Goal: Answer question/provide support: Share knowledge or assist other users

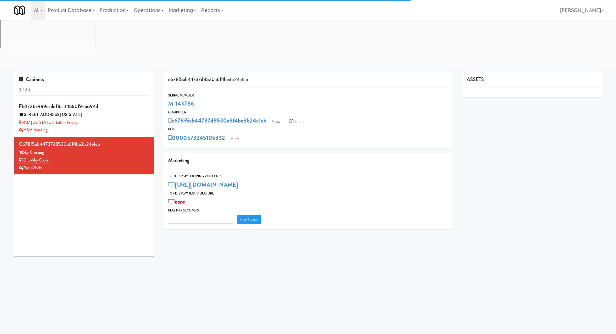
type input "3"
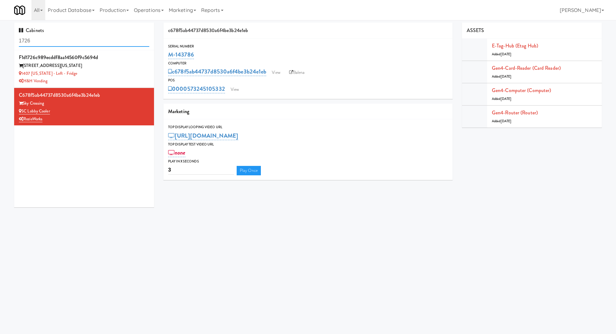
click at [52, 41] on input "1726" at bounding box center [84, 41] width 130 height 12
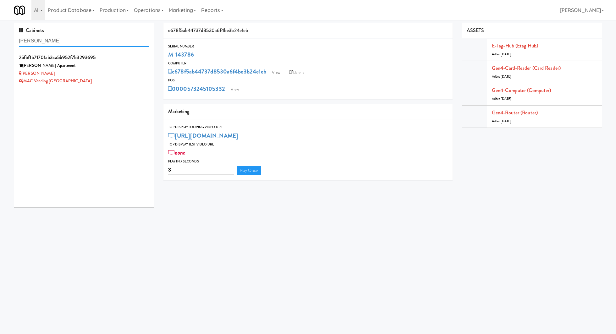
type input "[PERSON_NAME]"
click at [98, 62] on div "[PERSON_NAME] Apartment" at bounding box center [84, 66] width 130 height 8
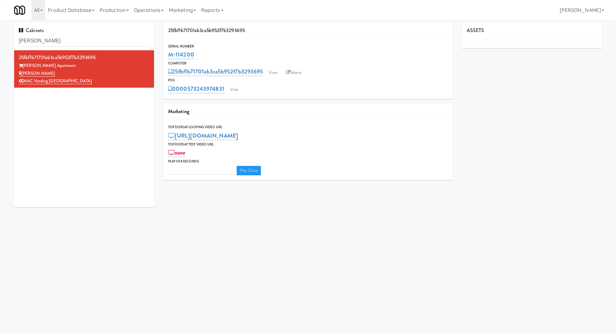
type input "3"
click at [235, 85] on link "View" at bounding box center [234, 89] width 14 height 9
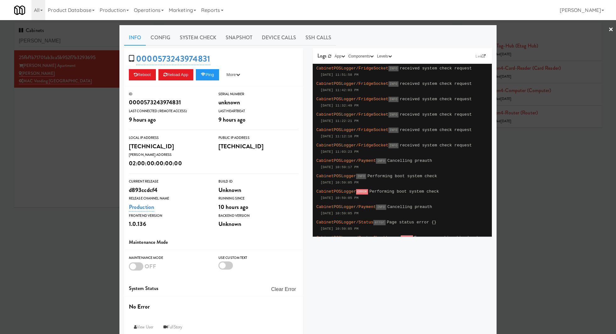
click at [205, 30] on li "System Check" at bounding box center [198, 38] width 46 height 16
click at [203, 37] on link "System Check" at bounding box center [198, 38] width 46 height 16
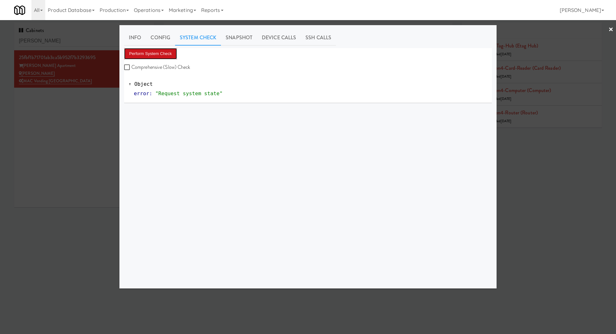
click at [169, 52] on button "Perform System Check" at bounding box center [150, 53] width 53 height 11
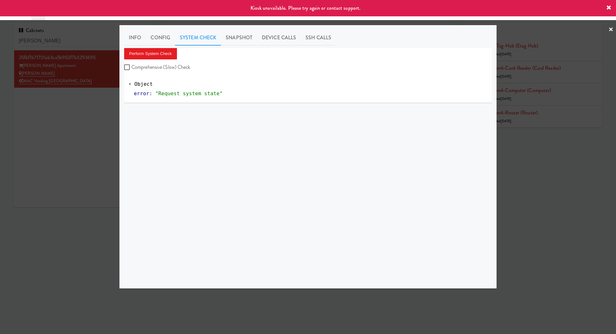
click at [84, 99] on div at bounding box center [308, 167] width 616 height 334
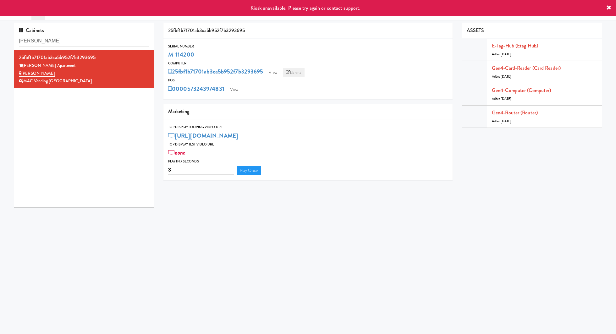
click at [296, 72] on link "Balena" at bounding box center [294, 72] width 22 height 9
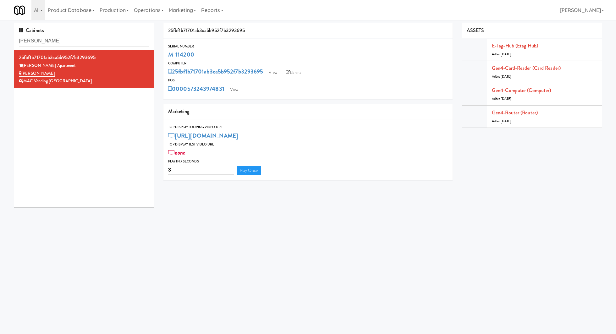
click at [233, 95] on div "Serial Number M-114200 Computer 25fbf1b71701ab3ca5b952f7b3293695 View Balena PO…" at bounding box center [307, 69] width 289 height 60
click at [233, 91] on link "View" at bounding box center [234, 89] width 14 height 9
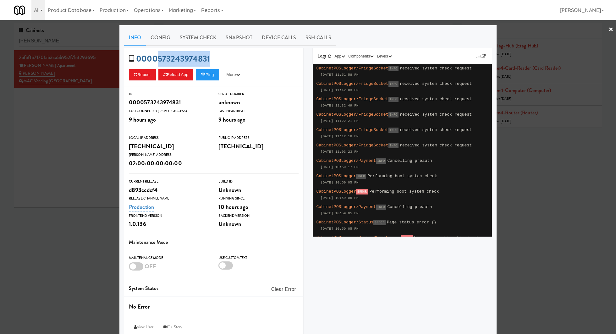
drag, startPoint x: 221, startPoint y: 65, endPoint x: 159, endPoint y: 59, distance: 62.1
click at [159, 59] on div "0000573243974831 Reboot Reload App Ping More Ping Server Restart Server Force R…" at bounding box center [213, 67] width 179 height 38
copy link "573243974831"
click at [87, 151] on div at bounding box center [308, 167] width 616 height 334
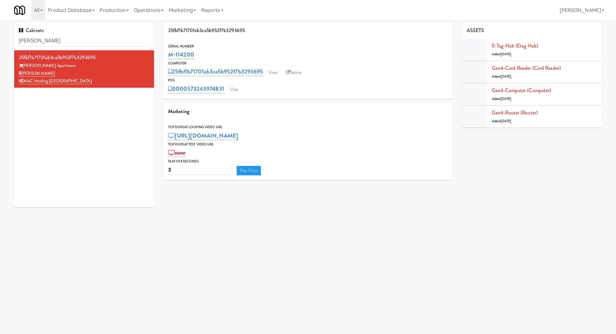
drag, startPoint x: 208, startPoint y: 49, endPoint x: 165, endPoint y: 51, distance: 43.1
click at [165, 51] on div "Serial Number M-114200" at bounding box center [307, 51] width 289 height 17
copy link "M-114200"
click at [526, 112] on link "Gen4-router (Router)" at bounding box center [515, 112] width 46 height 7
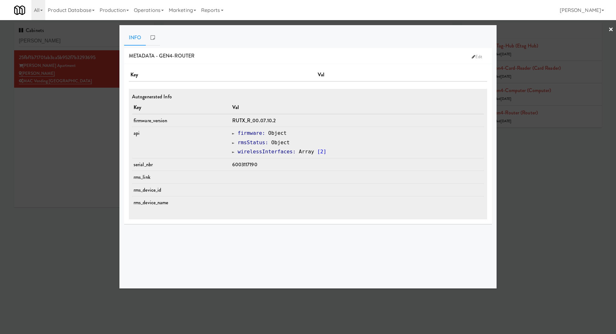
click at [250, 164] on span "6003117190" at bounding box center [244, 164] width 25 height 7
copy span "6003117190"
click at [81, 97] on div at bounding box center [308, 167] width 616 height 334
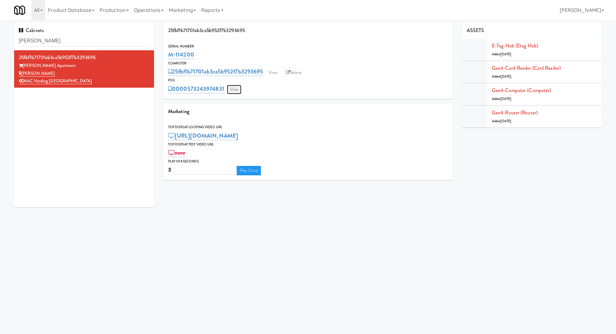
click at [235, 90] on link "View" at bounding box center [234, 89] width 14 height 9
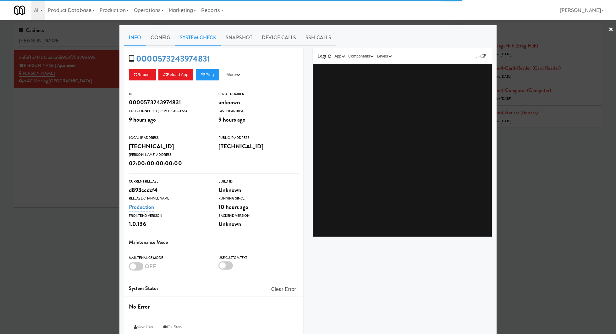
click at [191, 41] on link "System Check" at bounding box center [198, 38] width 46 height 16
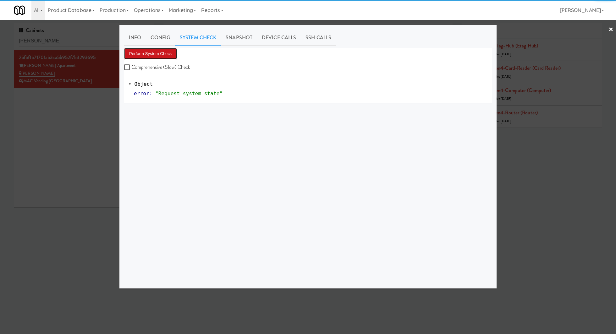
click at [172, 53] on button "Perform System Check" at bounding box center [150, 53] width 53 height 11
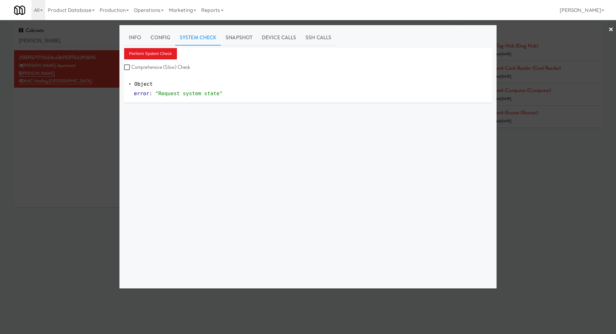
click at [89, 113] on div at bounding box center [308, 167] width 616 height 334
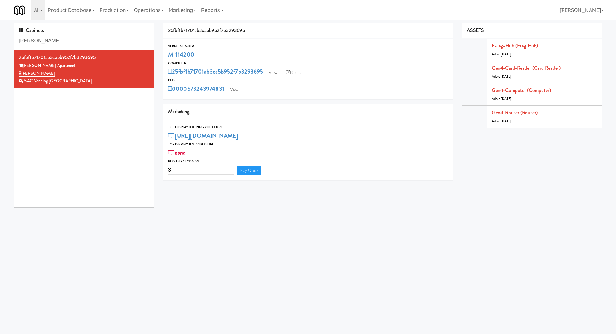
drag, startPoint x: 199, startPoint y: 56, endPoint x: 158, endPoint y: 56, distance: 41.2
click at [159, 56] on div "25fbf1b71701ab3ca5b952f7b3293695 Serial Number M-114200 Computer 25fbf1b71701ab…" at bounding box center [308, 104] width 298 height 162
copy div "Anton Menlo Apartment Anton - Cooler MAC Vending USA 25fbf1b71701ab3ca5b952f7b3…"
click at [208, 58] on div "M-114200" at bounding box center [308, 54] width 280 height 11
click at [62, 41] on input "[PERSON_NAME]" at bounding box center [84, 41] width 130 height 12
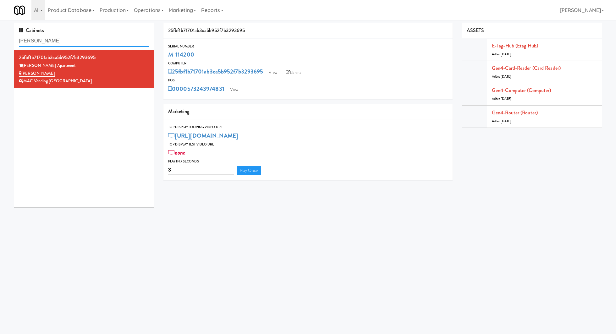
click at [62, 41] on input "[PERSON_NAME]" at bounding box center [84, 41] width 130 height 12
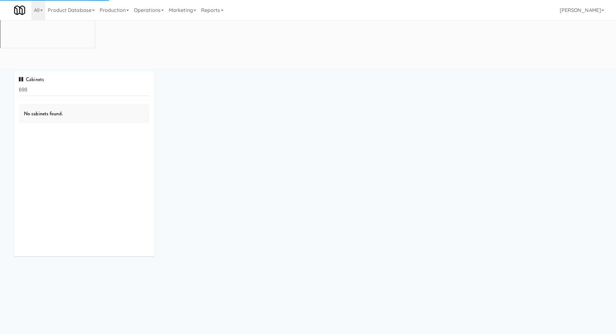
click at [55, 84] on input "698" at bounding box center [84, 90] width 130 height 12
type input "anton"
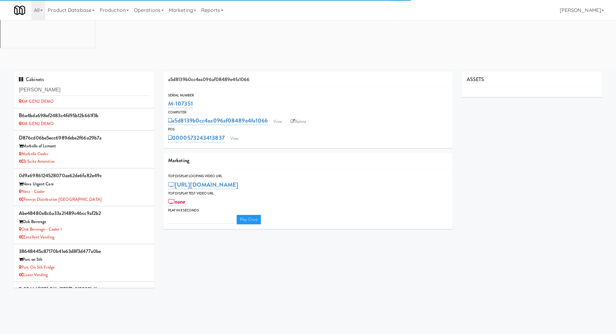
scroll to position [788, 0]
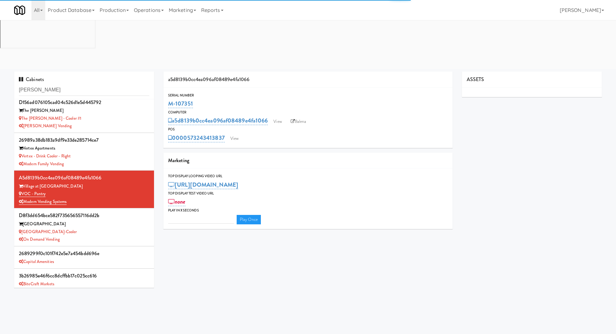
type input "3"
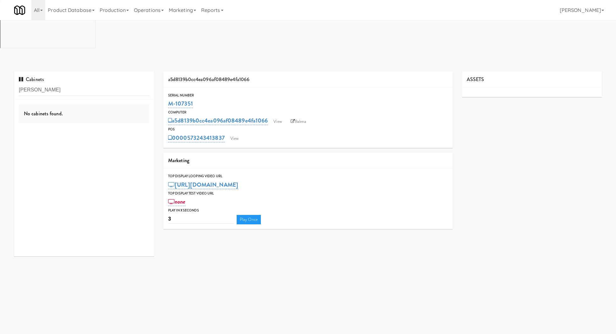
scroll to position [0, 0]
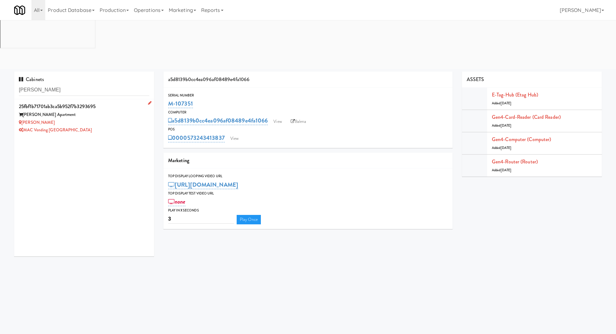
type input "[PERSON_NAME]"
click at [75, 111] on div "[PERSON_NAME] Apartment" at bounding box center [84, 115] width 130 height 8
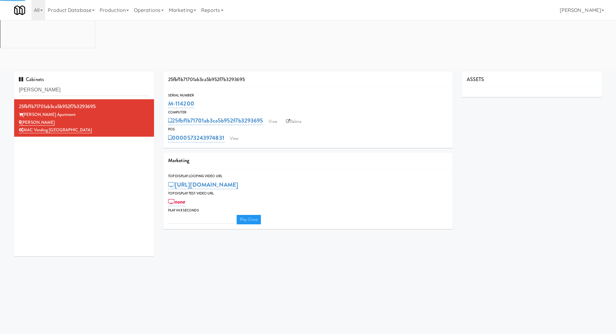
type input "3"
click at [124, 14] on link "Production" at bounding box center [114, 10] width 34 height 20
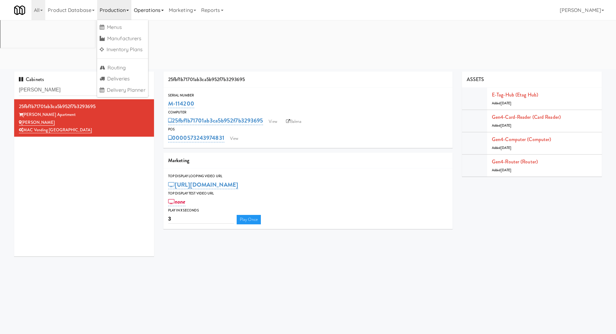
click at [139, 11] on link "Operations" at bounding box center [148, 10] width 35 height 20
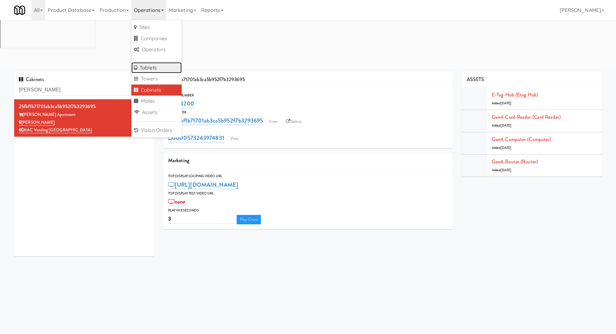
click at [143, 67] on link "Tablets" at bounding box center [156, 67] width 50 height 11
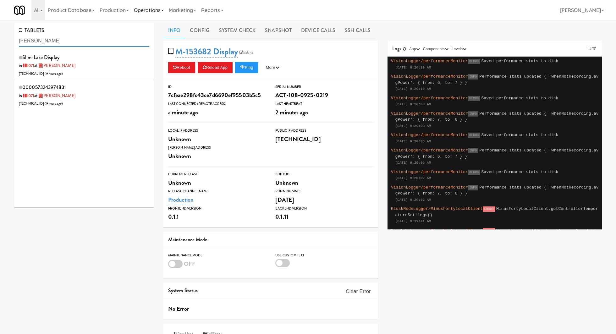
type input "[PERSON_NAME]"
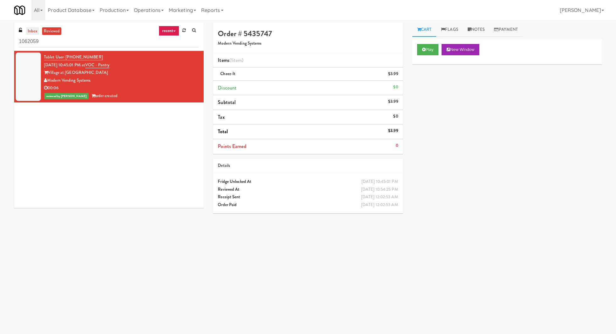
click at [33, 31] on link "inbox" at bounding box center [32, 31] width 13 height 8
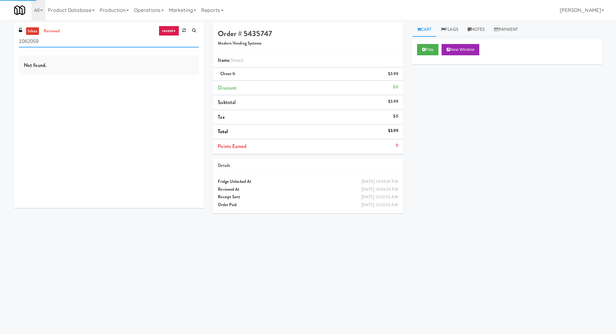
click at [35, 41] on input "1062059" at bounding box center [109, 42] width 180 height 12
type input "ayob"
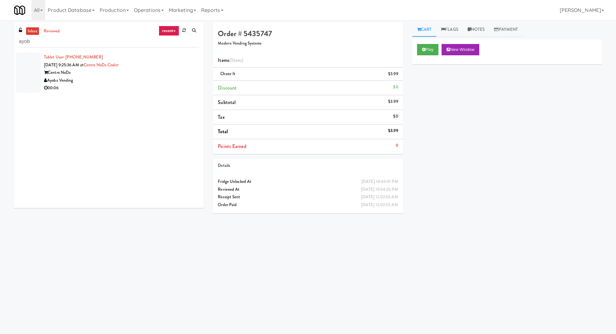
click at [91, 79] on div "Ayoba Vending" at bounding box center [121, 81] width 155 height 8
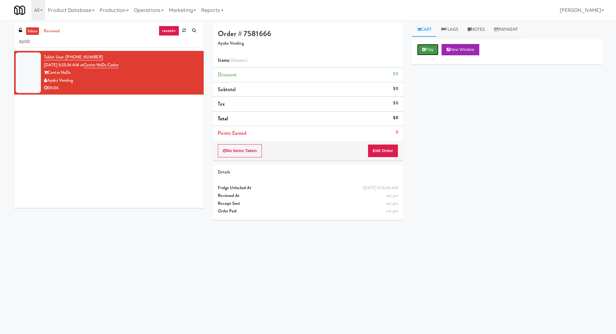
click at [426, 49] on button "Play" at bounding box center [428, 49] width 22 height 11
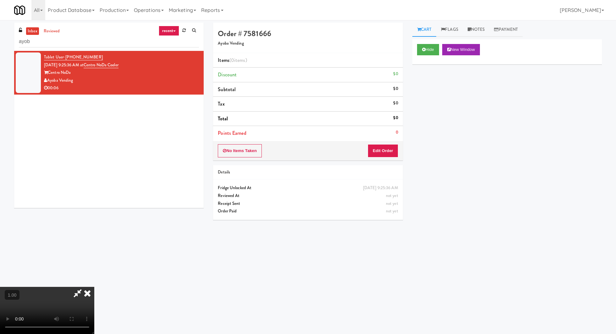
click at [94, 287] on video at bounding box center [47, 310] width 94 height 47
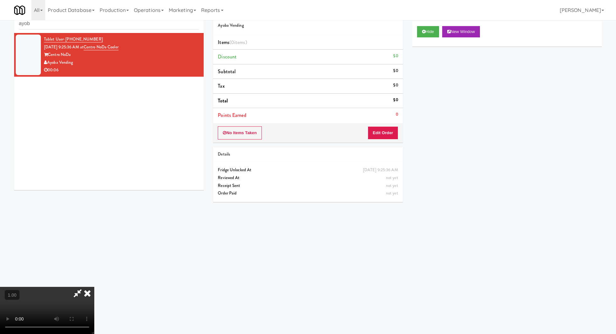
scroll to position [20, 0]
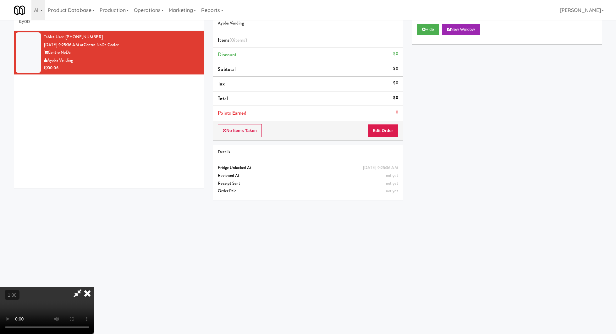
click at [94, 287] on video at bounding box center [47, 310] width 94 height 47
click at [386, 124] on button "Edit Order" at bounding box center [383, 130] width 30 height 13
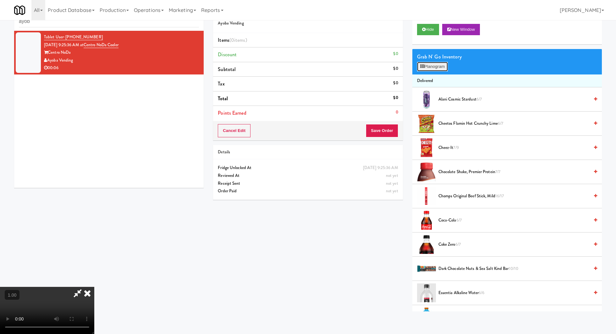
click at [439, 68] on button "Planogram" at bounding box center [432, 66] width 31 height 9
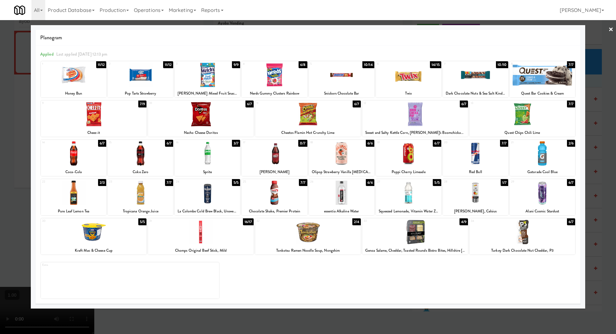
click at [466, 198] on div at bounding box center [475, 193] width 65 height 24
click at [614, 31] on div at bounding box center [308, 167] width 616 height 334
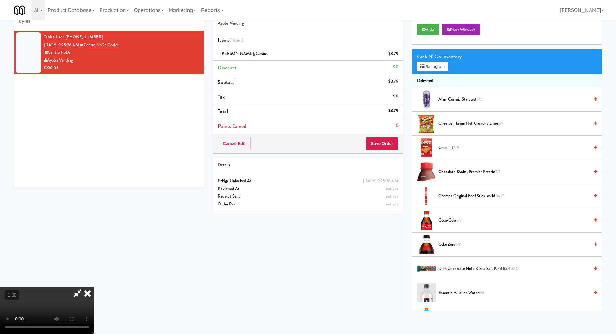
click at [94, 287] on icon at bounding box center [87, 293] width 14 height 13
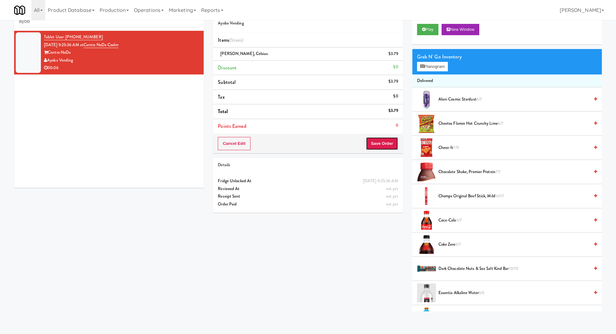
click at [382, 139] on button "Save Order" at bounding box center [382, 143] width 32 height 13
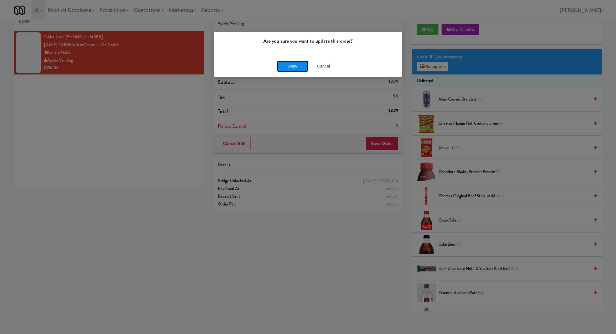
click at [297, 68] on button "Okay" at bounding box center [292, 66] width 31 height 11
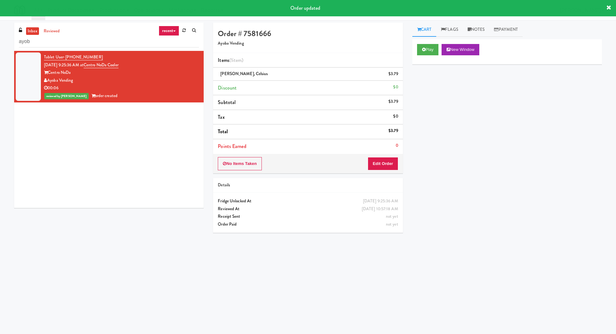
click at [163, 30] on link "recent" at bounding box center [169, 31] width 21 height 10
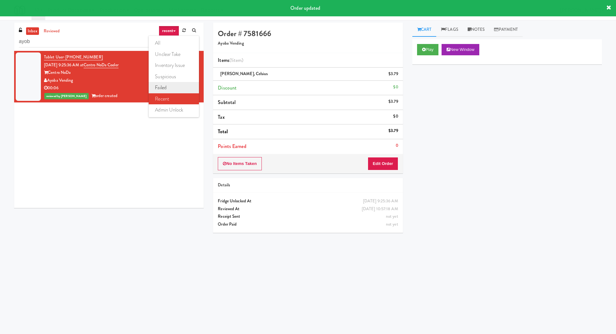
click at [169, 91] on link "failed" at bounding box center [174, 87] width 50 height 11
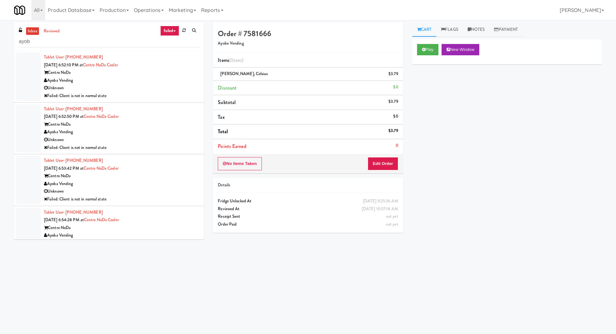
click at [159, 93] on div "Failed: Client is not in normal state" at bounding box center [121, 96] width 155 height 8
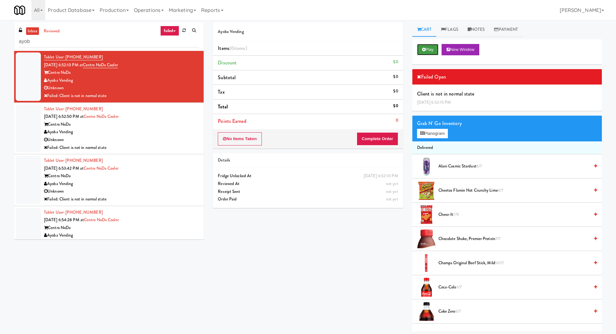
click at [423, 52] on button "Play" at bounding box center [428, 49] width 22 height 11
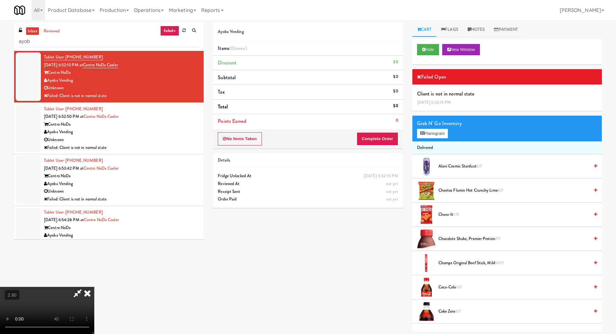
click at [94, 287] on icon at bounding box center [87, 293] width 14 height 13
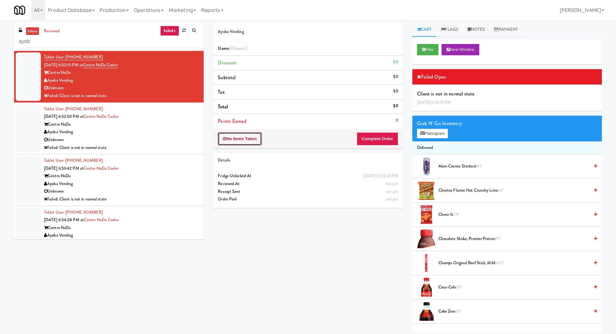
click at [243, 140] on button "No Items Taken" at bounding box center [240, 138] width 44 height 13
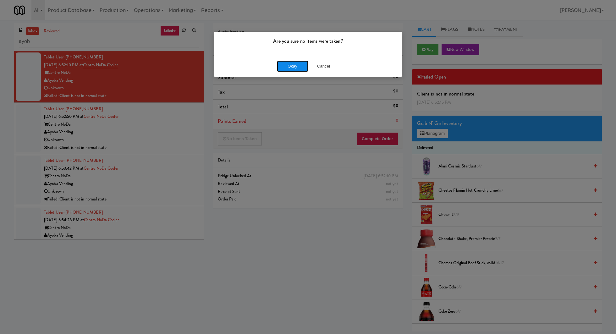
click at [284, 63] on button "Okay" at bounding box center [292, 66] width 31 height 11
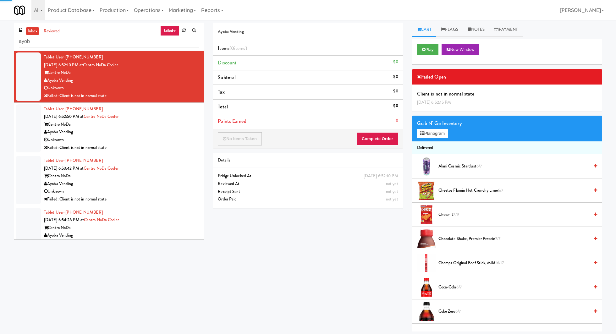
click at [169, 124] on div "Centro NoDa" at bounding box center [121, 125] width 155 height 8
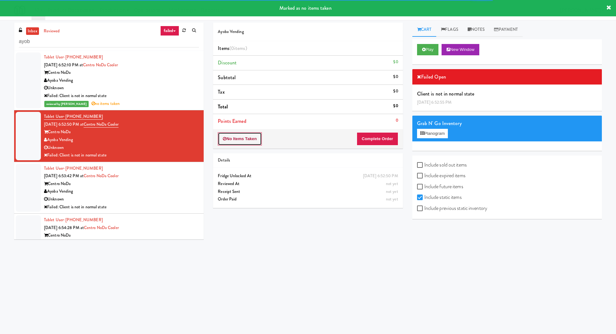
click at [244, 137] on button "No Items Taken" at bounding box center [240, 138] width 44 height 13
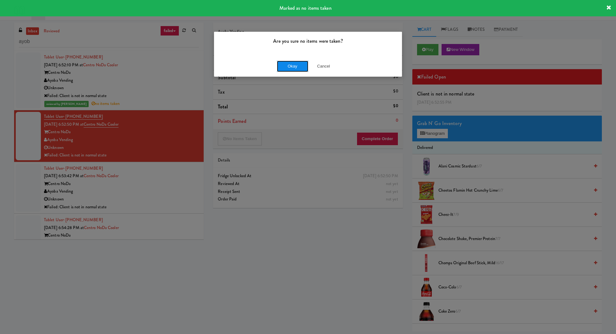
click at [288, 65] on button "Okay" at bounding box center [292, 66] width 31 height 11
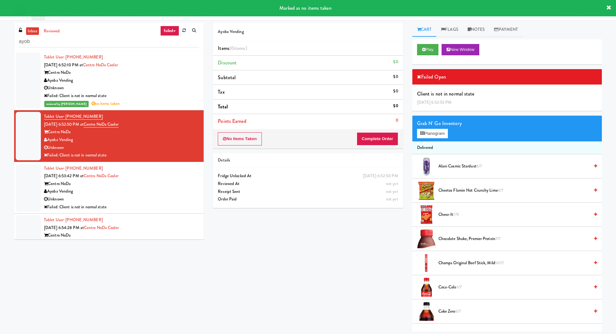
click at [171, 178] on div "Tablet User · (415) 734-7935 Aug 6, 2025 6:53:42 PM at Centro NoDa Cooler Centr…" at bounding box center [121, 188] width 155 height 46
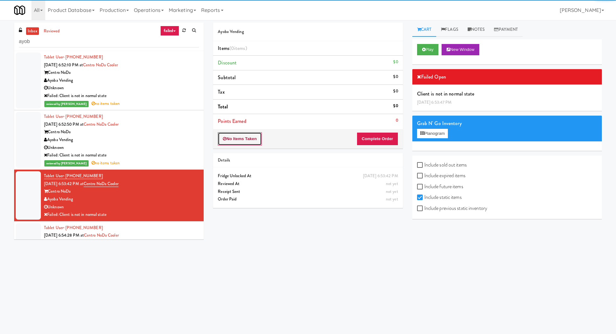
click at [253, 134] on button "No Items Taken" at bounding box center [240, 138] width 44 height 13
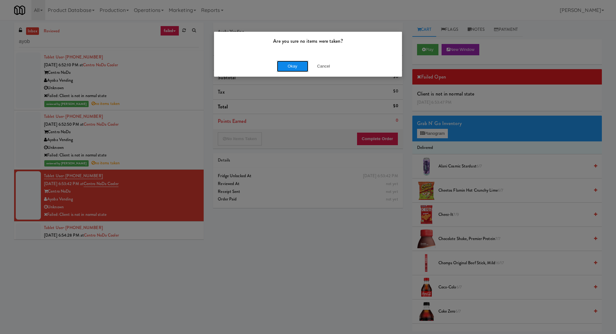
click at [281, 69] on button "Okay" at bounding box center [292, 66] width 31 height 11
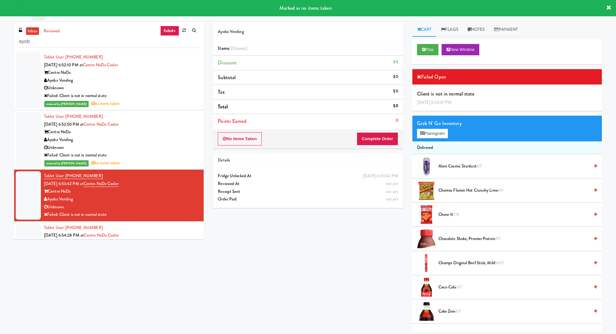
click at [169, 233] on div "Tablet User · (415) 734-7935 Aug 6, 2025 6:54:28 PM at Centro NoDa Cooler Centr…" at bounding box center [121, 247] width 155 height 46
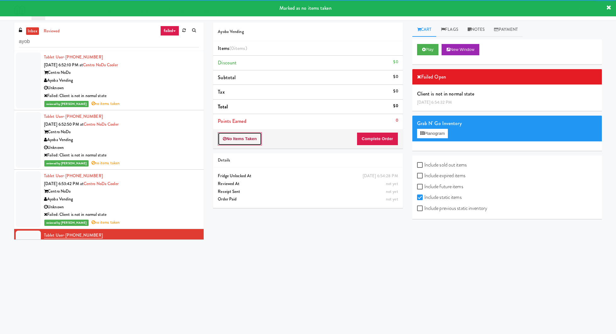
click at [251, 136] on button "No Items Taken" at bounding box center [240, 138] width 44 height 13
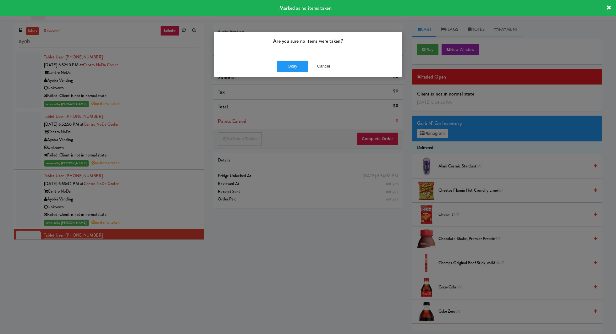
click at [275, 67] on div "Okay Cancel" at bounding box center [308, 66] width 188 height 21
click at [286, 68] on button "Okay" at bounding box center [292, 66] width 31 height 11
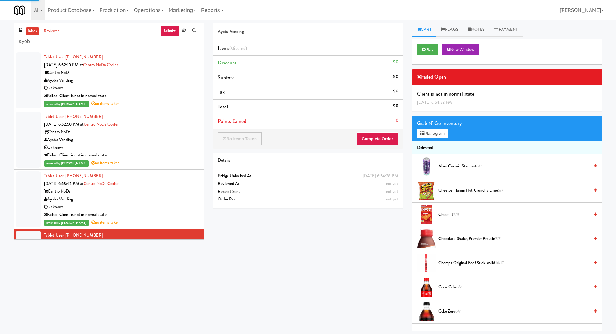
click at [36, 33] on link "inbox" at bounding box center [32, 31] width 13 height 8
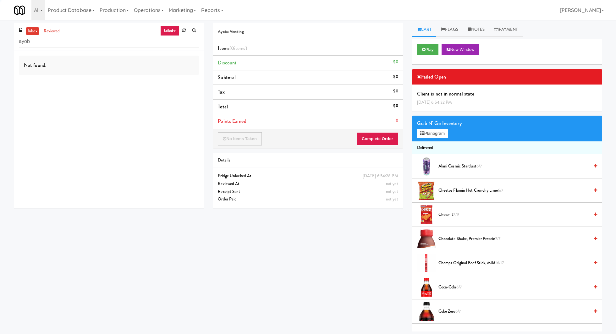
click at [36, 33] on link "inbox" at bounding box center [32, 31] width 13 height 8
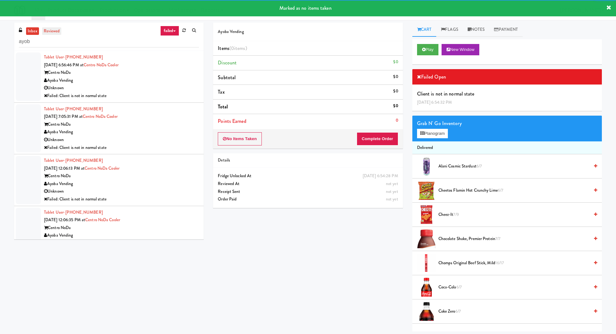
click at [50, 30] on link "reviewed" at bounding box center [51, 31] width 19 height 8
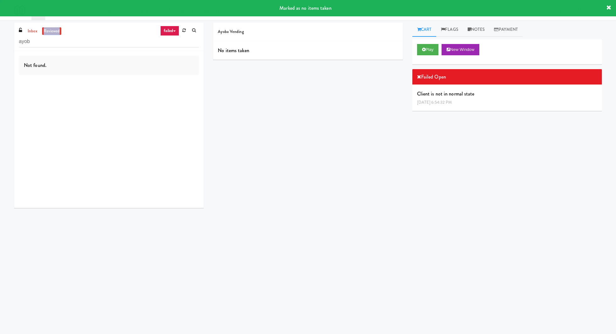
click at [50, 30] on link "reviewed" at bounding box center [51, 31] width 19 height 8
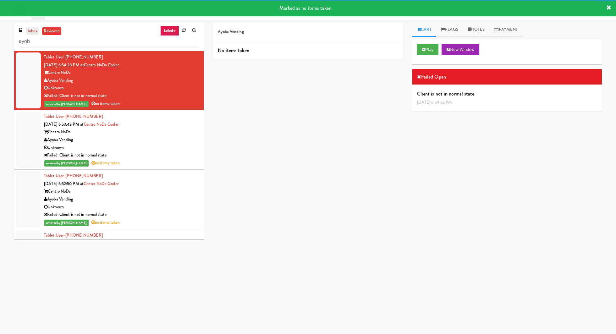
click at [31, 32] on link "inbox" at bounding box center [32, 31] width 13 height 8
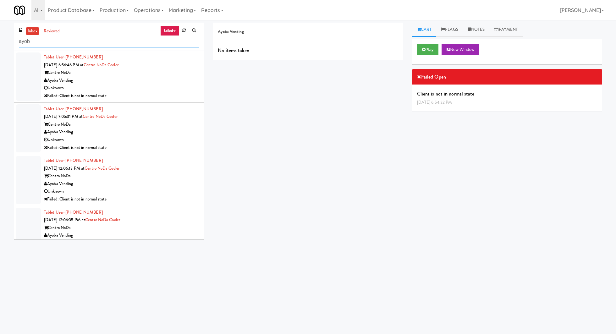
click at [35, 42] on input "ayob" at bounding box center [109, 42] width 180 height 12
type input "ayoba"
click at [97, 85] on div "Unknown" at bounding box center [121, 88] width 155 height 8
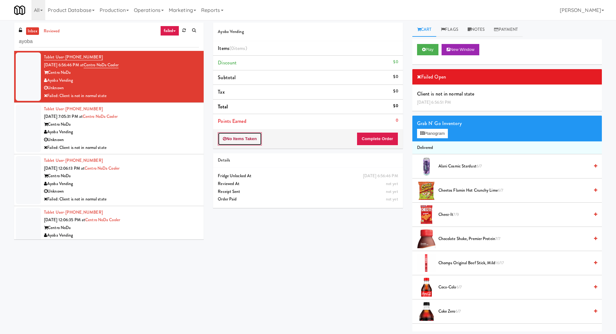
click at [254, 134] on button "No Items Taken" at bounding box center [240, 138] width 44 height 13
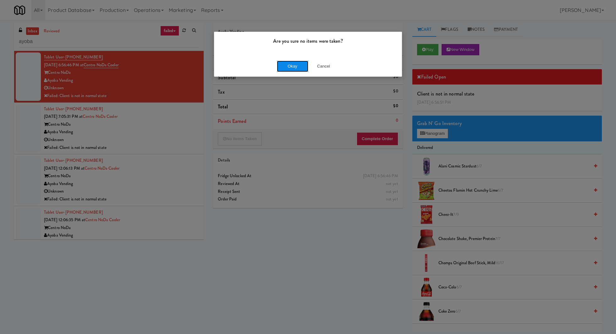
click at [294, 70] on button "Okay" at bounding box center [292, 66] width 31 height 11
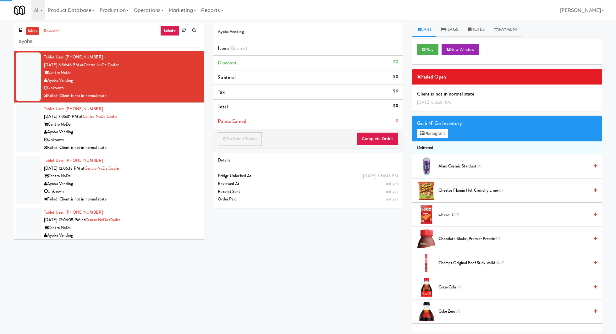
click at [188, 121] on div "Centro NoDa" at bounding box center [121, 125] width 155 height 8
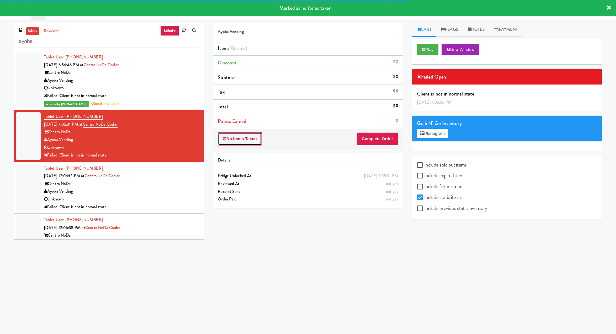
click at [242, 140] on button "No Items Taken" at bounding box center [240, 138] width 44 height 13
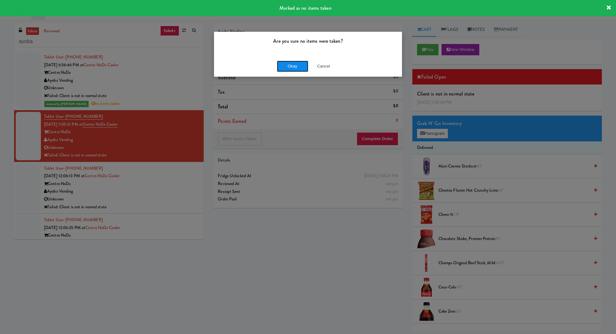
click at [278, 66] on button "Okay" at bounding box center [292, 66] width 31 height 11
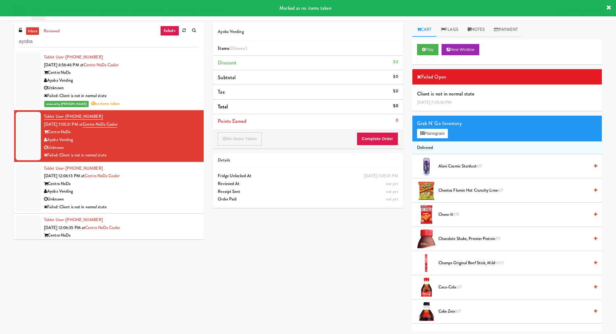
click at [187, 167] on div "Tablet User · (980) 318-0141 Aug 9, 2025 12:06:13 PM at Centro NoDa Cooler Cent…" at bounding box center [121, 188] width 155 height 46
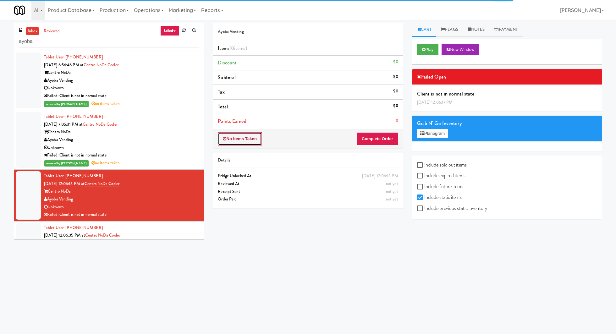
click at [237, 138] on button "No Items Taken" at bounding box center [240, 138] width 44 height 13
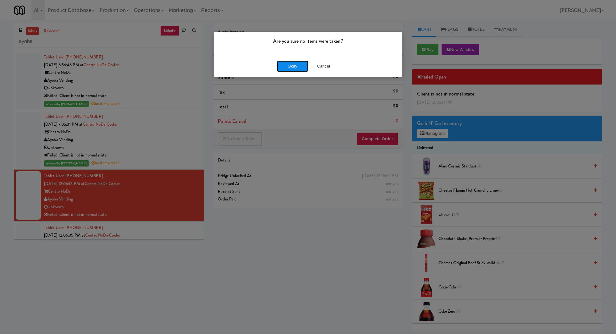
click at [300, 64] on button "Okay" at bounding box center [292, 66] width 31 height 11
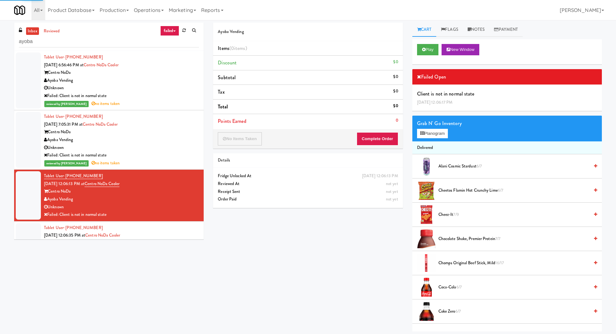
click at [169, 231] on div "Tablet User · (980) 318-0141 Aug 9, 2025 12:06:35 PM at Centro NoDa Cooler Cent…" at bounding box center [121, 247] width 155 height 46
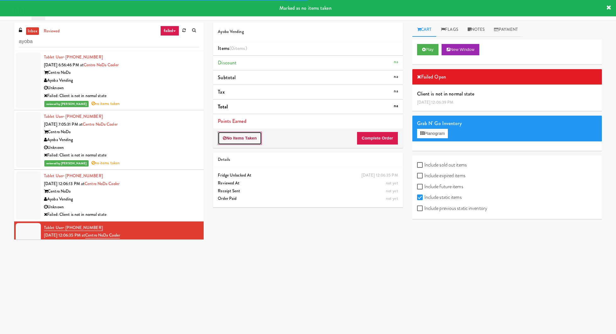
click at [240, 138] on button "No Items Taken" at bounding box center [240, 138] width 44 height 13
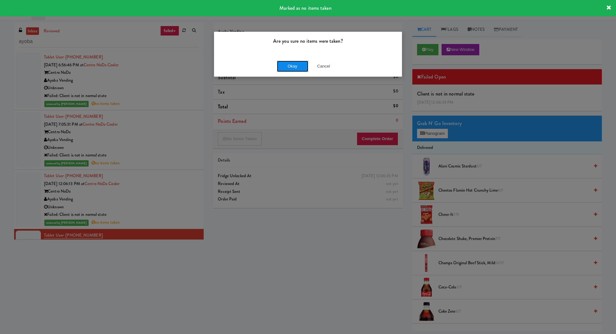
click at [291, 69] on button "Okay" at bounding box center [292, 66] width 31 height 11
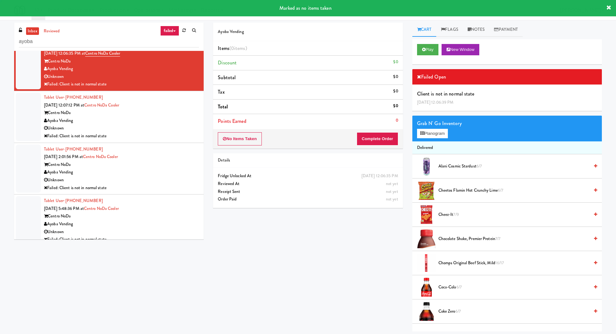
scroll to position [199, 0]
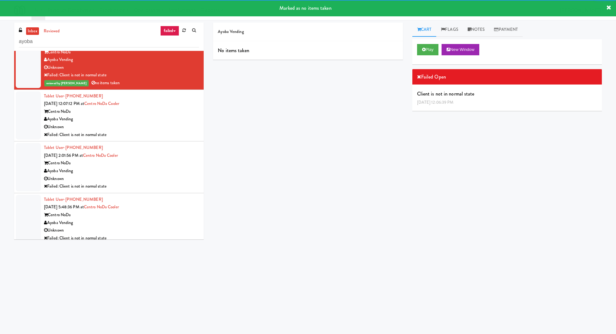
click at [149, 121] on div "Ayoba Vending" at bounding box center [121, 119] width 155 height 8
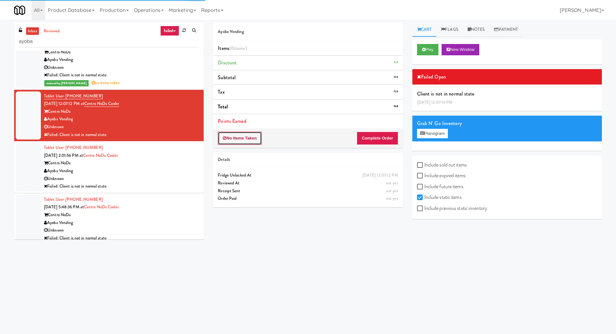
click at [238, 133] on button "No Items Taken" at bounding box center [240, 138] width 44 height 13
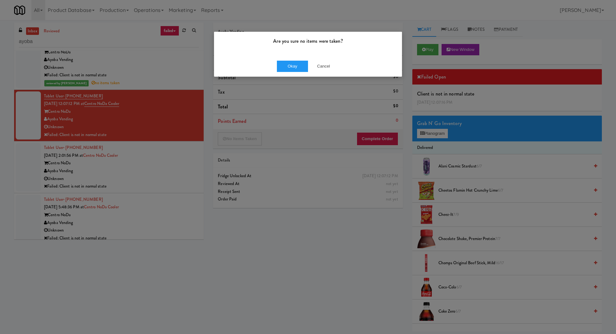
click at [284, 71] on div "Okay Cancel" at bounding box center [308, 66] width 188 height 21
click at [282, 64] on button "Okay" at bounding box center [292, 66] width 31 height 11
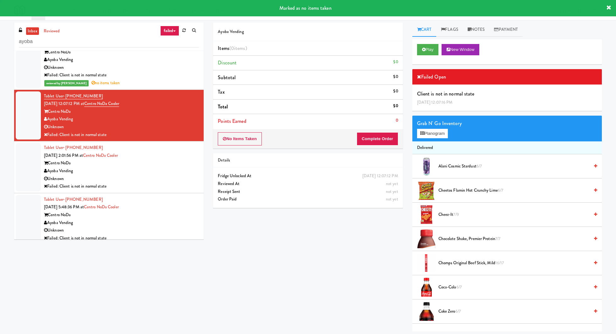
click at [178, 170] on div "Ayoba Vending" at bounding box center [121, 171] width 155 height 8
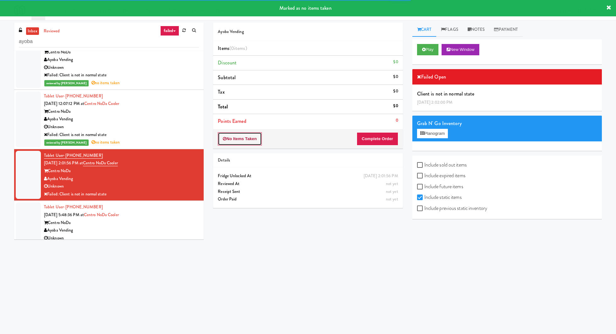
click at [243, 139] on button "No Items Taken" at bounding box center [240, 138] width 44 height 13
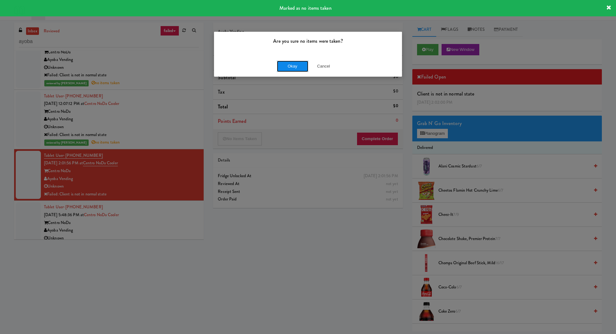
click at [286, 67] on button "Okay" at bounding box center [292, 66] width 31 height 11
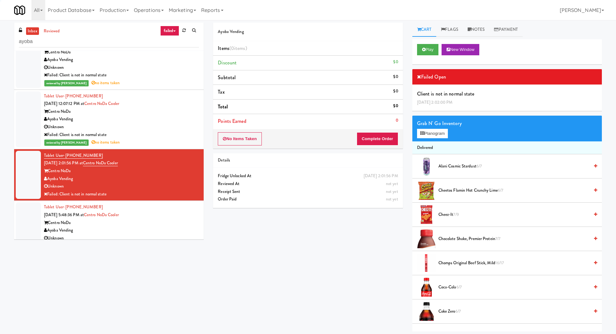
click at [172, 220] on div "Centro NoDa" at bounding box center [121, 223] width 155 height 8
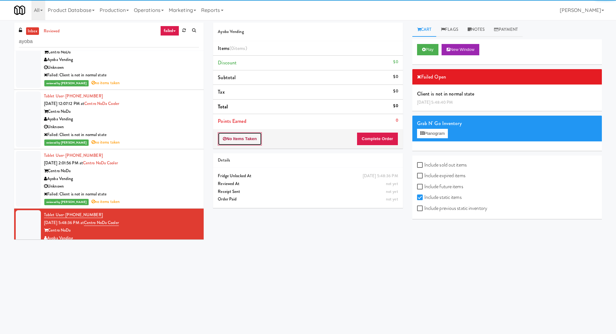
click at [249, 136] on button "No Items Taken" at bounding box center [240, 138] width 44 height 13
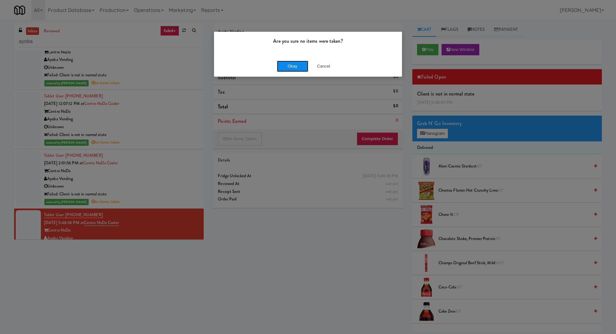
click at [286, 65] on button "Okay" at bounding box center [292, 66] width 31 height 11
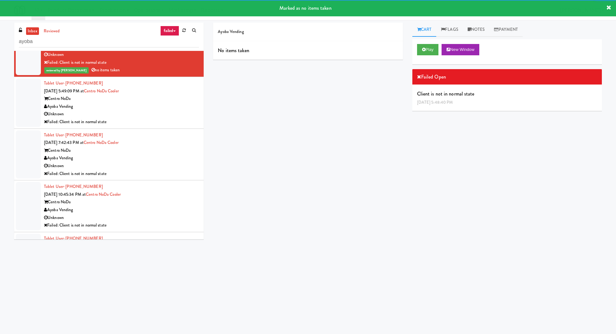
scroll to position [399, 0]
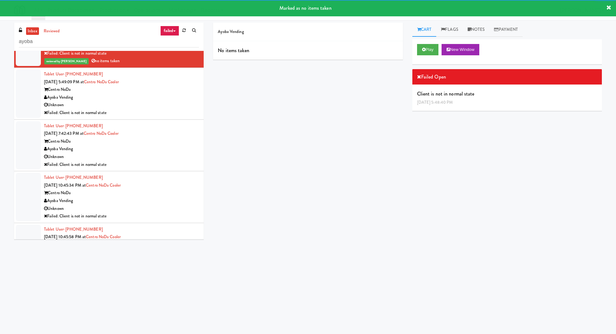
click at [177, 106] on div "Unknown" at bounding box center [121, 105] width 155 height 8
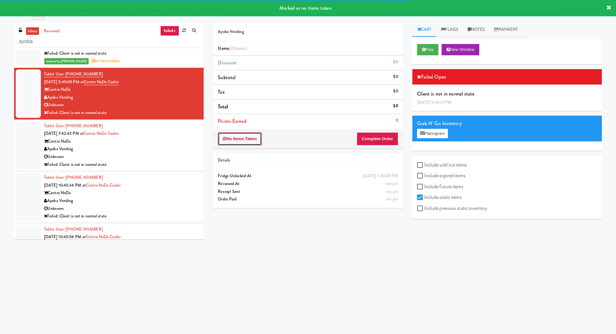
click at [243, 139] on button "No Items Taken" at bounding box center [240, 138] width 44 height 13
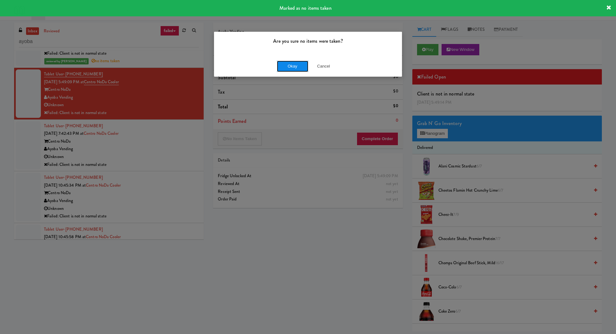
click at [281, 62] on button "Okay" at bounding box center [292, 66] width 31 height 11
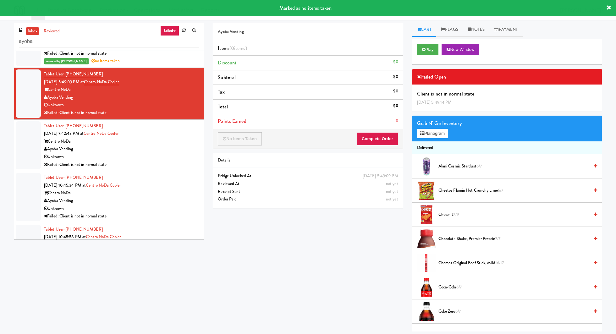
click at [197, 122] on div "Tablet User · (207) 360-9903 Aug 9, 2025 7:42:43 PM at Centro NoDa Cooler Centr…" at bounding box center [121, 145] width 155 height 46
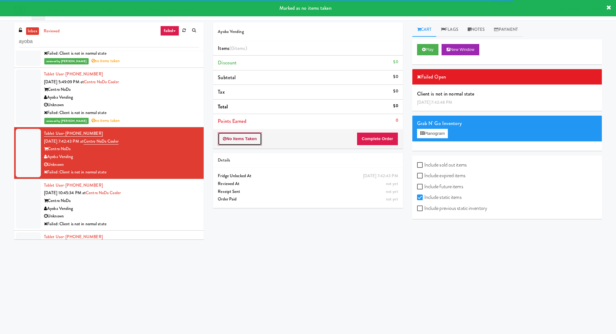
click at [244, 140] on button "No Items Taken" at bounding box center [240, 138] width 44 height 13
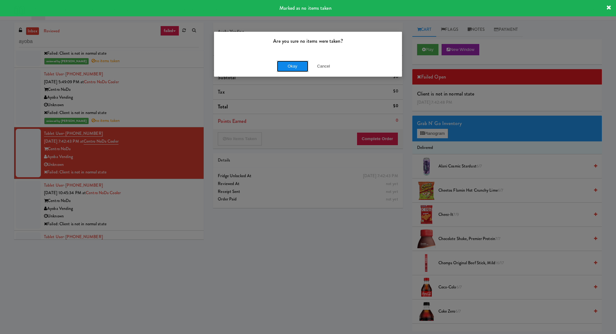
click at [283, 64] on button "Okay" at bounding box center [292, 66] width 31 height 11
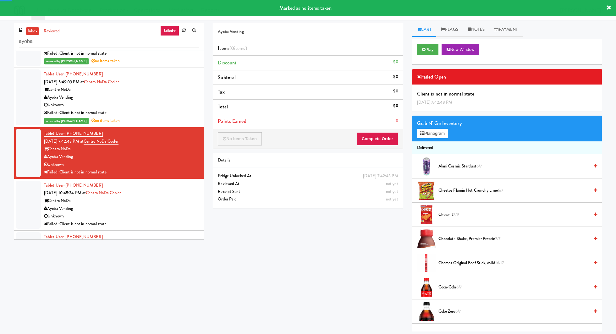
click at [182, 182] on div "Tablet User · (413) 461-5084 Aug 9, 2025 10:45:34 PM at Centro NoDa Cooler Cent…" at bounding box center [121, 205] width 155 height 46
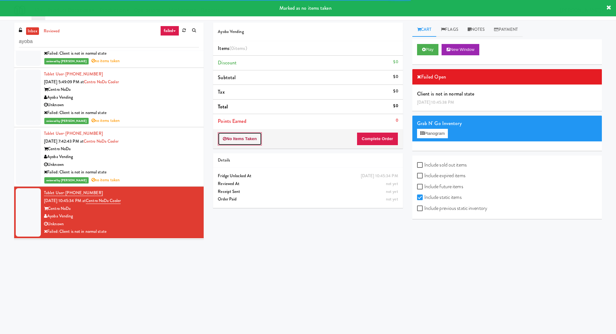
click at [250, 142] on button "No Items Taken" at bounding box center [240, 138] width 44 height 13
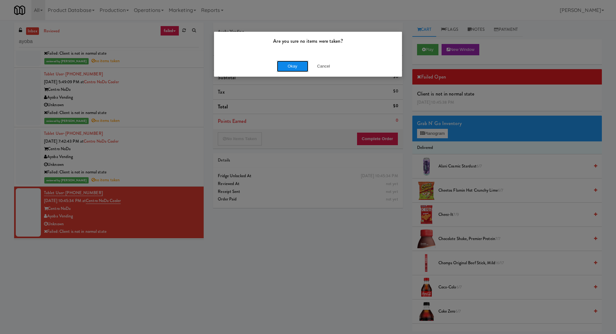
click at [285, 66] on button "Okay" at bounding box center [292, 66] width 31 height 11
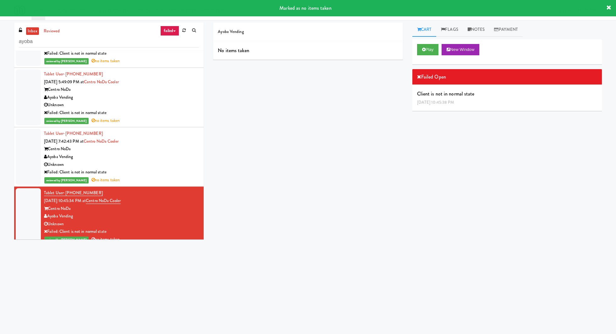
click at [34, 31] on link "inbox" at bounding box center [32, 31] width 13 height 8
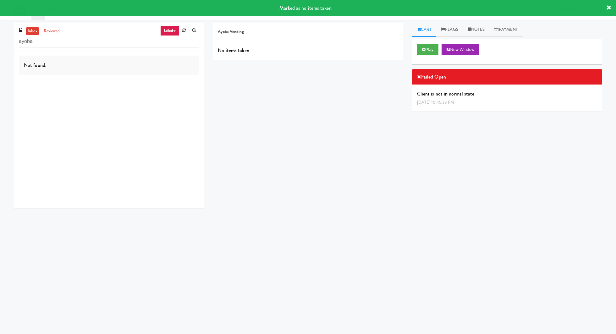
click at [34, 31] on link "inbox" at bounding box center [32, 31] width 13 height 8
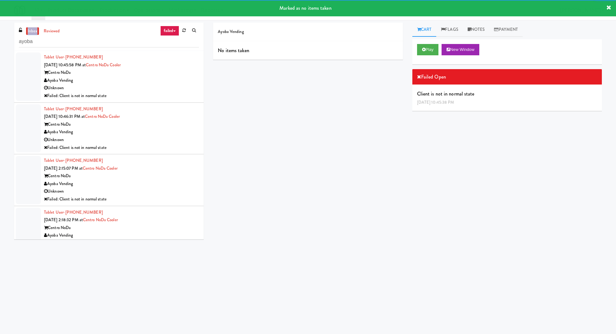
click at [144, 90] on div "Unknown" at bounding box center [121, 88] width 155 height 8
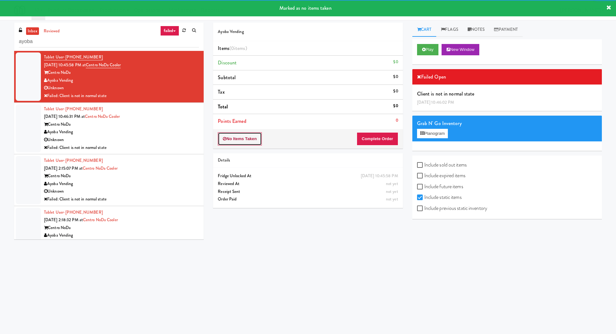
click at [253, 132] on button "No Items Taken" at bounding box center [240, 138] width 44 height 13
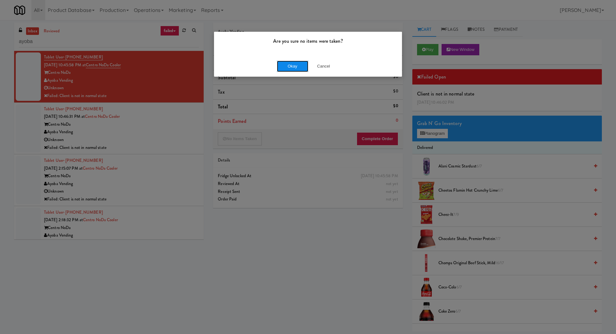
click at [292, 69] on button "Okay" at bounding box center [292, 66] width 31 height 11
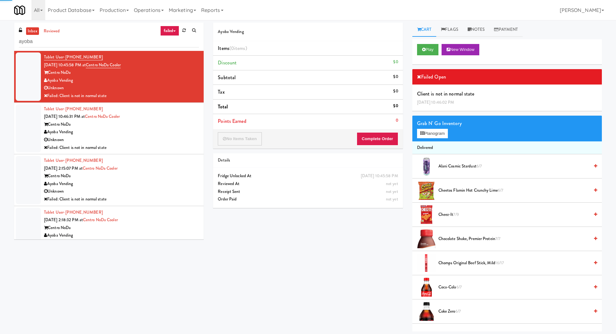
click at [186, 118] on div "Tablet User · (413) 461-5084 Aug 9, 2025 10:46:31 PM at Centro NoDa Cooler Cent…" at bounding box center [121, 128] width 155 height 46
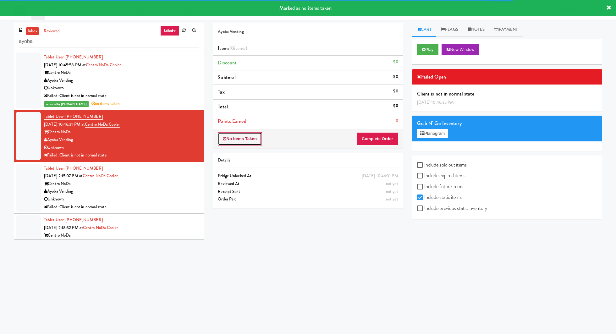
click at [234, 136] on button "No Items Taken" at bounding box center [240, 138] width 44 height 13
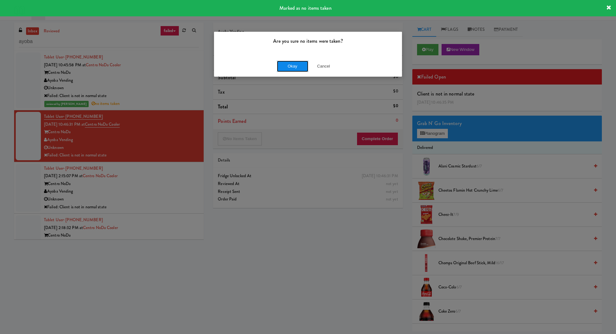
click at [293, 65] on button "Okay" at bounding box center [292, 66] width 31 height 11
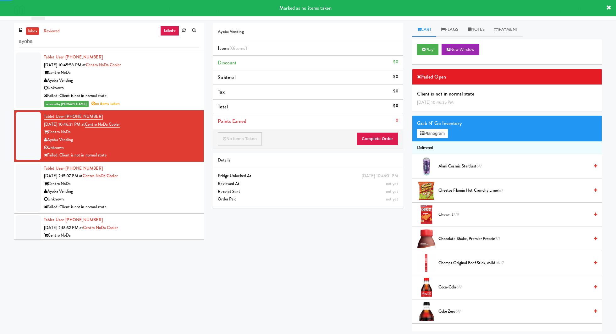
click at [193, 167] on div "Tablet User · (803) 521-8352 Aug 21, 2025 2:15:07 PM at Centro NoDa Cooler Cent…" at bounding box center [121, 188] width 155 height 46
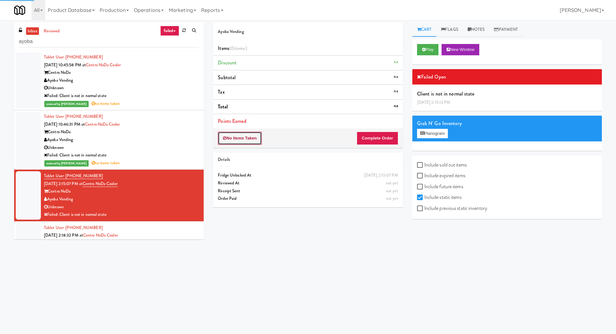
click at [236, 140] on button "No Items Taken" at bounding box center [240, 138] width 44 height 13
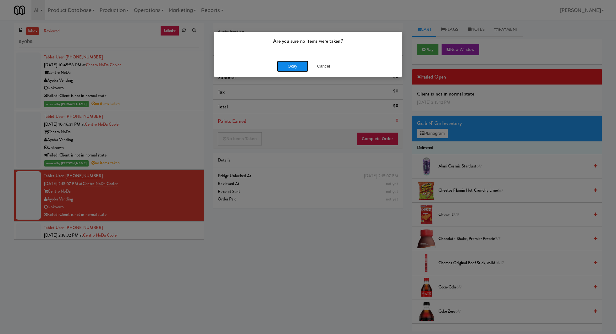
click at [285, 63] on button "Okay" at bounding box center [292, 66] width 31 height 11
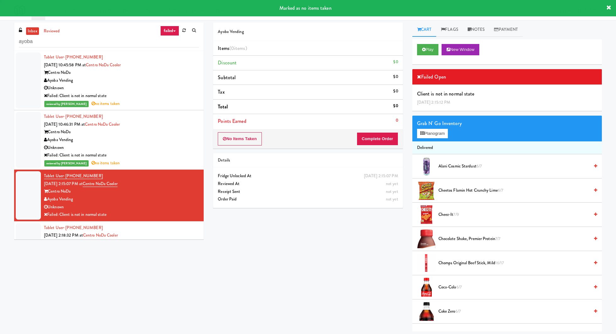
click at [197, 231] on div "Tablet User · (704) 779-3098 Aug 21, 2025 2:18:32 PM at Centro NoDa Cooler Cent…" at bounding box center [121, 247] width 155 height 46
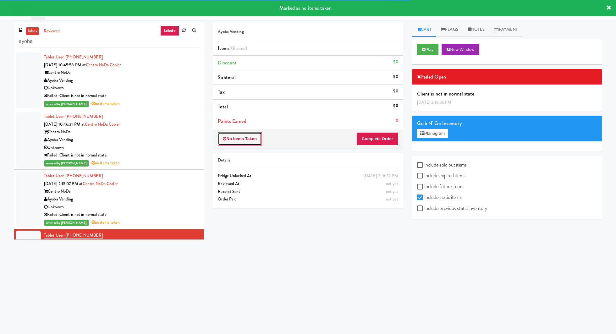
click at [242, 141] on button "No Items Taken" at bounding box center [240, 138] width 44 height 13
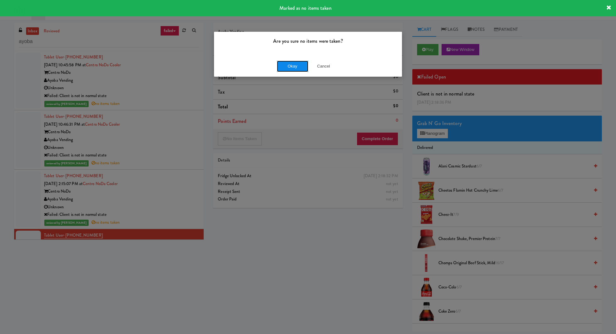
click at [285, 69] on button "Okay" at bounding box center [292, 66] width 31 height 11
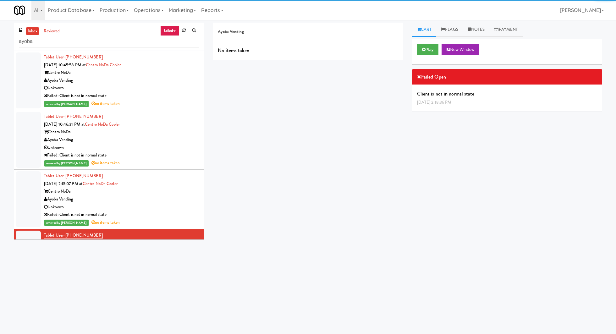
click at [28, 33] on link "inbox" at bounding box center [32, 31] width 13 height 8
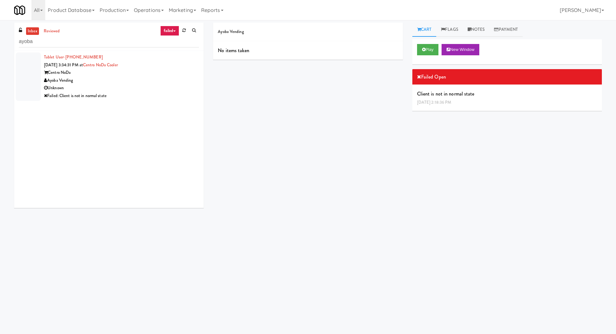
click at [147, 99] on div "Failed: Client is not in normal state" at bounding box center [121, 96] width 155 height 8
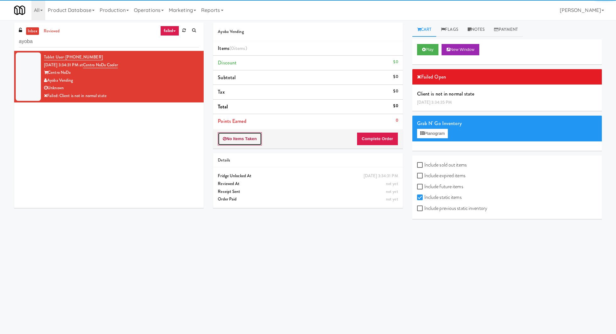
click at [249, 137] on button "No Items Taken" at bounding box center [240, 138] width 44 height 13
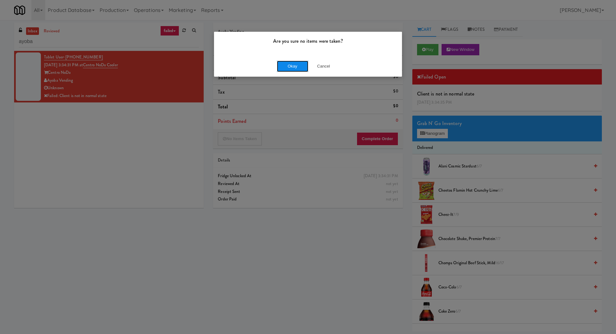
click at [283, 67] on button "Okay" at bounding box center [292, 66] width 31 height 11
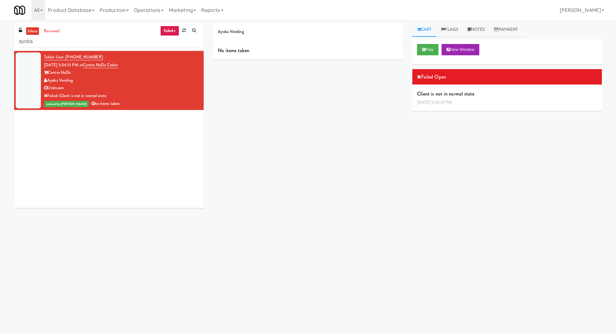
click at [167, 31] on link "failed" at bounding box center [169, 31] width 19 height 10
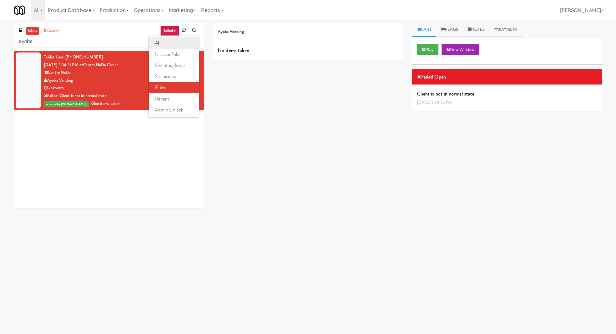
click at [168, 41] on link "all" at bounding box center [174, 42] width 50 height 11
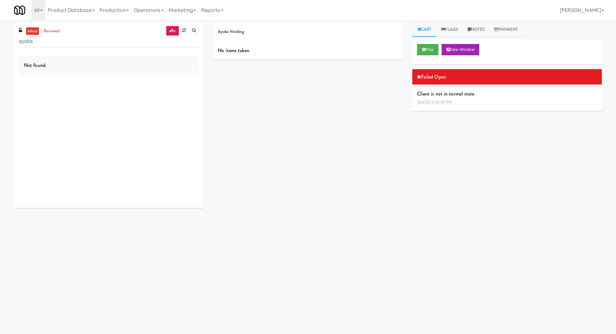
click at [32, 32] on link "inbox" at bounding box center [32, 31] width 13 height 8
click at [51, 32] on link "reviewed" at bounding box center [51, 31] width 19 height 8
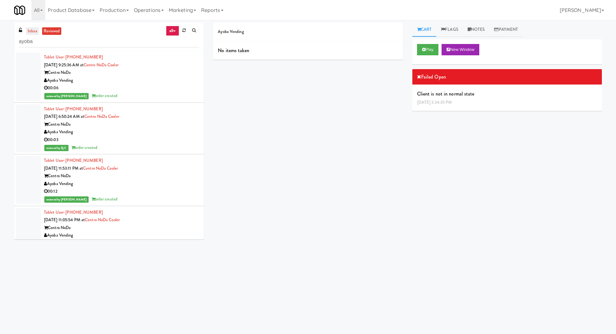
click at [35, 31] on link "inbox" at bounding box center [32, 31] width 13 height 8
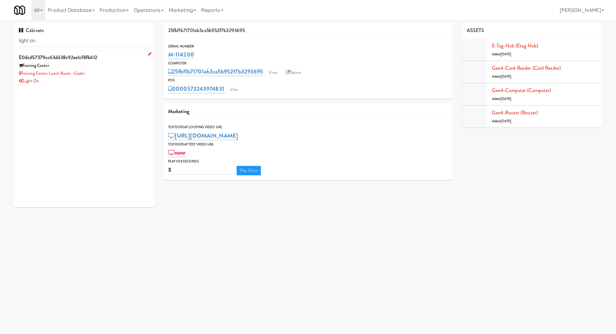
type input "light on"
click at [110, 71] on div "Training Center Lunch Room - Cooler" at bounding box center [84, 74] width 130 height 8
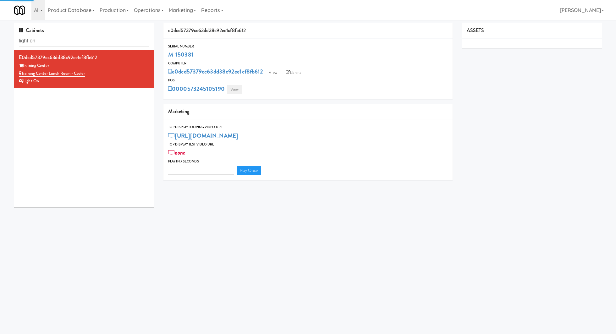
type input "3"
click at [230, 86] on link "View" at bounding box center [234, 89] width 14 height 9
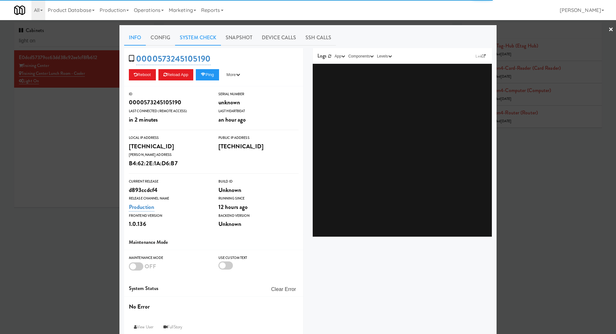
click at [206, 38] on link "System Check" at bounding box center [198, 38] width 46 height 16
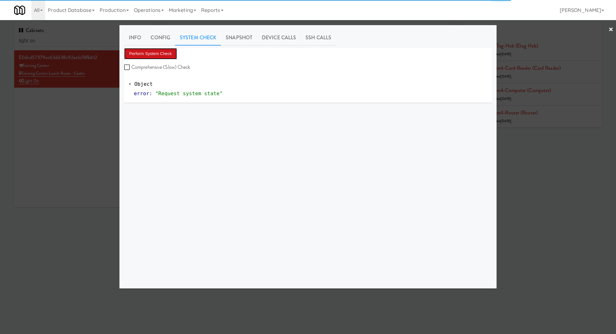
click at [168, 54] on button "Perform System Check" at bounding box center [150, 53] width 53 height 11
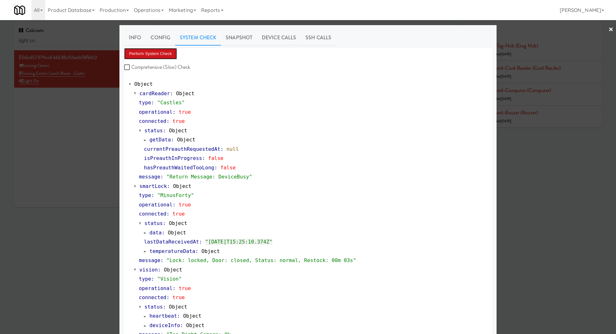
click at [163, 54] on button "Perform System Check" at bounding box center [150, 53] width 53 height 11
click at [76, 135] on div at bounding box center [308, 167] width 616 height 334
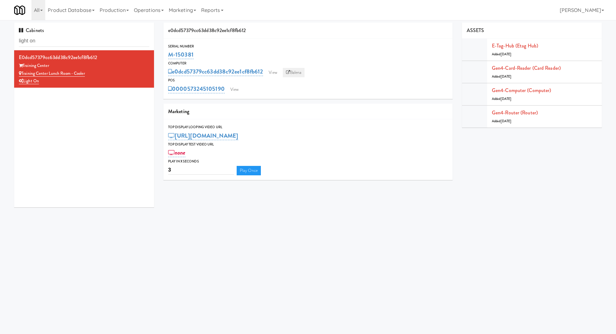
click at [295, 75] on link "Balena" at bounding box center [294, 72] width 22 height 9
click at [238, 85] on link "View" at bounding box center [234, 89] width 14 height 9
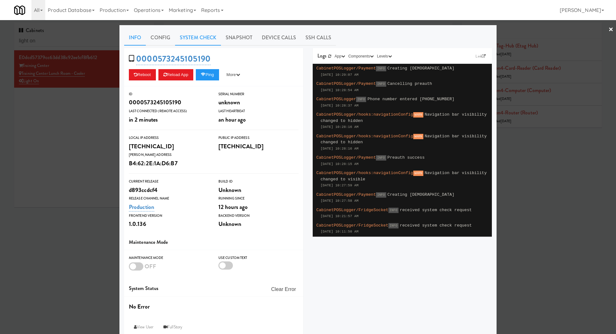
click at [209, 38] on link "System Check" at bounding box center [198, 38] width 46 height 16
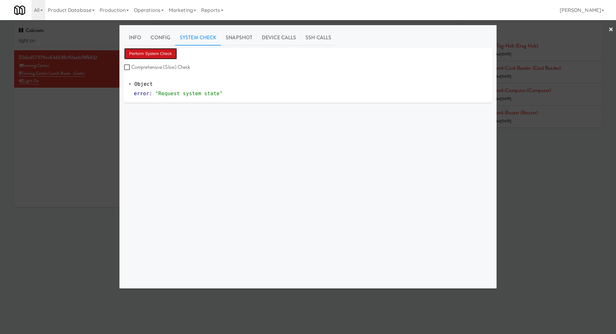
click at [171, 53] on button "Perform System Check" at bounding box center [150, 53] width 53 height 11
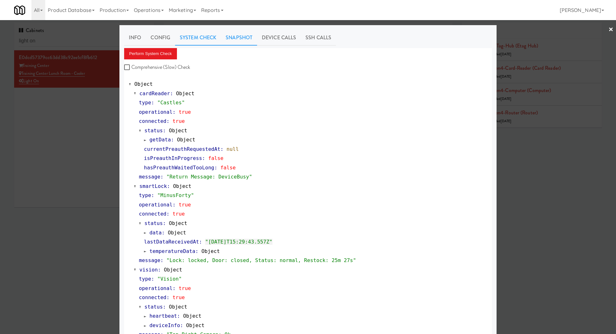
click at [245, 38] on link "Snapshot" at bounding box center [239, 38] width 36 height 16
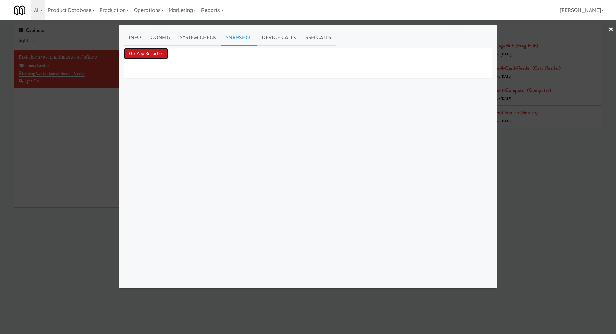
click at [146, 53] on button "Get App Snapshot" at bounding box center [146, 53] width 44 height 11
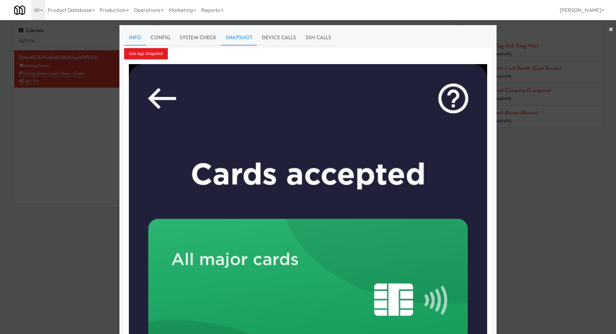
click at [139, 41] on link "Info" at bounding box center [135, 38] width 22 height 16
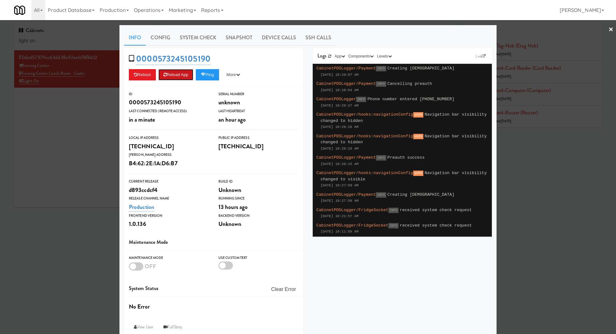
click at [188, 73] on button "Reload App" at bounding box center [175, 74] width 35 height 11
click at [84, 121] on div at bounding box center [308, 167] width 616 height 334
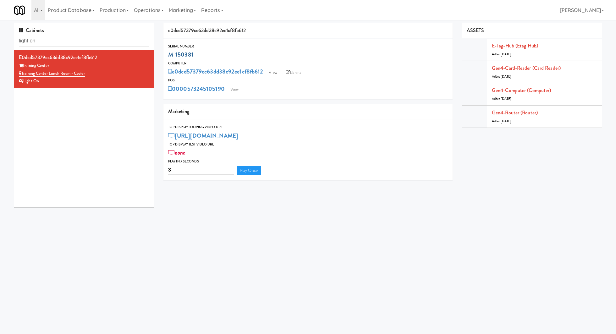
drag, startPoint x: 202, startPoint y: 57, endPoint x: 168, endPoint y: 56, distance: 34.3
click at [168, 56] on div "M-150381" at bounding box center [308, 54] width 280 height 11
copy link "M-150381"
click at [233, 88] on link "View" at bounding box center [234, 89] width 14 height 9
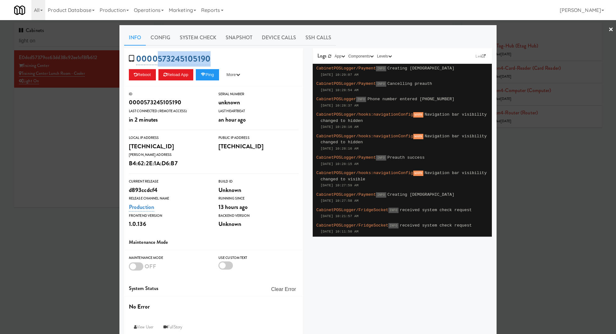
drag, startPoint x: 216, startPoint y: 57, endPoint x: 156, endPoint y: 63, distance: 60.2
click at [156, 63] on div "0000573245105190 Reboot Reload App Ping More Ping Server Restart Server Force R…" at bounding box center [213, 67] width 179 height 38
copy link "573245105190"
click at [75, 144] on div at bounding box center [308, 167] width 616 height 334
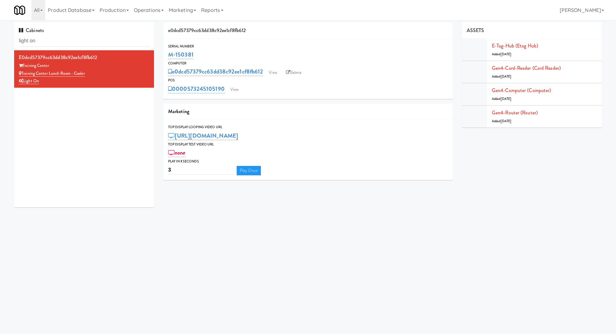
drag, startPoint x: 204, startPoint y: 50, endPoint x: 164, endPoint y: 52, distance: 39.9
click at [164, 52] on div "Serial Number M-150381" at bounding box center [307, 51] width 289 height 17
copy link "M-150381"
click at [235, 90] on link "View" at bounding box center [234, 89] width 14 height 9
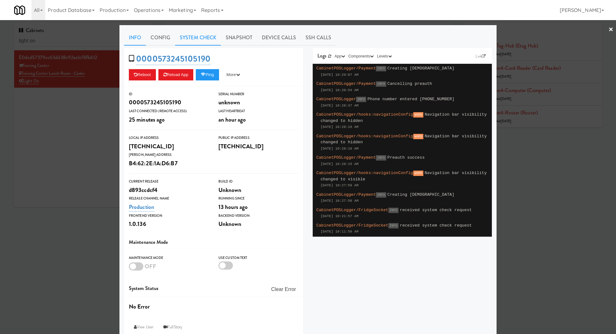
click at [203, 40] on link "System Check" at bounding box center [198, 38] width 46 height 16
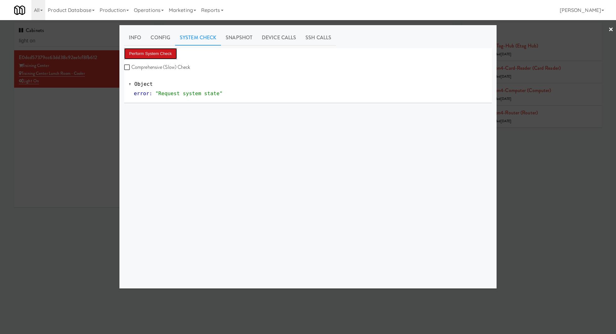
click at [171, 52] on button "Perform System Check" at bounding box center [150, 53] width 53 height 11
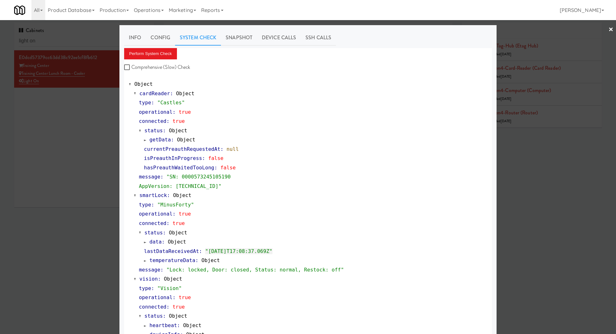
click at [86, 40] on div at bounding box center [308, 167] width 616 height 334
click at [86, 40] on input "light on" at bounding box center [84, 41] width 130 height 12
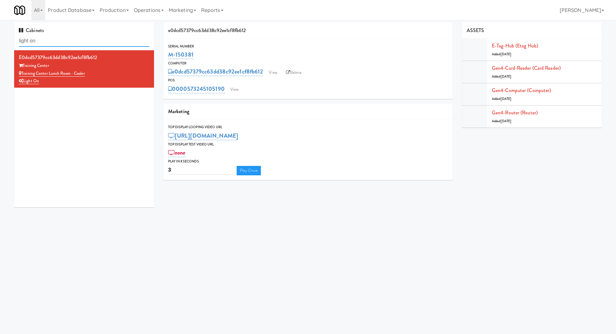
click at [86, 40] on input "light on" at bounding box center [84, 41] width 130 height 12
paste input "Dirty Red Automotive Cooler:"
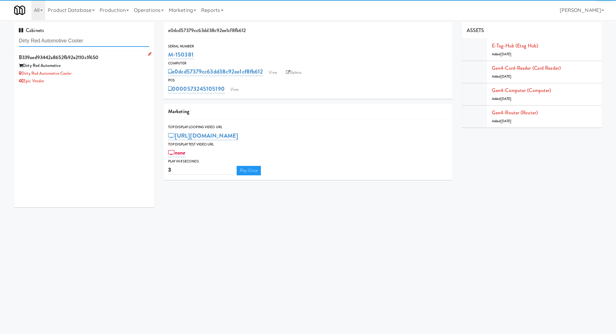
type input "Dirty Red Automotive Cooler"
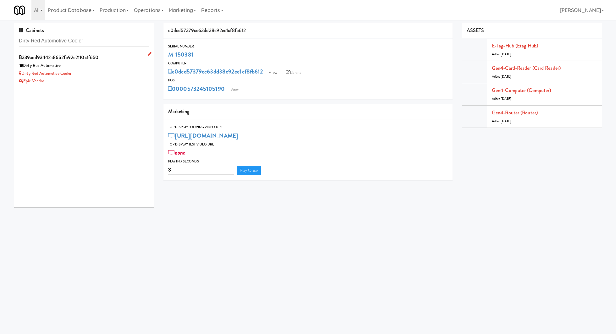
click at [109, 74] on div "Dirty Red Automotive Cooler" at bounding box center [84, 74] width 130 height 8
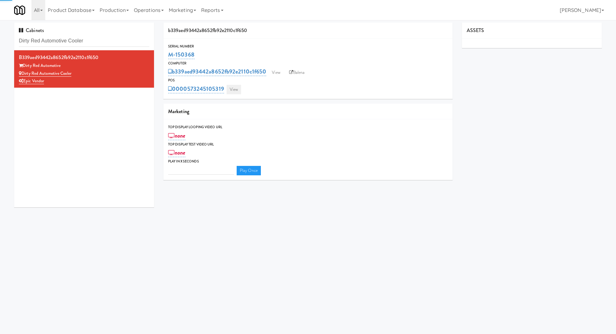
type input "3"
click at [239, 88] on link "View" at bounding box center [233, 89] width 14 height 9
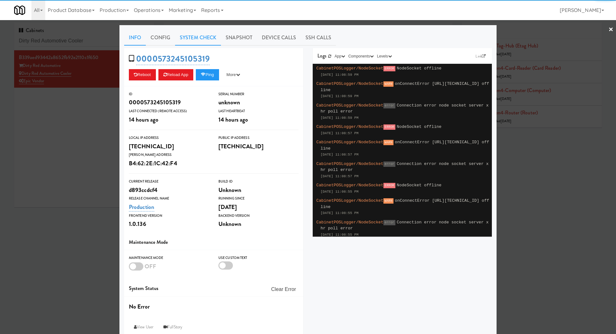
click at [204, 39] on link "System Check" at bounding box center [198, 38] width 46 height 16
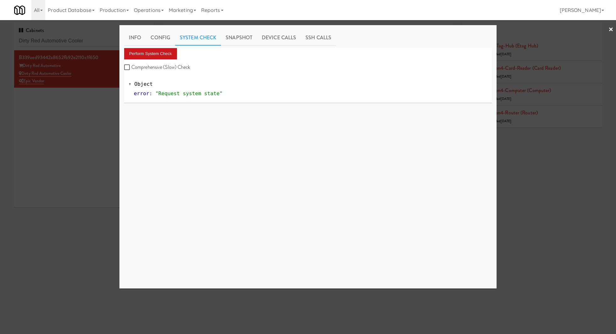
click at [170, 58] on button "Perform System Check" at bounding box center [150, 53] width 53 height 11
click at [89, 118] on div at bounding box center [308, 167] width 616 height 334
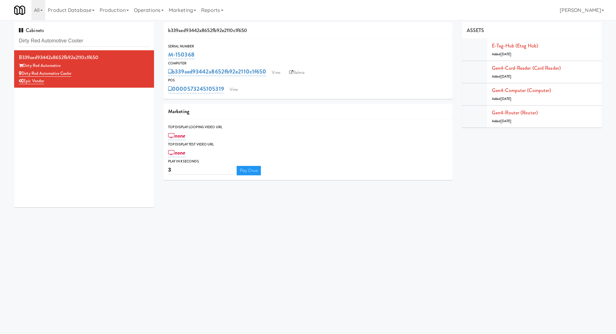
drag, startPoint x: 213, startPoint y: 58, endPoint x: 163, endPoint y: 54, distance: 50.4
click at [163, 54] on div "Serial Number M-150368" at bounding box center [307, 51] width 289 height 17
copy link "M-150368"
click at [90, 40] on input "Dirty Red Automotive Cooler" at bounding box center [84, 41] width 130 height 12
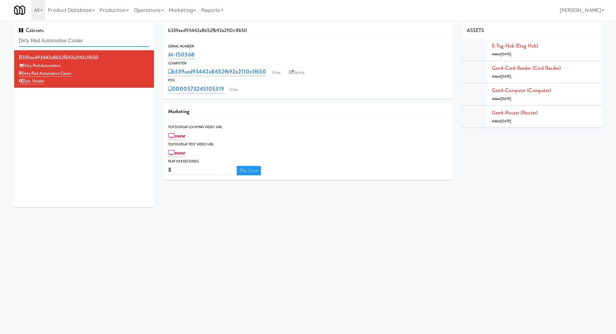
click at [90, 40] on input "Dirty Red Automotive Cooler" at bounding box center [84, 41] width 130 height 12
paste input "Phase I - Ambient Pantry"
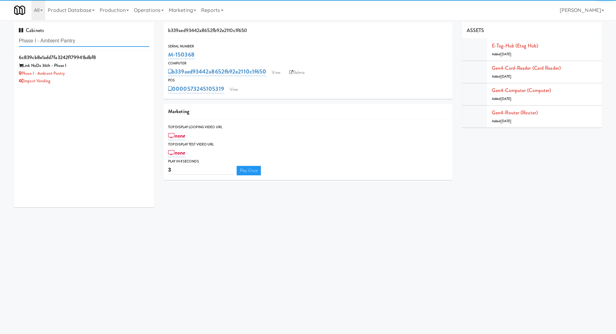
type input "Phase I - Ambient Pantry"
click at [106, 74] on div "Phase I - Ambient Pantry" at bounding box center [84, 74] width 130 height 8
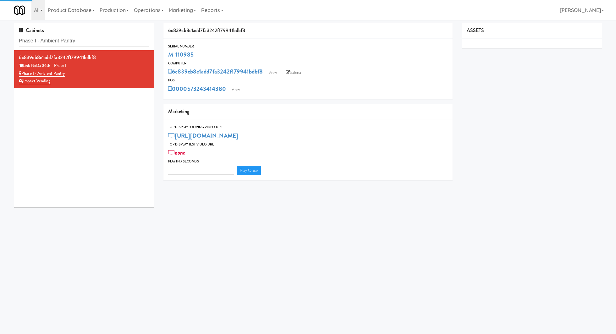
type input "3"
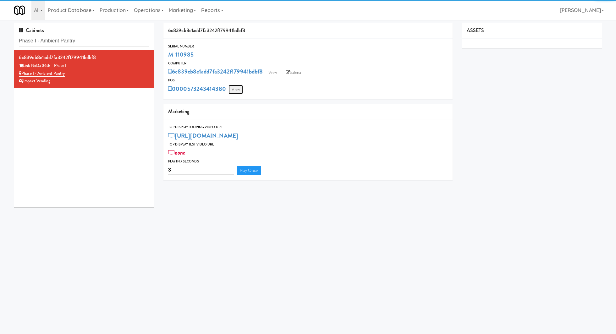
click at [233, 89] on link "View" at bounding box center [235, 89] width 14 height 9
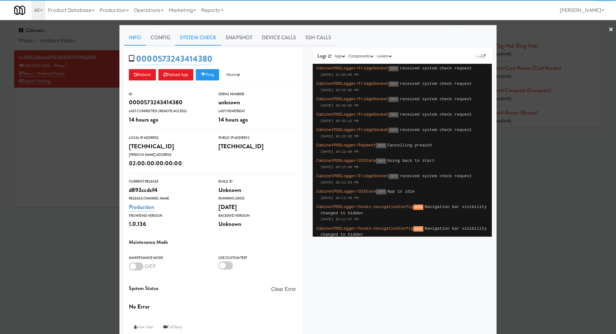
click at [204, 39] on link "System Check" at bounding box center [198, 38] width 46 height 16
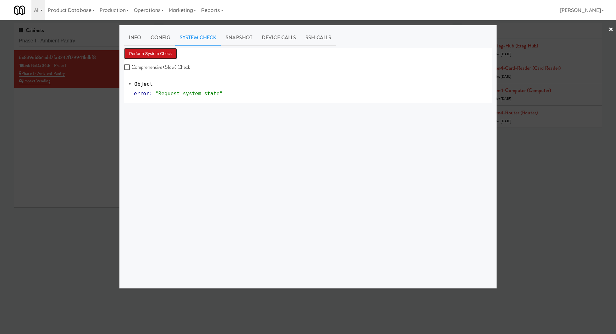
click at [170, 53] on button "Perform System Check" at bounding box center [150, 53] width 53 height 11
click at [83, 41] on div at bounding box center [308, 167] width 616 height 334
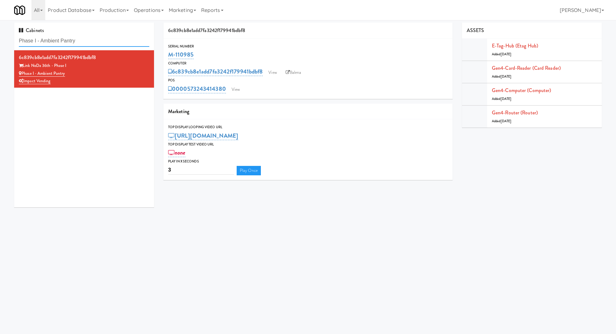
click at [83, 41] on input "Phase I - Ambient Pantry" at bounding box center [84, 41] width 130 height 12
click at [239, 87] on link "View" at bounding box center [235, 89] width 14 height 9
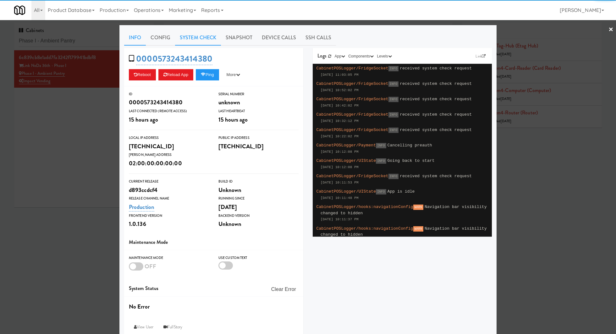
click at [189, 35] on link "System Check" at bounding box center [198, 38] width 46 height 16
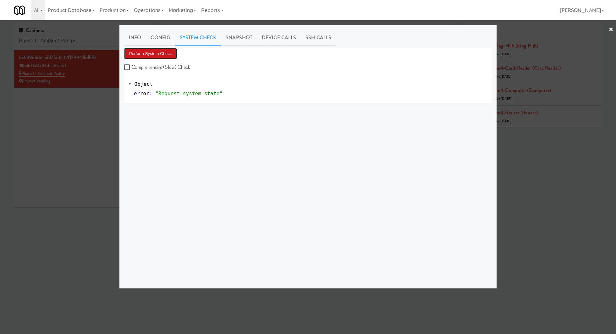
click at [166, 51] on button "Perform System Check" at bounding box center [150, 53] width 53 height 11
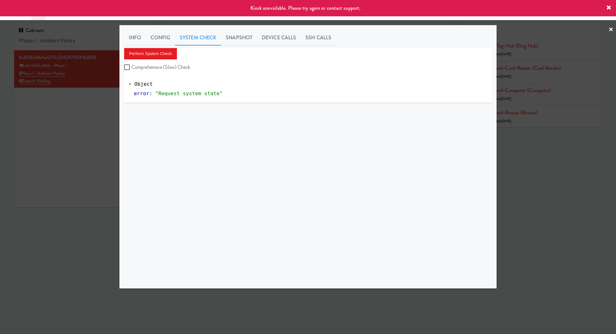
click at [87, 42] on div at bounding box center [308, 167] width 616 height 334
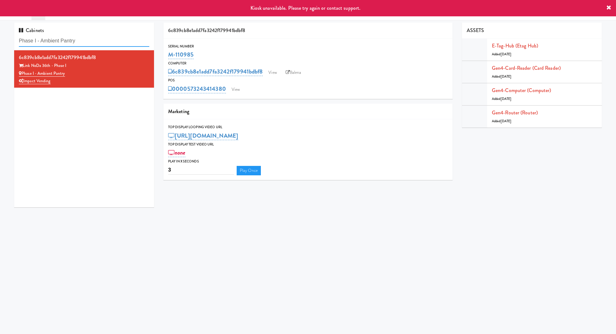
click at [87, 42] on input "Phase I - Ambient Pantry" at bounding box center [84, 41] width 130 height 12
type input "anton"
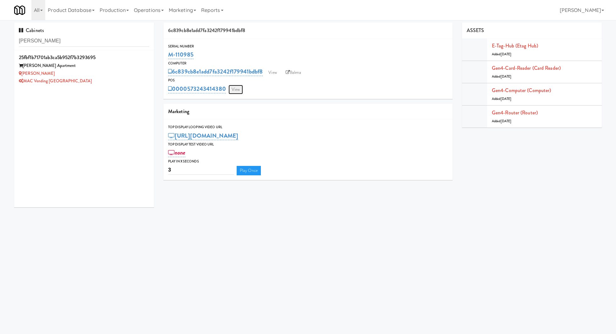
click at [235, 85] on link "View" at bounding box center [235, 89] width 14 height 9
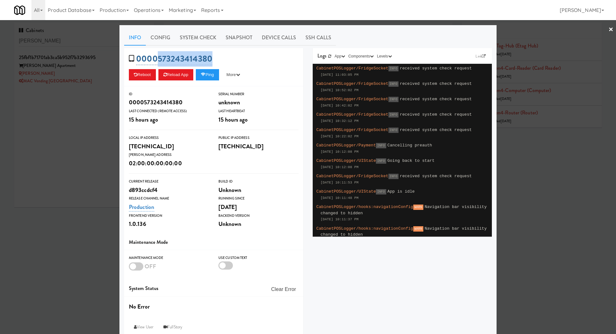
drag, startPoint x: 225, startPoint y: 60, endPoint x: 157, endPoint y: 60, distance: 68.2
click at [157, 60] on div "0000573243414380 Reboot Reload App Ping More Ping Server Restart Server Force R…" at bounding box center [213, 67] width 179 height 38
copy link "573243414380"
click at [80, 91] on div at bounding box center [308, 167] width 616 height 334
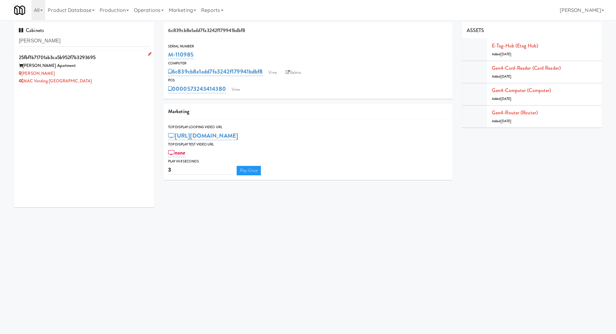
click at [80, 84] on div "MAC Vending [GEOGRAPHIC_DATA]" at bounding box center [84, 81] width 130 height 8
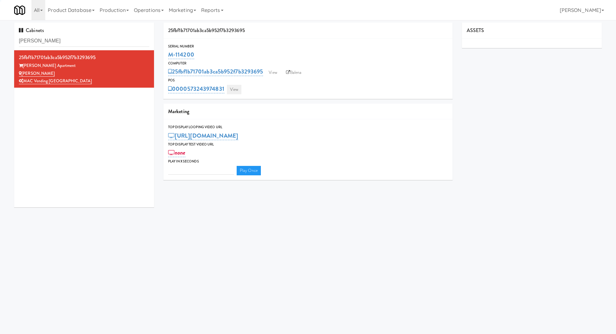
type input "3"
click at [233, 90] on link "View" at bounding box center [234, 89] width 14 height 9
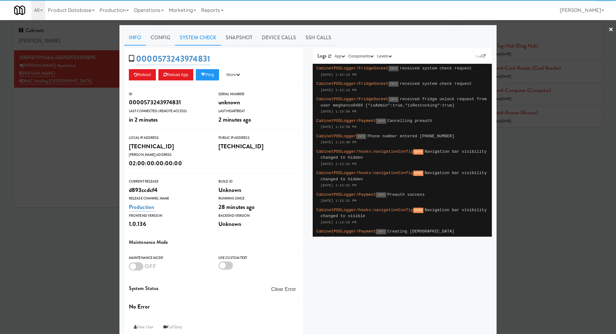
click at [205, 40] on link "System Check" at bounding box center [198, 38] width 46 height 16
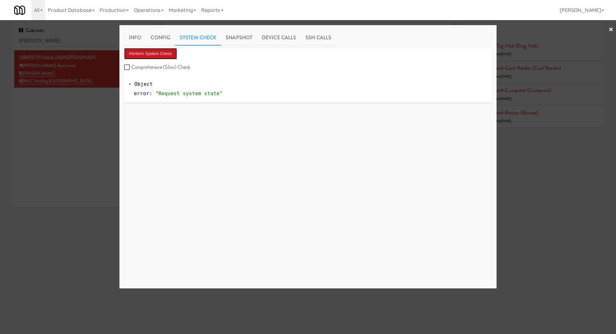
click at [164, 54] on button "Perform System Check" at bounding box center [150, 53] width 53 height 11
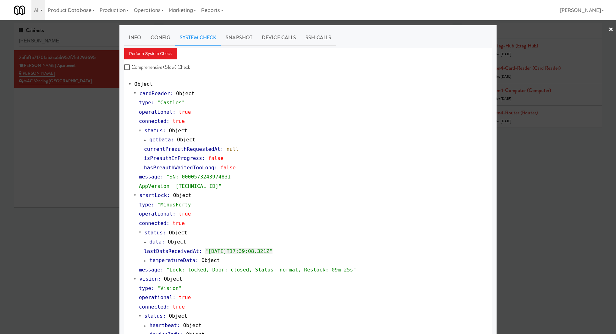
click at [382, 167] on div "hasPreauthWaitedTooLong : false" at bounding box center [315, 167] width 343 height 9
click at [157, 56] on button "Perform System Check" at bounding box center [150, 53] width 53 height 11
click at [102, 44] on div at bounding box center [308, 167] width 616 height 334
click at [102, 44] on input "anton" at bounding box center [84, 41] width 130 height 12
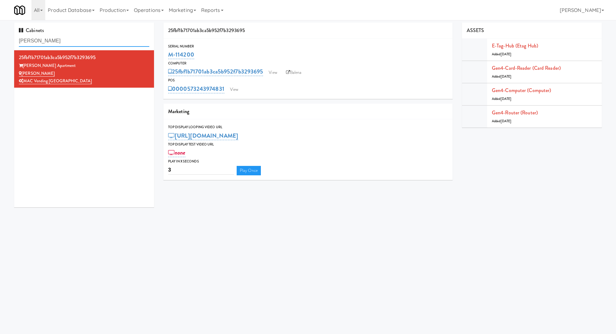
click at [102, 44] on input "anton" at bounding box center [84, 41] width 130 height 12
paste input "Phase I - Ambient Pantry"
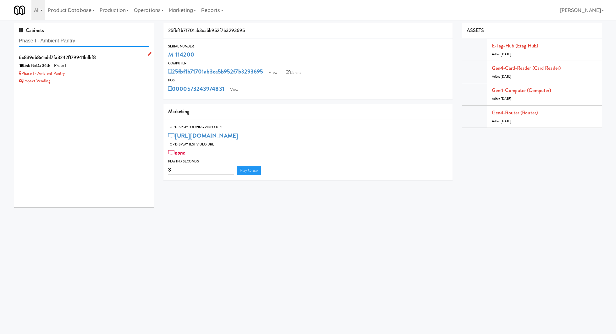
type input "Phase I - Ambient Pantry"
click at [108, 72] on div "Phase I - Ambient Pantry" at bounding box center [84, 74] width 130 height 8
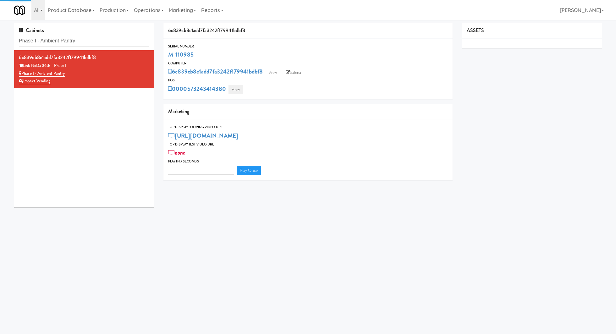
type input "3"
click at [236, 93] on link "View" at bounding box center [235, 89] width 14 height 9
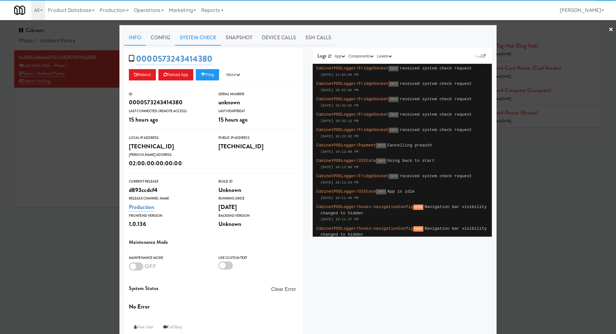
click at [202, 41] on link "System Check" at bounding box center [198, 38] width 46 height 16
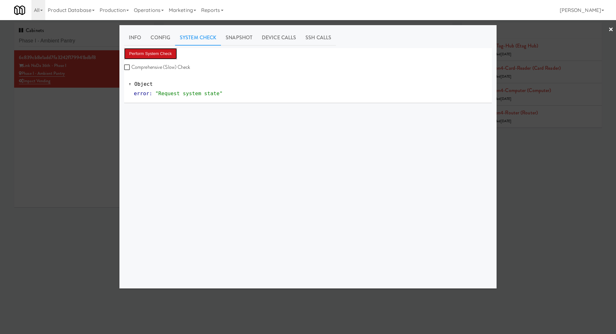
click at [164, 57] on button "Perform System Check" at bounding box center [150, 53] width 53 height 11
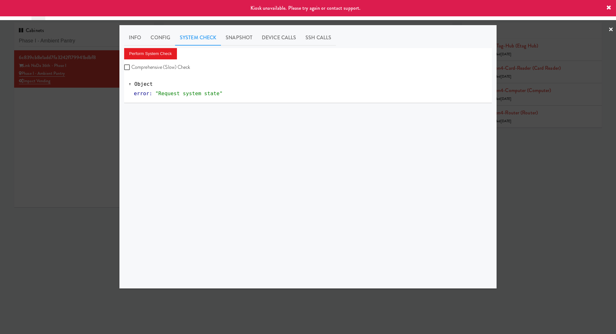
click at [109, 100] on div at bounding box center [308, 167] width 616 height 334
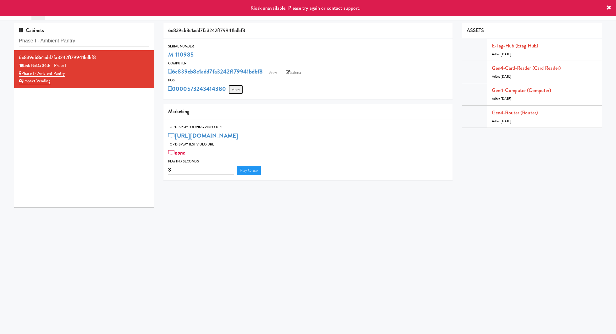
click at [239, 85] on link "View" at bounding box center [235, 89] width 14 height 9
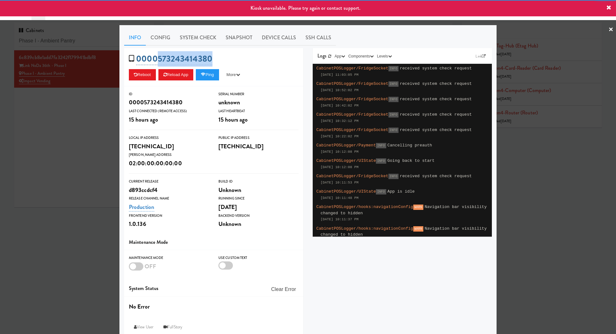
drag, startPoint x: 216, startPoint y: 57, endPoint x: 158, endPoint y: 58, distance: 57.5
click at [158, 58] on div "0000573243414380 Reboot Reload App Ping More Ping Server Restart Server Force R…" at bounding box center [213, 67] width 179 height 38
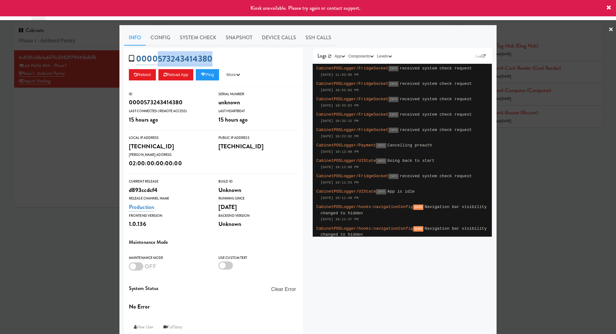
copy link "573243414380"
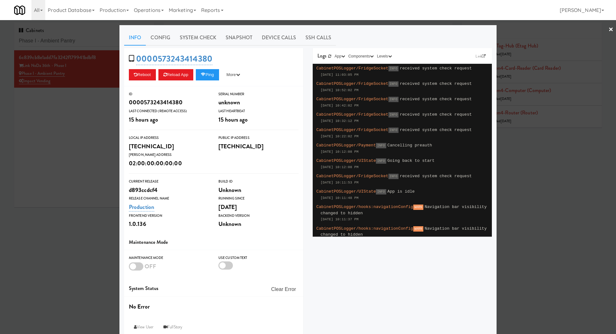
click at [84, 131] on div at bounding box center [308, 167] width 616 height 334
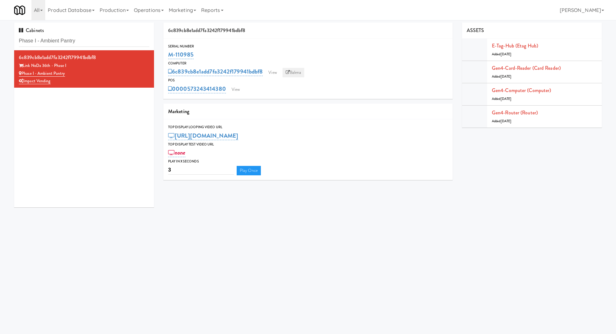
click at [302, 73] on link "Balena" at bounding box center [293, 72] width 22 height 9
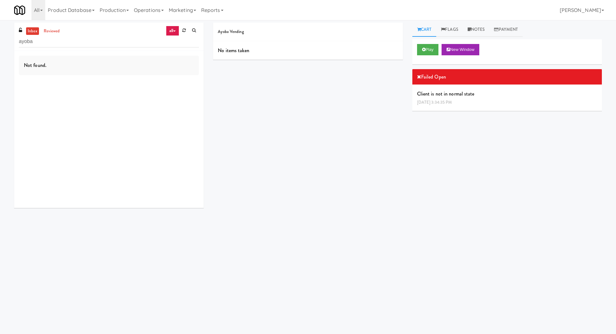
click at [63, 45] on input "ayoba" at bounding box center [109, 42] width 180 height 12
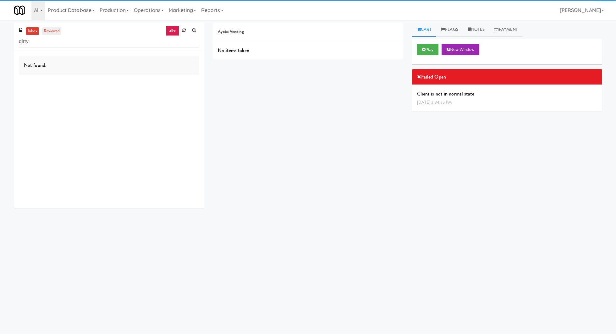
type input "dirty"
click at [57, 28] on link "reviewed" at bounding box center [51, 31] width 19 height 8
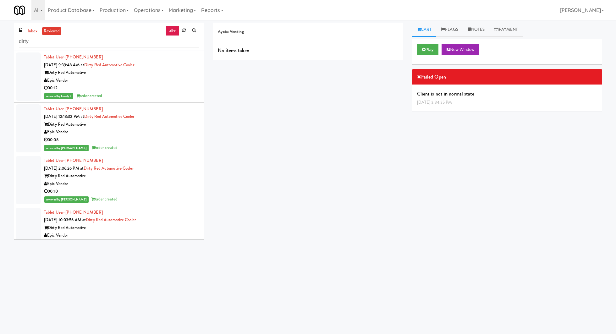
click at [132, 94] on div "reviewed by Lovely L order created" at bounding box center [121, 96] width 155 height 8
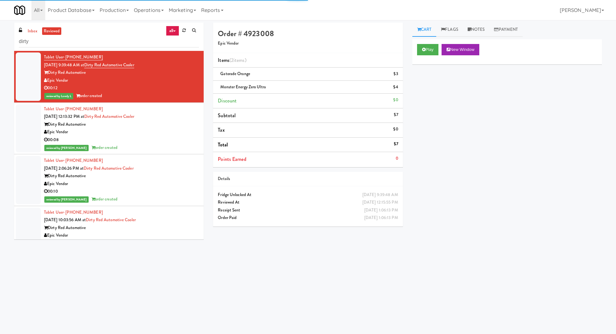
click at [139, 142] on div "00:08" at bounding box center [121, 140] width 155 height 8
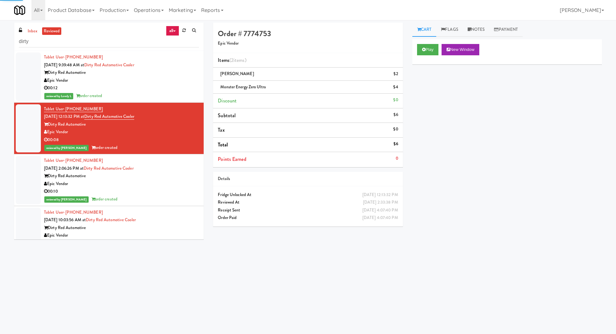
click at [161, 183] on div "Epic Vendor" at bounding box center [121, 184] width 155 height 8
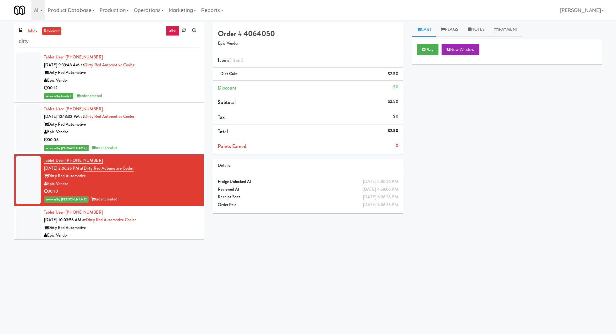
click at [68, 42] on input "dirty" at bounding box center [109, 42] width 180 height 12
type input "lilac"
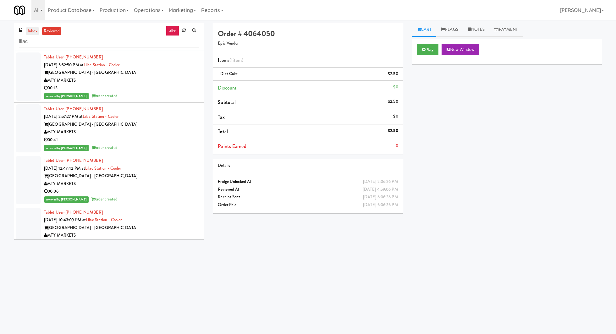
click at [33, 29] on link "inbox" at bounding box center [32, 31] width 13 height 8
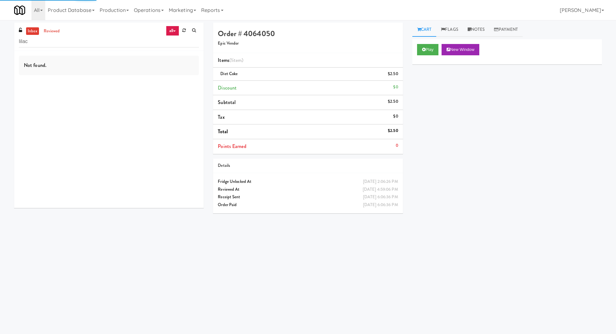
click at [172, 34] on link "all" at bounding box center [172, 31] width 13 height 10
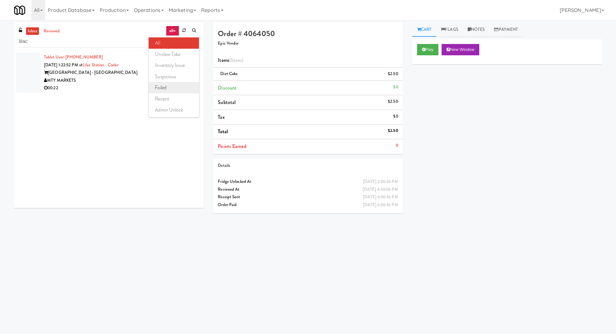
click at [160, 89] on link "failed" at bounding box center [174, 87] width 50 height 11
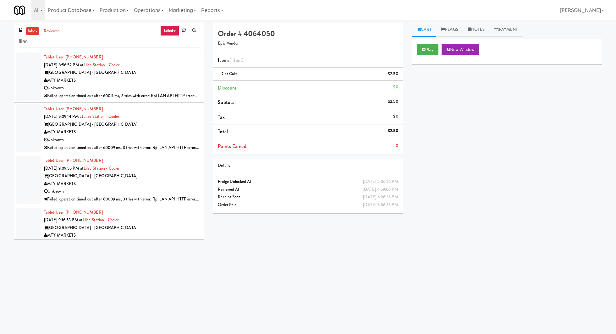
click at [156, 84] on div "Unknown" at bounding box center [121, 88] width 155 height 8
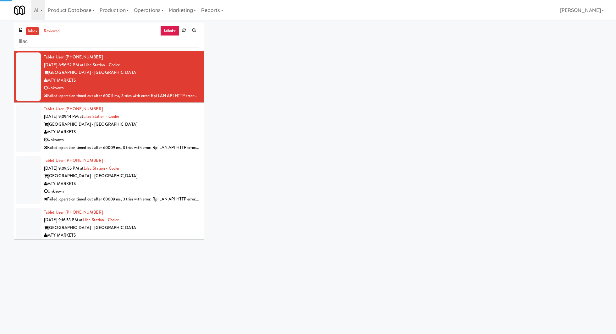
click at [156, 124] on div "Lilac Station - Lombard" at bounding box center [121, 125] width 155 height 8
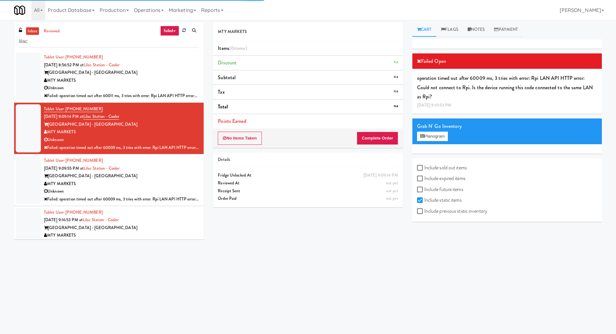
click at [151, 172] on div "Lilac Station - Lombard" at bounding box center [121, 176] width 155 height 8
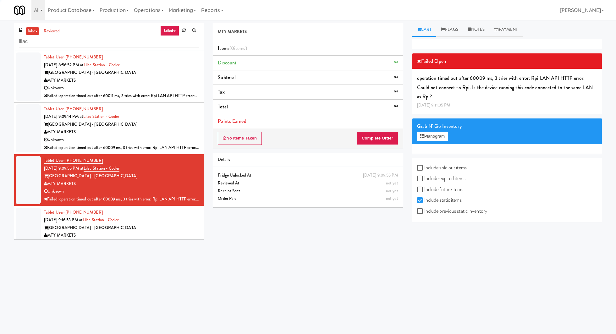
click at [151, 217] on div "Tablet User · (224) 435-9190 Aug 20, 2025 9:16:53 PM at Lilac Station - Cooler …" at bounding box center [121, 232] width 155 height 46
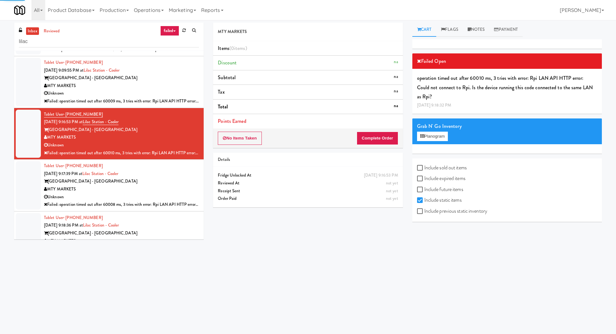
scroll to position [103, 0]
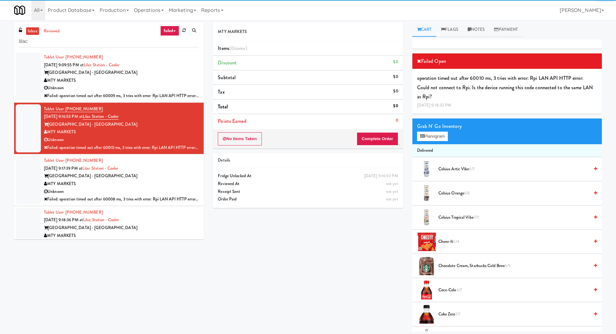
click at [155, 173] on div "Lilac Station - Lombard" at bounding box center [121, 176] width 155 height 8
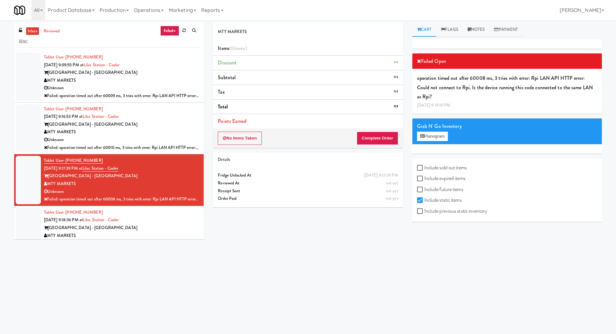
click at [155, 224] on div "Lilac Station - Lombard" at bounding box center [121, 228] width 155 height 8
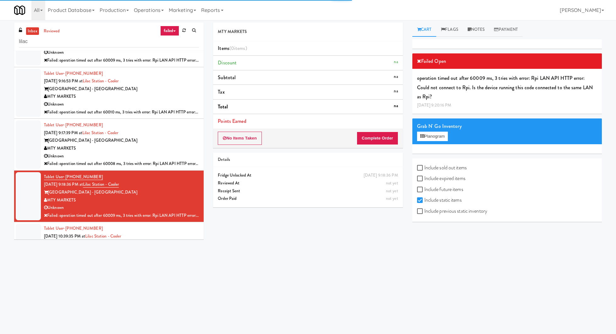
scroll to position [172, 0]
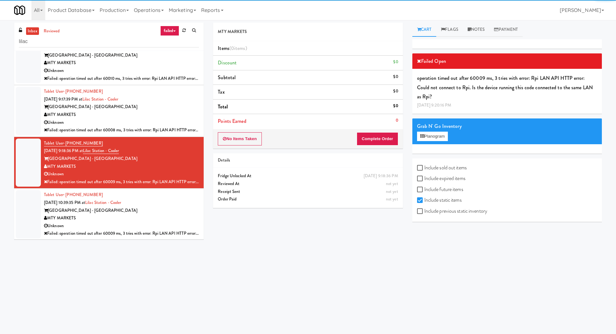
click at [155, 224] on div "Unknown" at bounding box center [121, 226] width 155 height 8
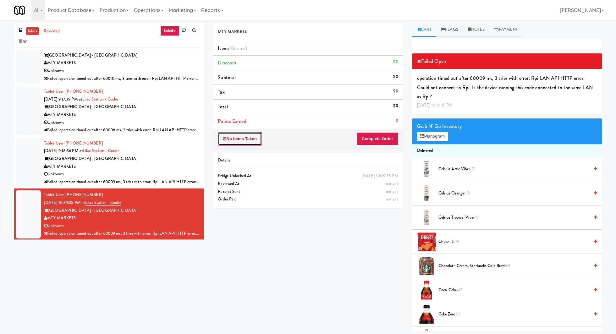
click at [247, 137] on button "No Items Taken" at bounding box center [240, 138] width 44 height 13
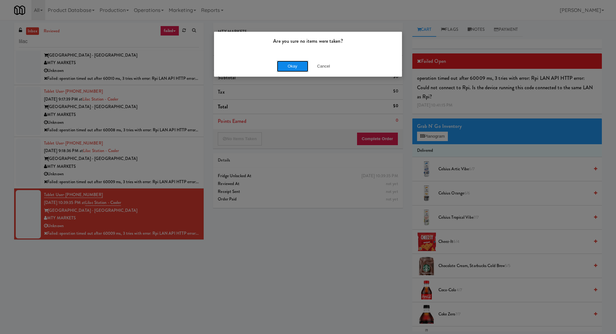
click at [287, 68] on button "Okay" at bounding box center [292, 66] width 31 height 11
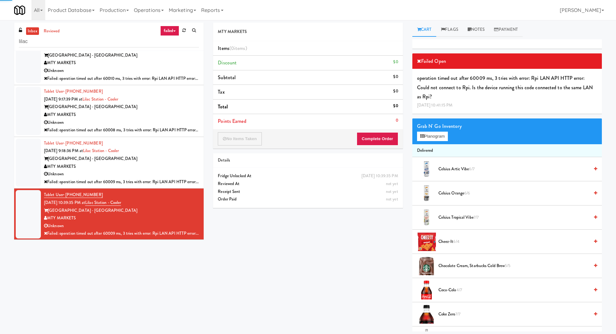
click at [185, 151] on div "Tablet User · (224) 435-9190 Aug 20, 2025 9:18:36 PM at Lilac Station - Cooler …" at bounding box center [121, 162] width 155 height 46
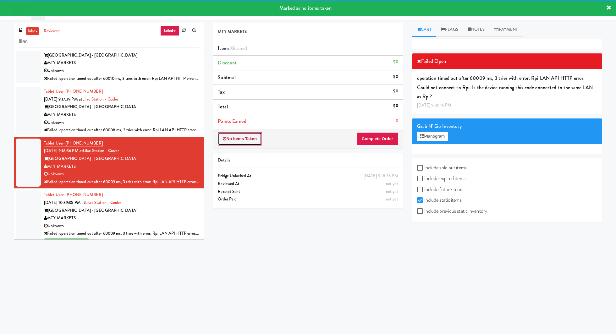
click at [254, 137] on button "No Items Taken" at bounding box center [240, 138] width 44 height 13
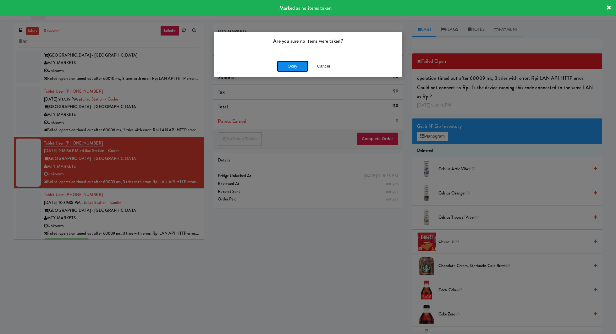
click at [288, 70] on button "Okay" at bounding box center [292, 66] width 31 height 11
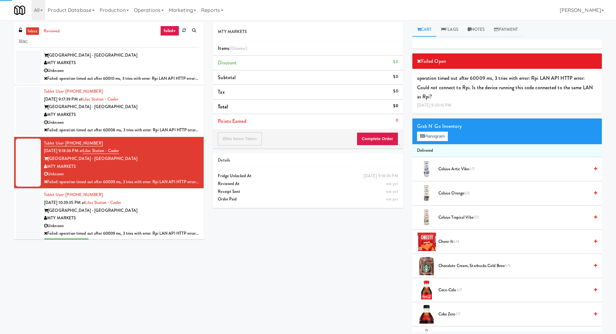
click at [178, 108] on div "Lilac Station - Lombard" at bounding box center [121, 107] width 155 height 8
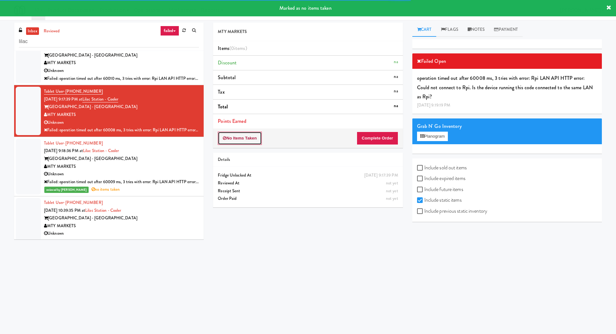
click at [242, 140] on button "No Items Taken" at bounding box center [240, 138] width 44 height 13
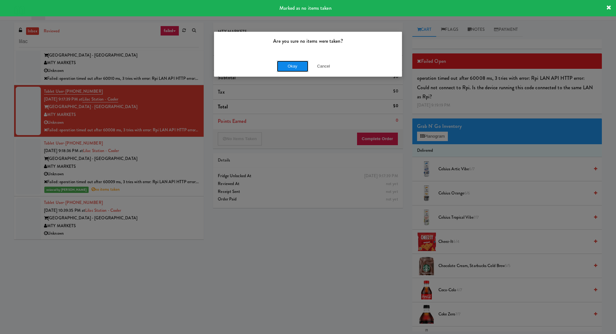
click at [284, 64] on button "Okay" at bounding box center [292, 66] width 31 height 11
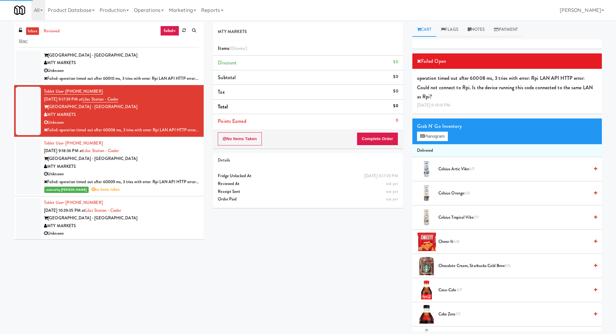
click at [175, 72] on div "Unknown" at bounding box center [121, 71] width 155 height 8
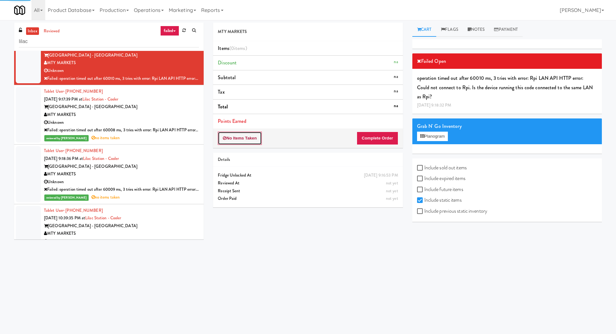
click at [244, 138] on button "No Items Taken" at bounding box center [240, 138] width 44 height 13
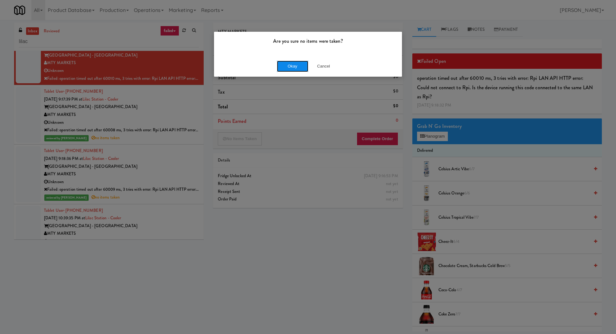
click at [286, 67] on button "Okay" at bounding box center [292, 66] width 31 height 11
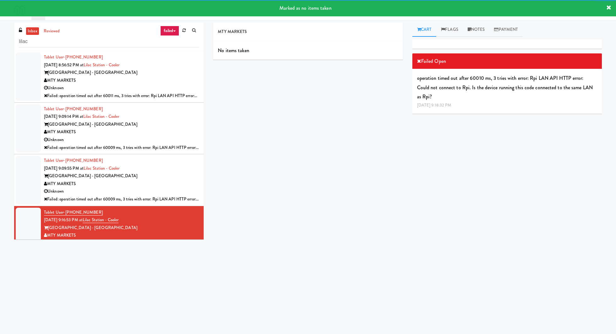
click at [144, 129] on div "MTY MARKETS" at bounding box center [121, 132] width 155 height 8
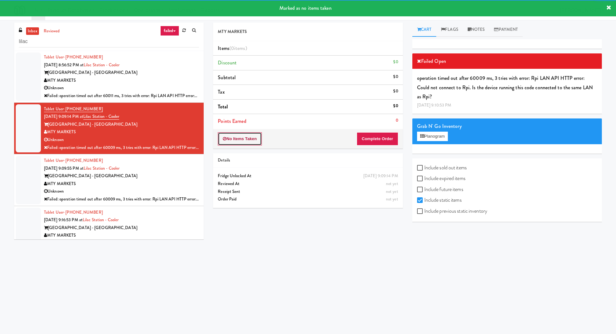
click at [243, 134] on button "No Items Taken" at bounding box center [240, 138] width 44 height 13
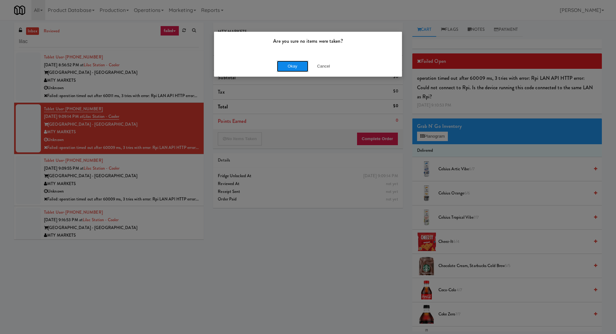
click at [283, 70] on button "Okay" at bounding box center [292, 66] width 31 height 11
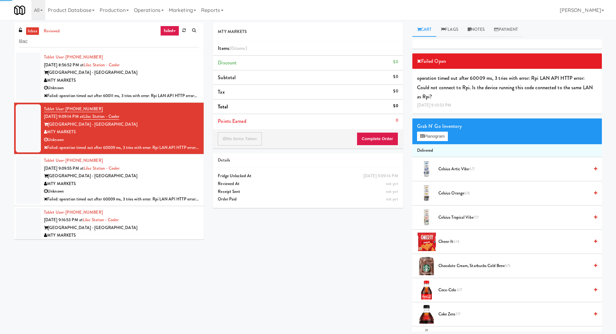
click at [178, 74] on div "Lilac Station - Lombard" at bounding box center [121, 73] width 155 height 8
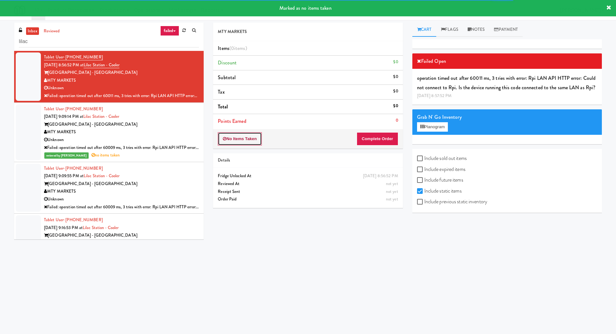
click at [248, 134] on button "No Items Taken" at bounding box center [240, 138] width 44 height 13
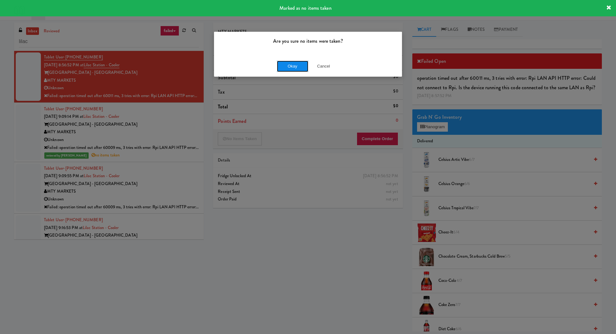
click at [287, 70] on button "Okay" at bounding box center [292, 66] width 31 height 11
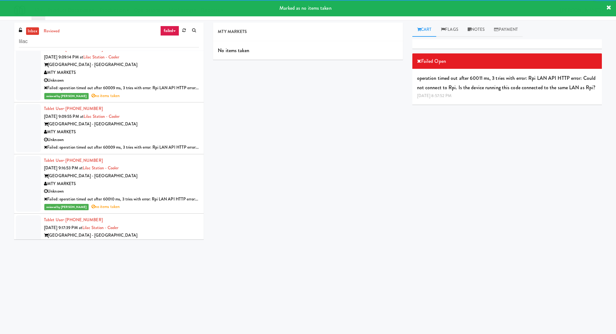
scroll to position [79, 0]
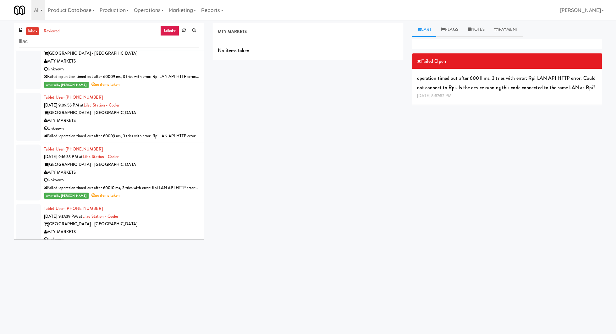
click at [158, 121] on div "MTY MARKETS" at bounding box center [121, 121] width 155 height 8
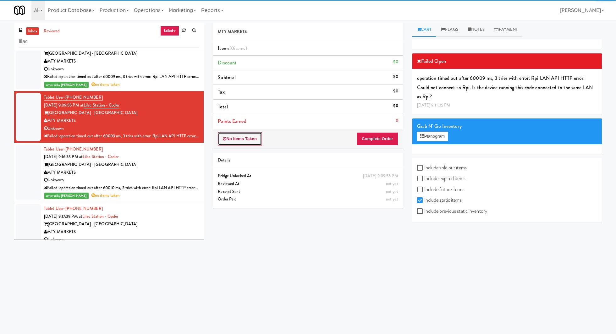
click at [248, 132] on button "No Items Taken" at bounding box center [240, 138] width 44 height 13
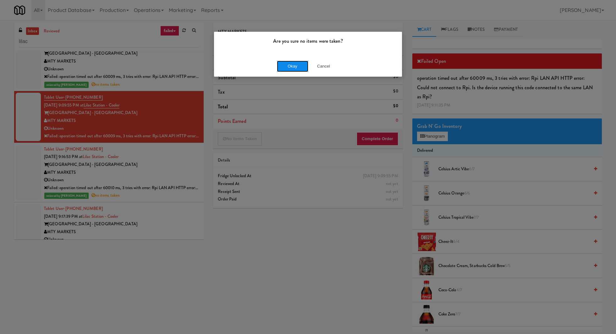
click at [284, 67] on button "Okay" at bounding box center [292, 66] width 31 height 11
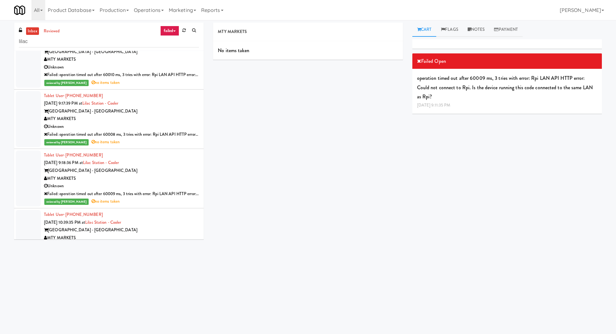
scroll to position [226, 0]
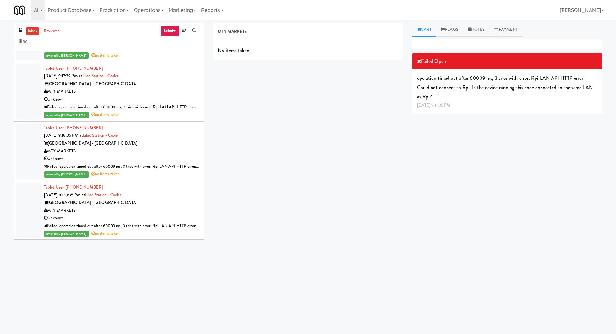
click at [31, 31] on link "inbox" at bounding box center [32, 31] width 13 height 8
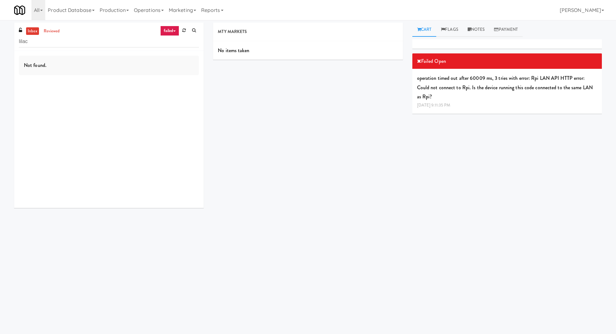
click at [162, 27] on link "failed" at bounding box center [169, 31] width 19 height 10
click at [167, 42] on link "all" at bounding box center [174, 42] width 50 height 11
click at [114, 86] on div "00:22" at bounding box center [121, 88] width 155 height 8
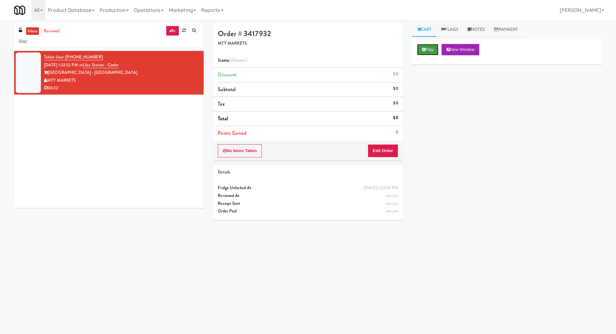
click at [419, 49] on button "Play" at bounding box center [428, 49] width 22 height 11
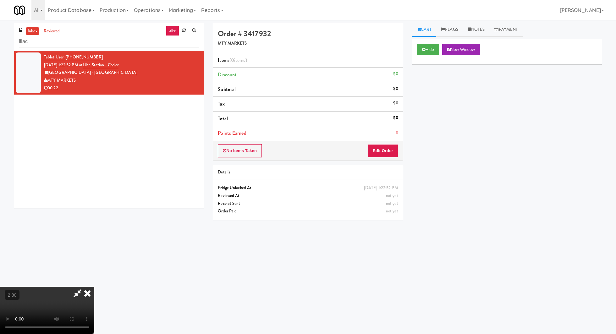
click at [94, 287] on video at bounding box center [47, 310] width 94 height 47
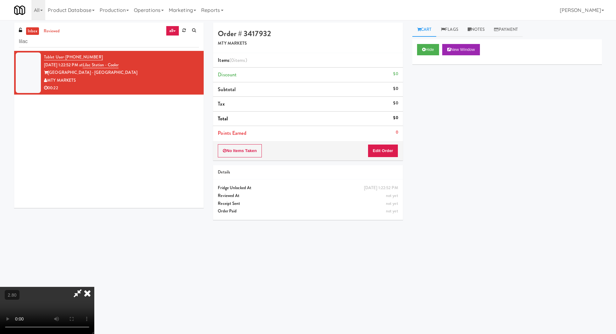
click at [94, 287] on video at bounding box center [47, 310] width 94 height 47
click at [390, 150] on button "Edit Order" at bounding box center [383, 150] width 30 height 13
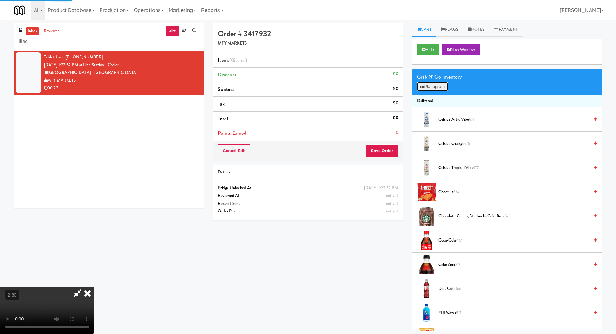
click at [432, 89] on button "Planogram" at bounding box center [432, 86] width 31 height 9
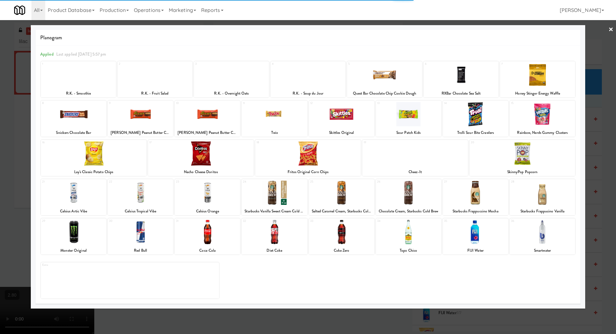
click at [215, 191] on div at bounding box center [207, 193] width 65 height 24
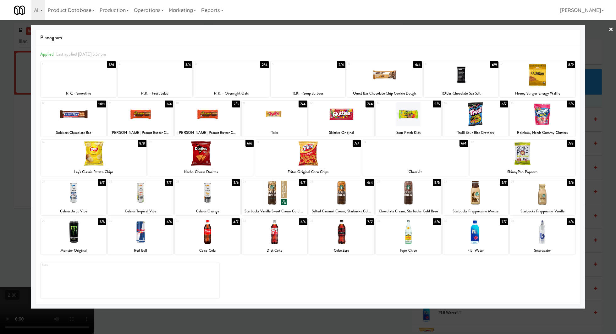
click at [608, 31] on link "×" at bounding box center [610, 29] width 5 height 19
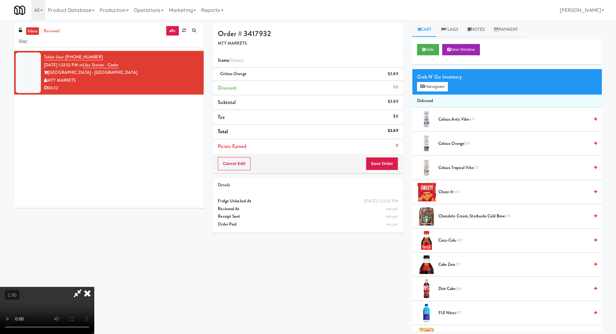
click at [94, 287] on icon at bounding box center [87, 293] width 14 height 13
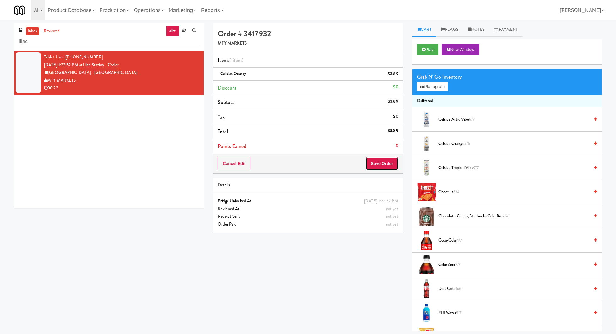
click at [379, 159] on button "Save Order" at bounding box center [382, 163] width 32 height 13
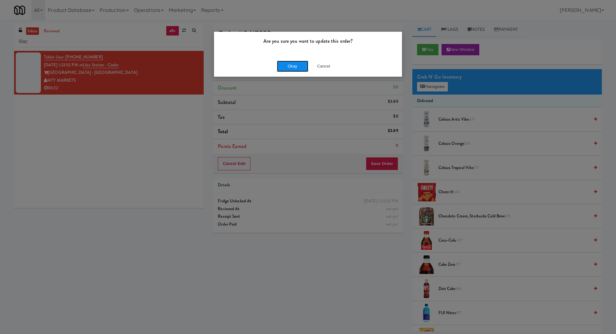
click at [299, 67] on button "Okay" at bounding box center [292, 66] width 31 height 11
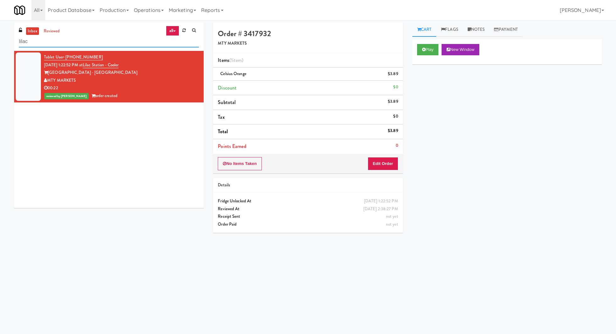
click at [66, 45] on input "lilac" at bounding box center [109, 42] width 180 height 12
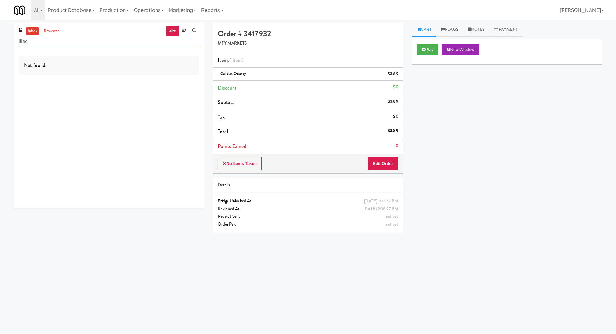
click at [43, 46] on input "lilac" at bounding box center [109, 42] width 180 height 12
paste input "Arden of Oakbrook - Cooler"
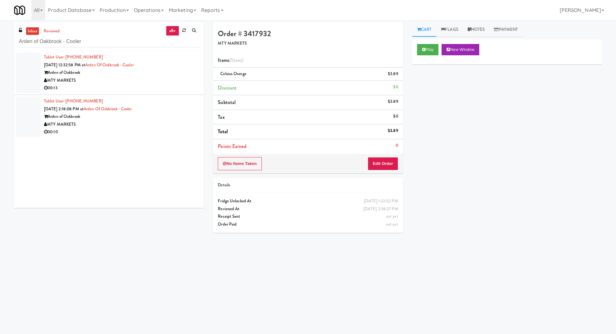
click at [94, 81] on div "MTY MARKETS" at bounding box center [121, 81] width 155 height 8
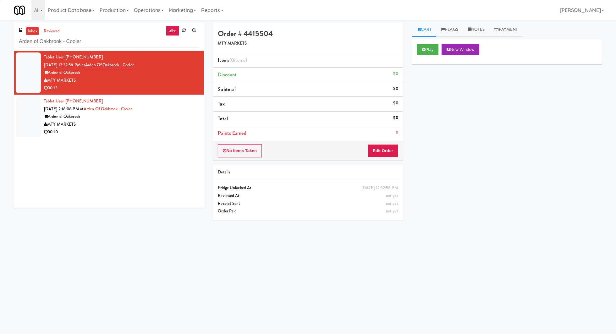
click at [106, 125] on div "MTY MARKETS" at bounding box center [121, 125] width 155 height 8
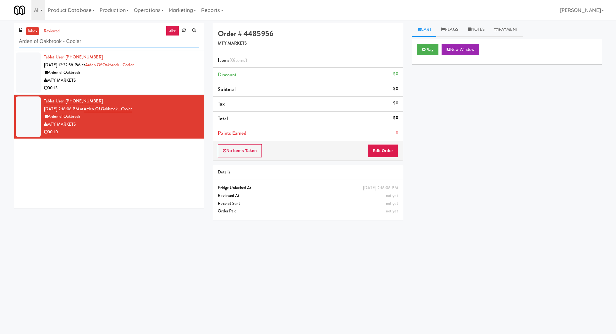
click at [43, 44] on input "Arden of Oakbrook - Cooler" at bounding box center [109, 42] width 180 height 12
paste input "Warrenville"
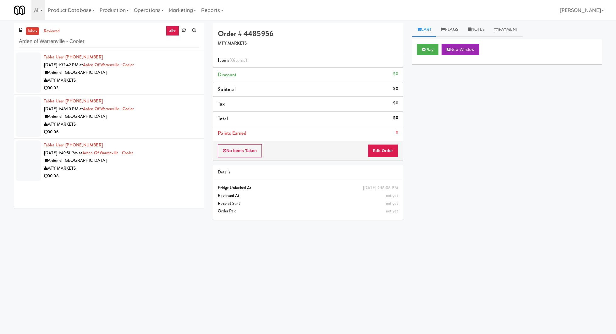
click at [113, 79] on div "MTY MARKETS" at bounding box center [121, 81] width 155 height 8
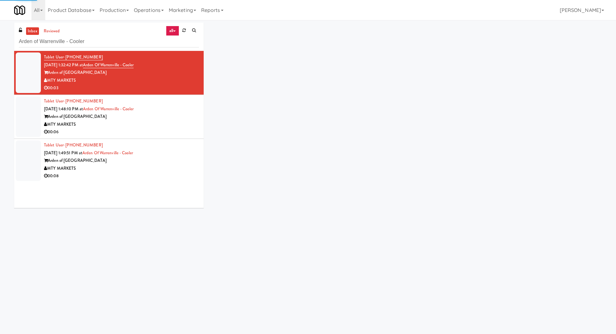
click at [117, 119] on div "Arden of Warrenville" at bounding box center [121, 117] width 155 height 8
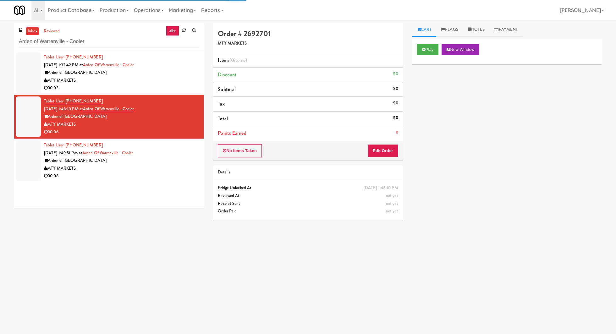
click at [122, 165] on div "MTY MARKETS" at bounding box center [121, 169] width 155 height 8
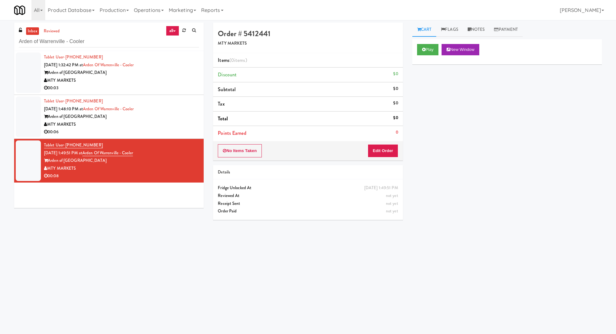
click at [174, 33] on link "all" at bounding box center [172, 31] width 13 height 10
click at [172, 90] on link "failed" at bounding box center [174, 87] width 50 height 11
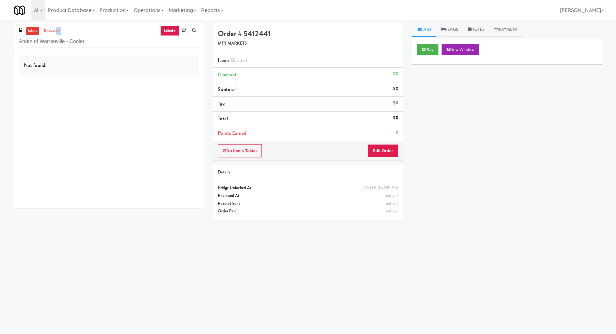
drag, startPoint x: 54, startPoint y: 31, endPoint x: 54, endPoint y: 45, distance: 13.5
click at [54, 45] on div "inbox reviewed failed all unclear take inventory issue suspicious failed recent…" at bounding box center [108, 37] width 189 height 28
click at [28, 30] on link "inbox" at bounding box center [32, 31] width 13 height 8
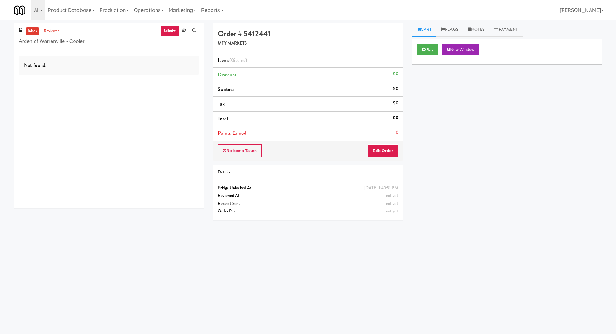
click at [46, 41] on input "Arden of Warrenville - Cooler" at bounding box center [109, 42] width 180 height 12
click at [97, 95] on div "Not found." at bounding box center [108, 129] width 189 height 157
click at [176, 35] on link "failed" at bounding box center [169, 31] width 19 height 10
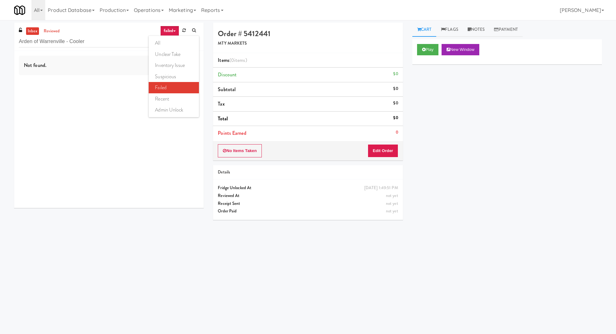
click at [176, 36] on ul "all unclear take inventory issue suspicious failed recent admin unlock" at bounding box center [174, 76] width 50 height 81
click at [38, 29] on link "inbox" at bounding box center [32, 31] width 13 height 8
click at [43, 42] on input "Arden of Warrenville - Cooler" at bounding box center [109, 42] width 180 height 12
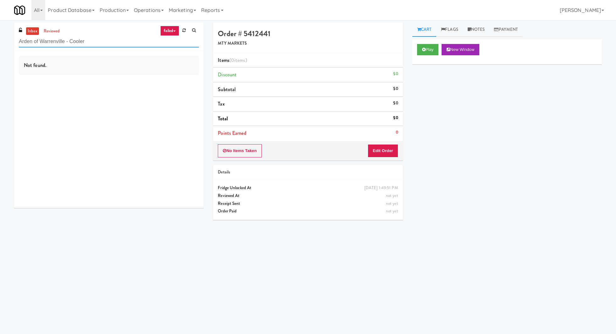
paste input "3205960"
type input "3205960"
click at [53, 26] on div "inbox reviewed failed all unclear take inventory issue suspicious failed recent…" at bounding box center [108, 37] width 189 height 28
click at [54, 30] on link "reviewed" at bounding box center [51, 31] width 19 height 8
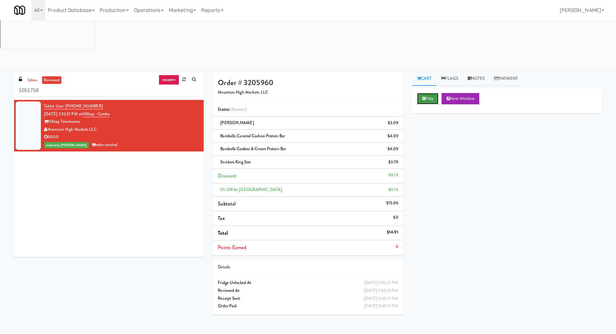
click at [428, 93] on button "Play" at bounding box center [428, 98] width 22 height 11
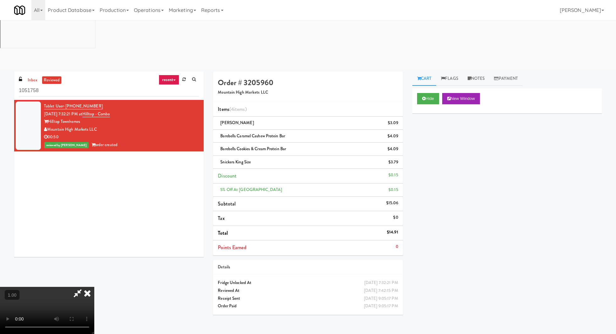
click at [94, 287] on video at bounding box center [47, 310] width 94 height 47
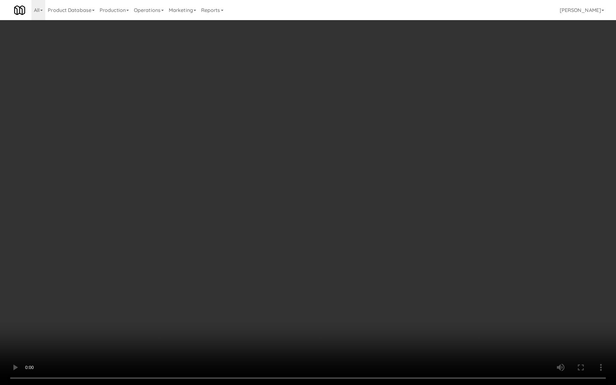
click at [247, 160] on video at bounding box center [308, 192] width 616 height 385
click at [318, 309] on video at bounding box center [308, 192] width 616 height 385
click at [267, 220] on video at bounding box center [308, 192] width 616 height 385
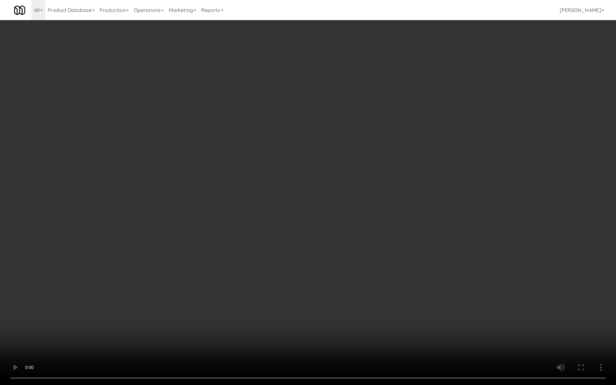
click at [267, 220] on video at bounding box center [308, 192] width 616 height 385
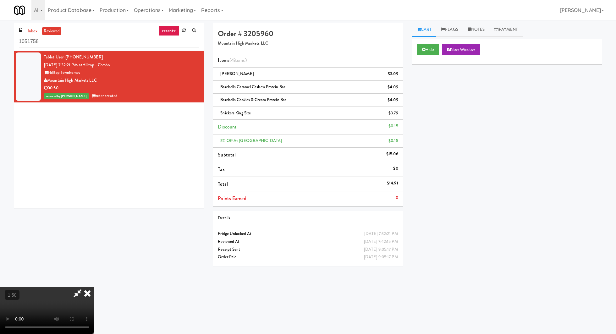
click at [94, 287] on icon at bounding box center [87, 293] width 14 height 13
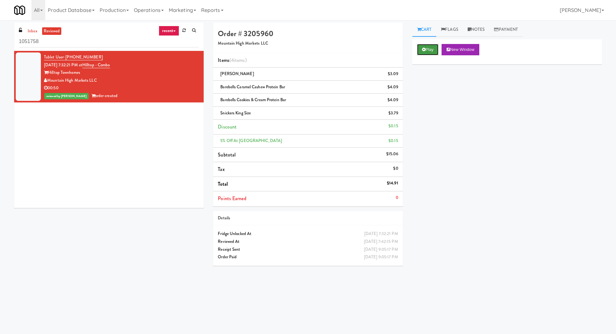
click at [426, 54] on button "Play" at bounding box center [428, 49] width 22 height 11
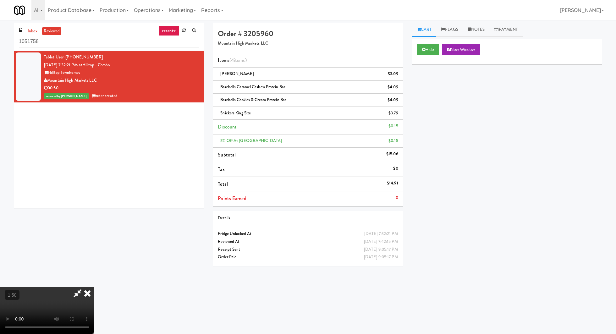
click at [94, 287] on video at bounding box center [47, 310] width 94 height 47
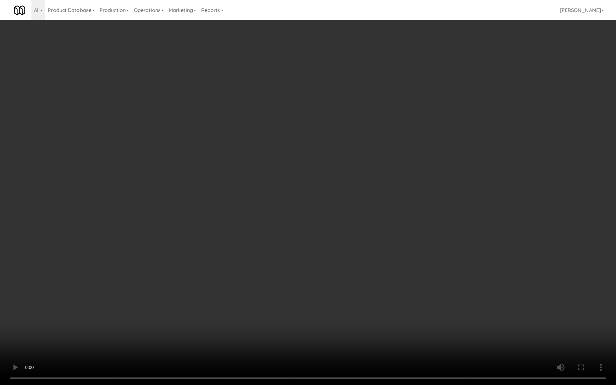
click at [174, 328] on video at bounding box center [308, 192] width 616 height 385
click at [245, 235] on video at bounding box center [308, 192] width 616 height 385
click at [245, 234] on video at bounding box center [308, 192] width 616 height 385
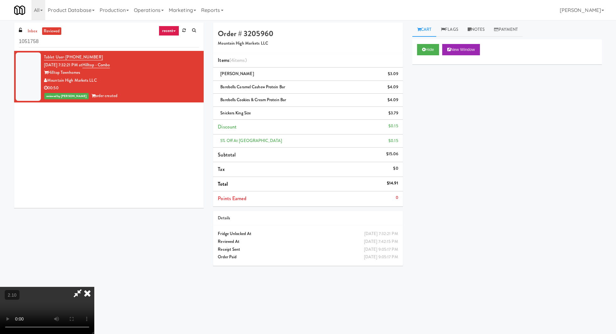
click at [94, 287] on icon at bounding box center [87, 293] width 14 height 13
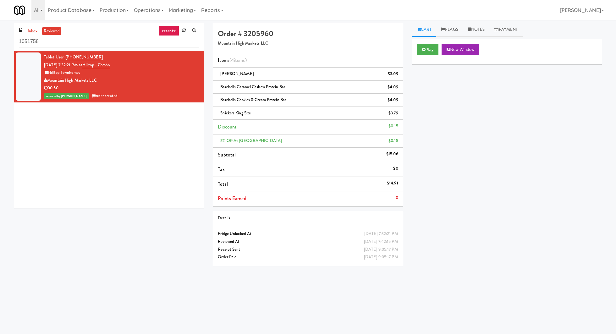
click at [426, 32] on link "Cart" at bounding box center [424, 30] width 24 height 14
click at [474, 31] on link "Notes" at bounding box center [476, 30] width 27 height 14
click at [452, 30] on link "Flags" at bounding box center [449, 30] width 27 height 14
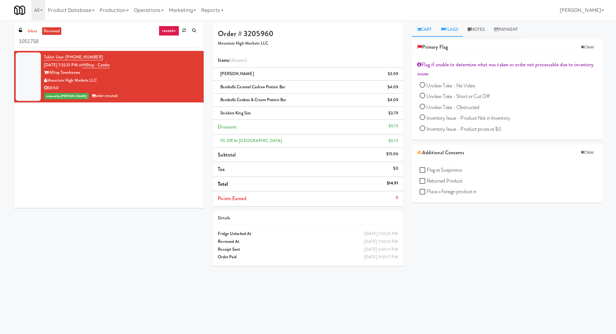
click at [425, 31] on link "Cart" at bounding box center [424, 30] width 24 height 14
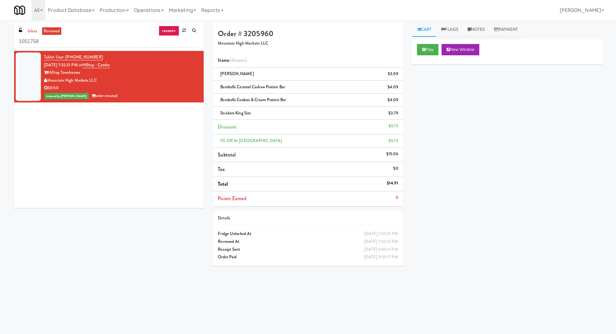
click at [425, 31] on link "Cart" at bounding box center [424, 30] width 24 height 14
click at [485, 24] on link "Notes" at bounding box center [476, 30] width 27 height 14
click at [433, 28] on link "Cart" at bounding box center [424, 30] width 24 height 14
click at [432, 48] on button "Play" at bounding box center [428, 49] width 22 height 11
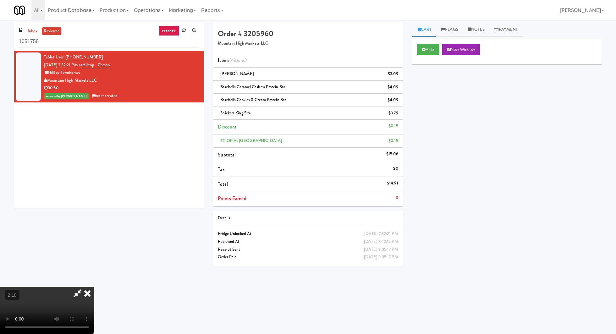
click at [94, 287] on video at bounding box center [47, 310] width 94 height 47
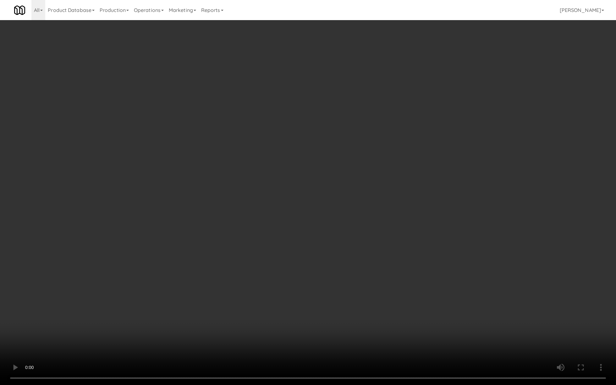
click at [270, 252] on video at bounding box center [308, 192] width 616 height 385
click at [273, 271] on video at bounding box center [308, 192] width 616 height 385
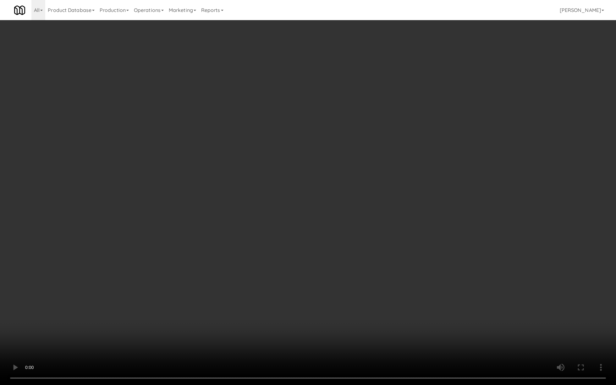
click at [273, 271] on video at bounding box center [308, 192] width 616 height 385
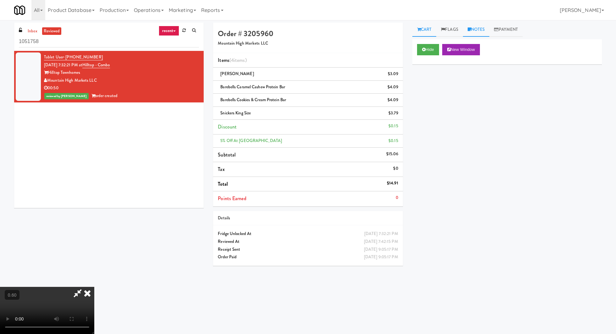
click at [473, 31] on link "Notes" at bounding box center [476, 30] width 27 height 14
click at [446, 76] on p at bounding box center [506, 77] width 179 height 7
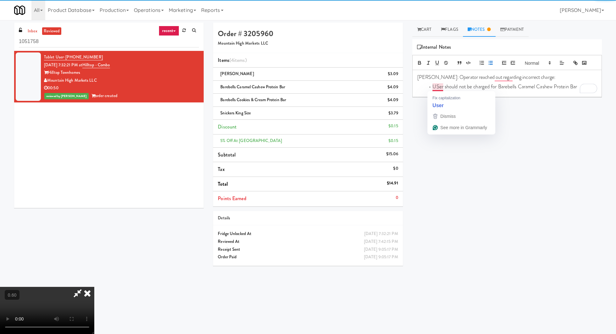
click at [439, 86] on li "USer should not be charged for Barebells Caramel Cashew Protein Bar" at bounding box center [511, 86] width 172 height 7
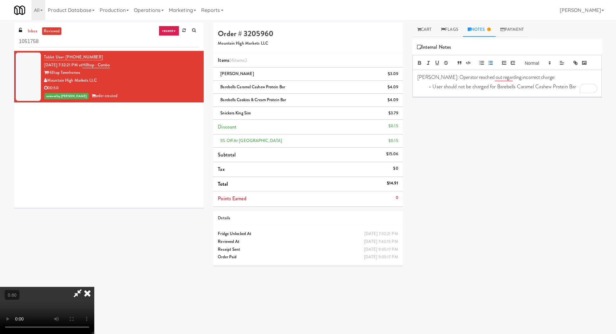
drag, startPoint x: 495, startPoint y: 87, endPoint x: 574, endPoint y: 84, distance: 79.6
click at [575, 84] on li "User should not be charged for Barebells Caramel Cashew Protein Bar" at bounding box center [511, 86] width 172 height 7
click at [574, 84] on li "User should not be charged for Barebells Caramel Cashew Protein Bar" at bounding box center [511, 86] width 172 height 7
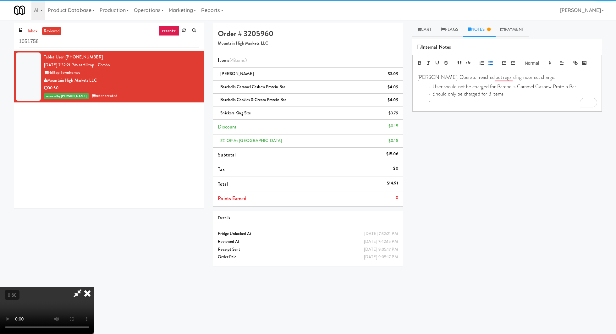
click at [439, 101] on li "To enrich screen reader interactions, please activate Accessibility in Grammarl…" at bounding box center [511, 101] width 172 height 7
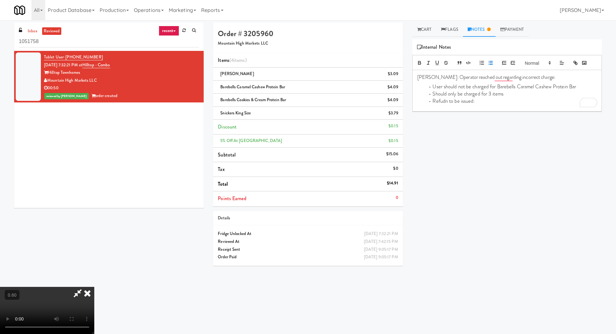
click at [445, 102] on li "Refudn to be issued:" at bounding box center [511, 101] width 172 height 7
click at [94, 287] on icon at bounding box center [87, 293] width 14 height 13
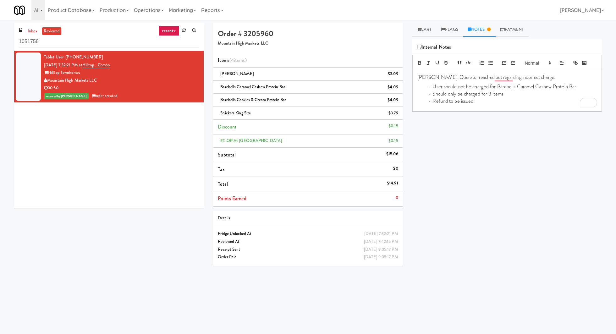
click at [395, 89] on div "$4.09" at bounding box center [392, 87] width 11 height 8
copy div "$4.09"
click at [483, 102] on li "Refund to be issued:" at bounding box center [511, 101] width 172 height 7
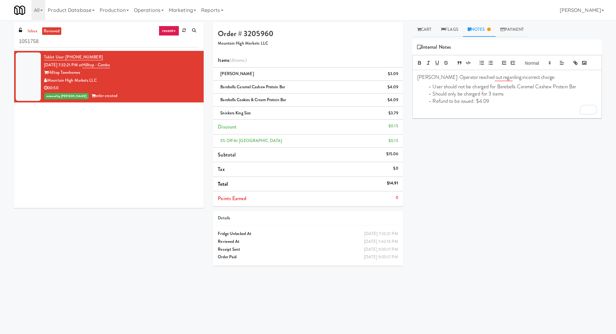
click at [478, 88] on li "User should not be charged for Barebells Caramel Cashew Protein Bar" at bounding box center [511, 86] width 172 height 7
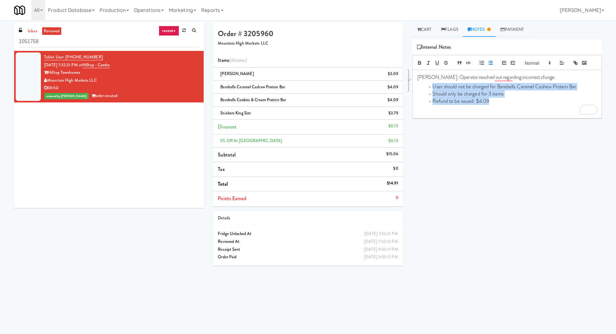
drag, startPoint x: 432, startPoint y: 87, endPoint x: 500, endPoint y: 103, distance: 69.9
click at [501, 103] on ul "User should not be charged for Barebells Caramel Cashew Protein Bar Should only…" at bounding box center [506, 93] width 179 height 21
copy ul "User should not be charged for Barebells Caramel Cashew Protein Bar Should only…"
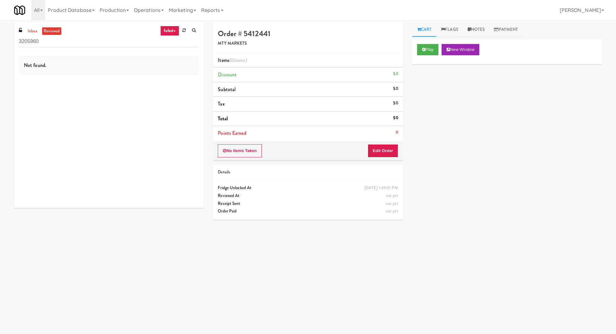
click at [30, 33] on link "inbox" at bounding box center [32, 31] width 13 height 8
click at [31, 41] on input "3205960" at bounding box center [109, 42] width 180 height 12
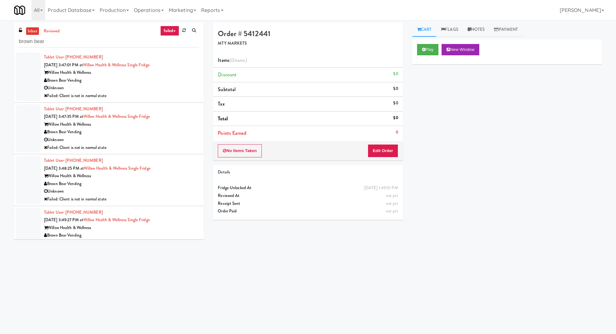
click at [169, 86] on div "Unknown" at bounding box center [121, 88] width 155 height 8
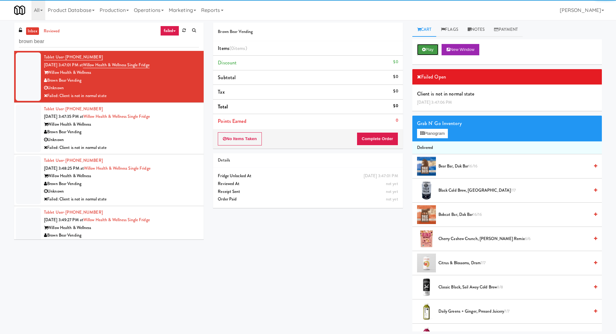
click at [426, 48] on button "Play" at bounding box center [428, 49] width 22 height 11
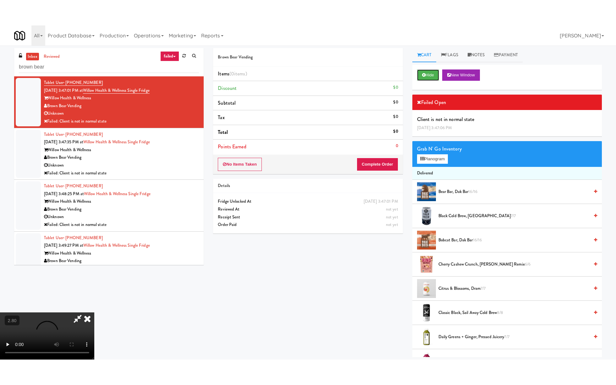
scroll to position [76, 0]
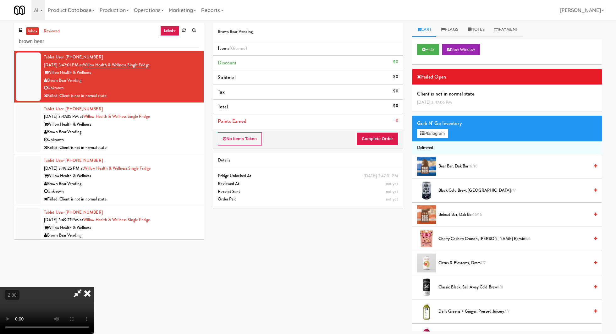
click at [94, 287] on video at bounding box center [47, 310] width 94 height 47
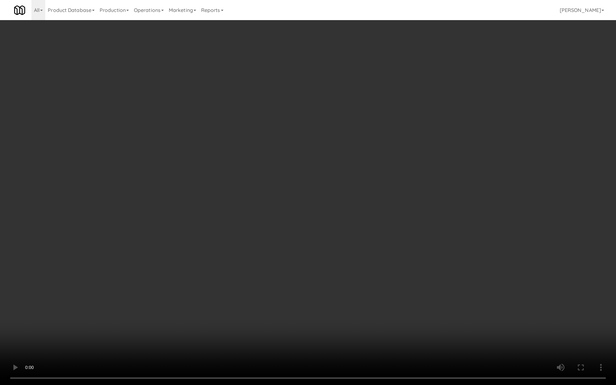
click at [174, 255] on video at bounding box center [308, 192] width 616 height 385
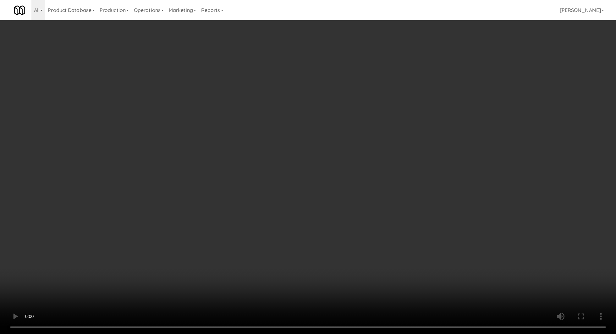
scroll to position [0, 0]
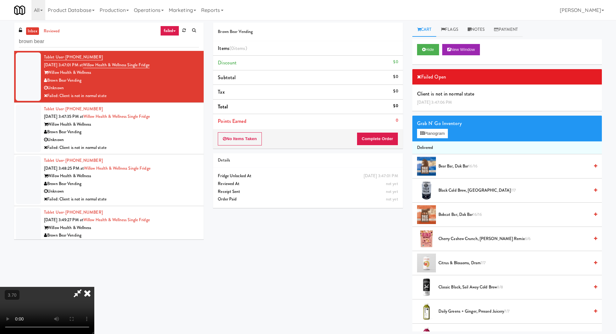
click at [94, 287] on icon at bounding box center [87, 293] width 14 height 13
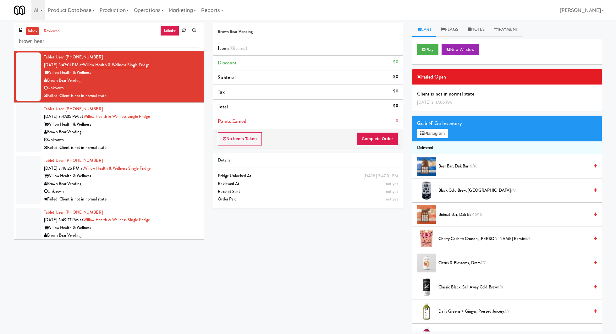
click at [171, 29] on link "failed" at bounding box center [169, 31] width 19 height 10
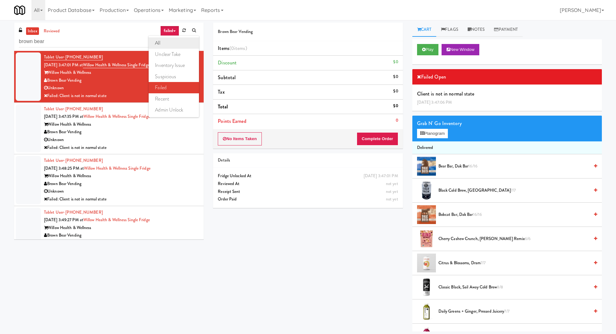
click at [165, 42] on link "all" at bounding box center [174, 42] width 50 height 11
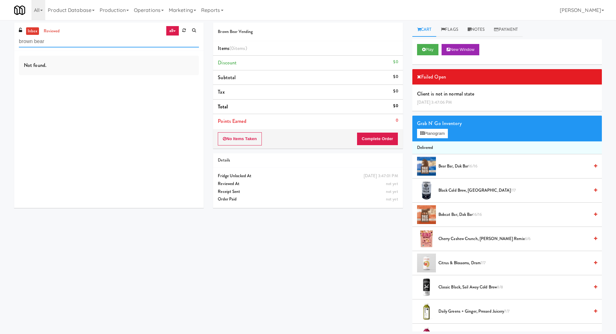
click at [54, 43] on input "brown bear" at bounding box center [109, 42] width 180 height 12
click at [28, 29] on link "inbox" at bounding box center [32, 31] width 13 height 8
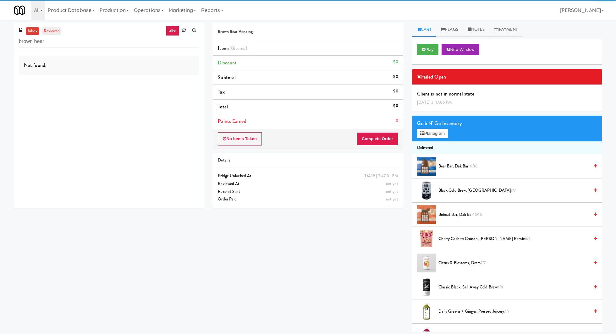
click at [50, 33] on link "reviewed" at bounding box center [51, 31] width 19 height 8
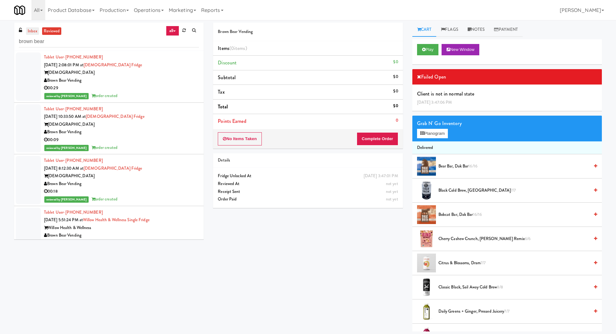
click at [32, 30] on link "inbox" at bounding box center [32, 31] width 13 height 8
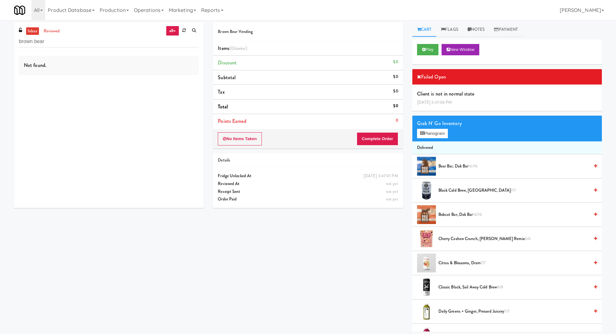
click at [166, 31] on link "all" at bounding box center [172, 31] width 13 height 10
click at [166, 45] on link "all" at bounding box center [174, 42] width 50 height 11
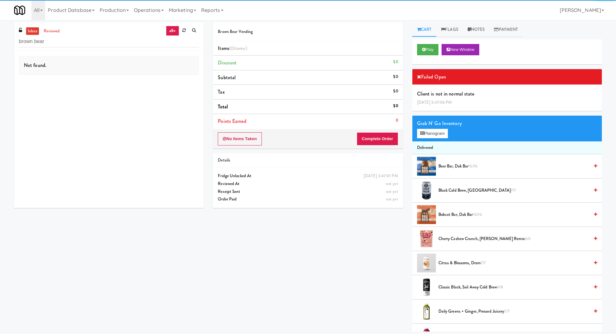
click at [178, 29] on link "all" at bounding box center [172, 31] width 13 height 10
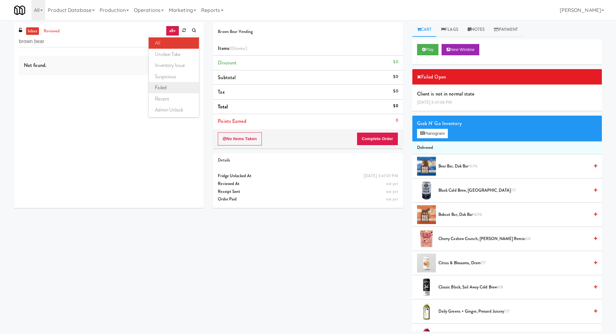
click at [172, 86] on link "failed" at bounding box center [174, 87] width 50 height 11
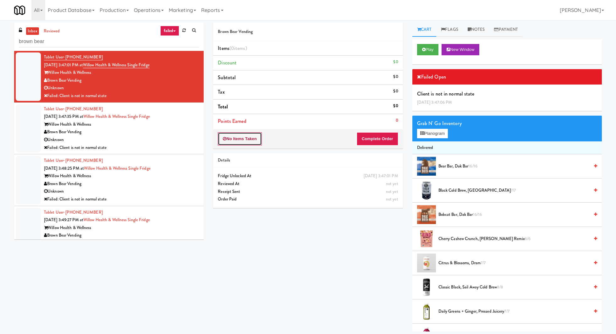
click at [234, 134] on button "No Items Taken" at bounding box center [240, 138] width 44 height 13
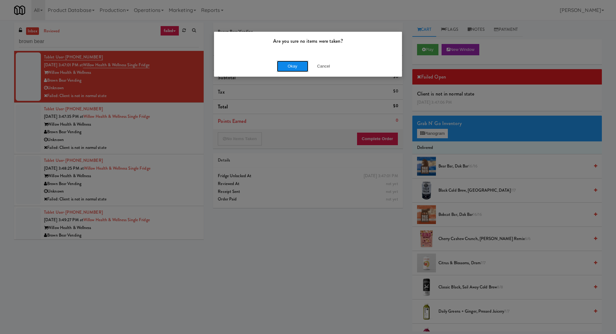
click at [293, 65] on button "Okay" at bounding box center [292, 66] width 31 height 11
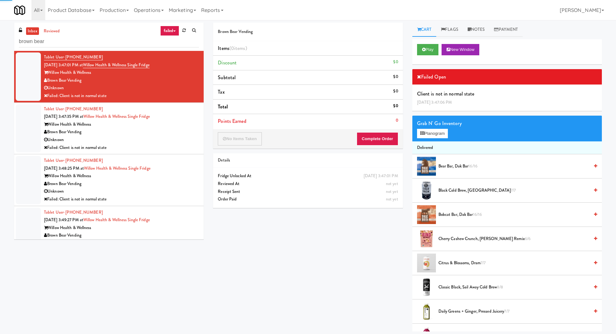
click at [186, 125] on div "Willow Health & Wellness" at bounding box center [121, 125] width 155 height 8
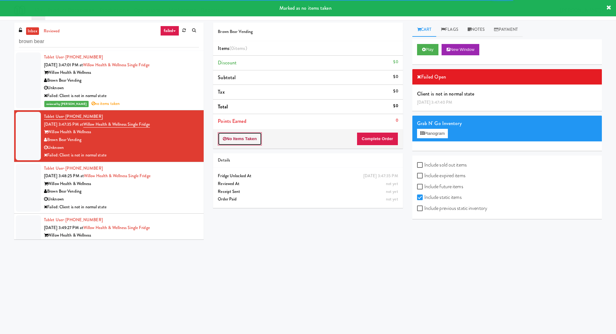
click at [240, 138] on button "No Items Taken" at bounding box center [240, 138] width 44 height 13
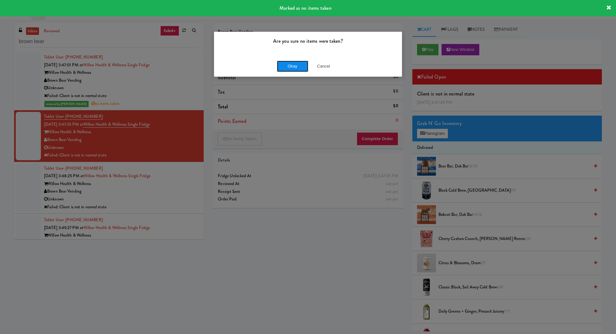
click at [281, 62] on button "Okay" at bounding box center [292, 66] width 31 height 11
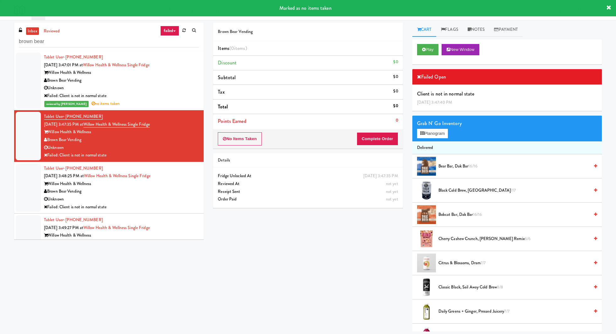
click at [168, 185] on div "Willow Health & Wellness" at bounding box center [121, 184] width 155 height 8
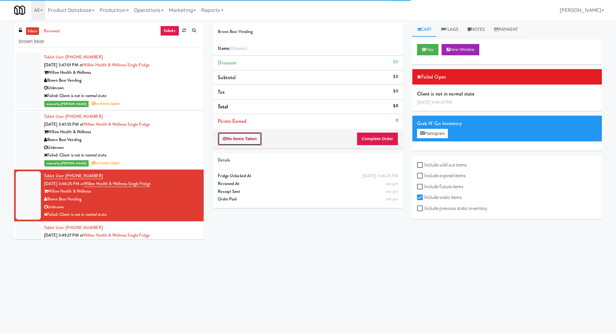
click at [236, 138] on button "No Items Taken" at bounding box center [240, 138] width 44 height 13
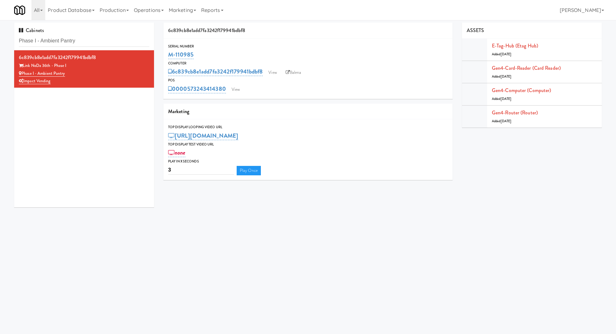
click at [92, 39] on input "Phase I - Ambient Pantry" at bounding box center [84, 41] width 130 height 12
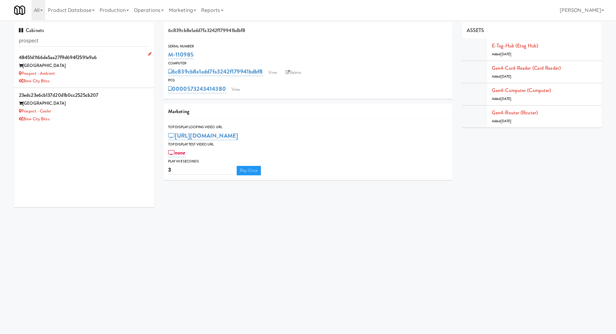
type input "prospect"
click at [94, 79] on div "Brew City Bites" at bounding box center [84, 81] width 130 height 8
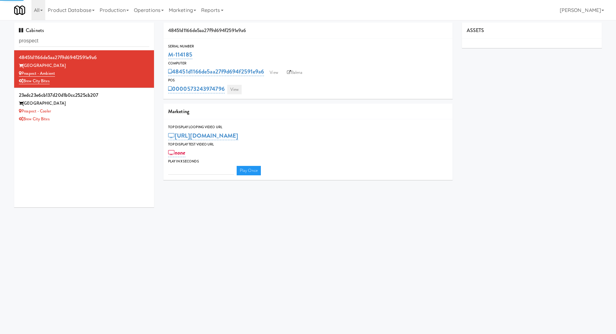
type input "3"
click at [239, 94] on link "View" at bounding box center [234, 89] width 14 height 9
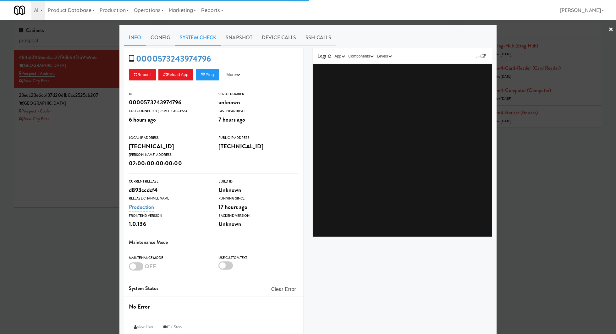
click at [200, 44] on link "System Check" at bounding box center [198, 38] width 46 height 16
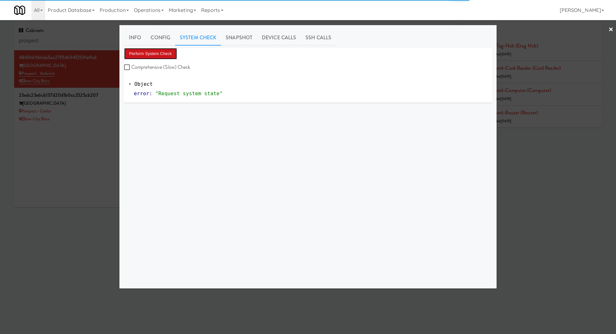
click at [166, 57] on button "Perform System Check" at bounding box center [150, 53] width 53 height 11
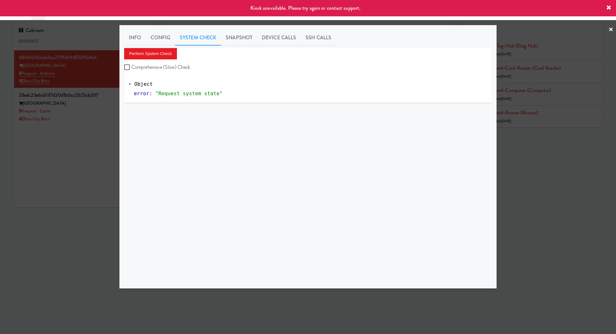
click at [110, 118] on div at bounding box center [308, 167] width 616 height 334
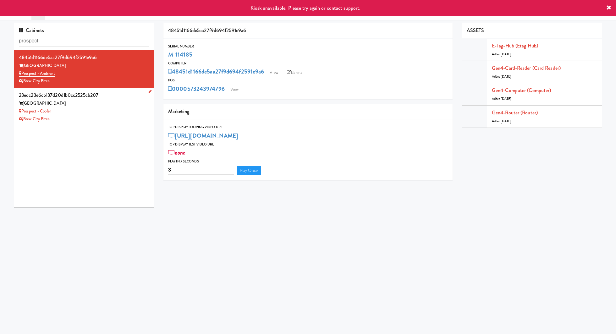
click at [108, 111] on div "Prospect - Cooler" at bounding box center [84, 111] width 130 height 8
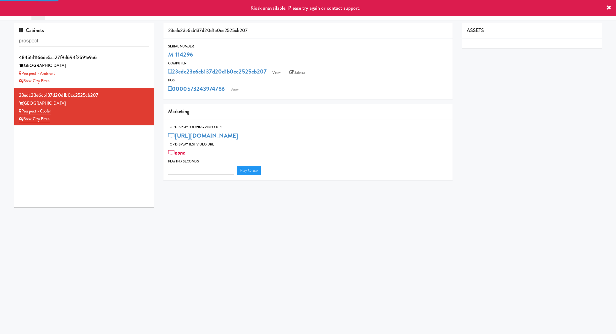
type input "3"
click at [238, 87] on link "View" at bounding box center [234, 89] width 14 height 9
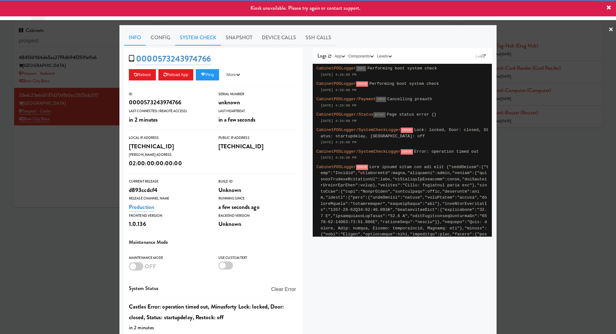
click at [200, 37] on link "System Check" at bounding box center [198, 38] width 46 height 16
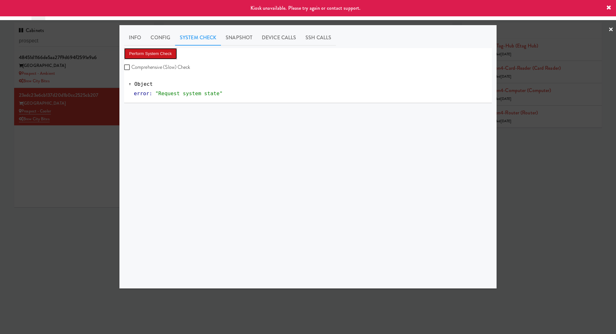
click at [164, 53] on button "Perform System Check" at bounding box center [150, 53] width 53 height 11
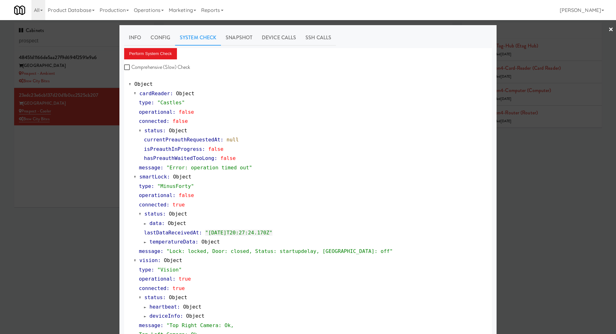
click at [47, 151] on div at bounding box center [308, 167] width 616 height 334
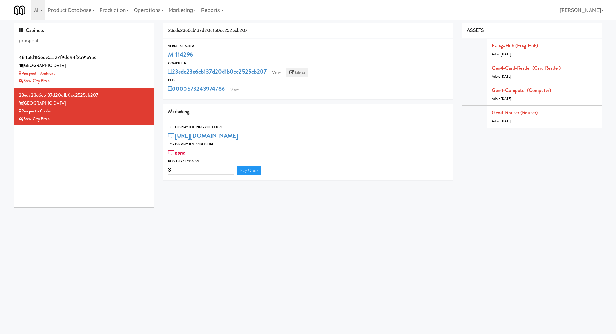
click at [301, 73] on link "Balena" at bounding box center [297, 72] width 22 height 9
click at [237, 88] on link "View" at bounding box center [234, 89] width 14 height 9
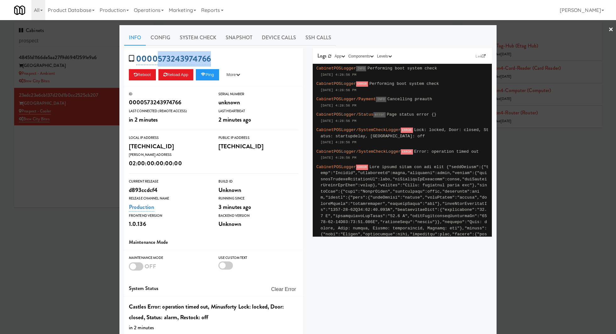
drag, startPoint x: 217, startPoint y: 57, endPoint x: 157, endPoint y: 57, distance: 60.6
click at [157, 57] on div "0000573243974766 Reboot Reload App Ping More Ping Server Restart Server Force R…" at bounding box center [213, 67] width 179 height 38
copy link "573243974766"
